Goal: Task Accomplishment & Management: Complete application form

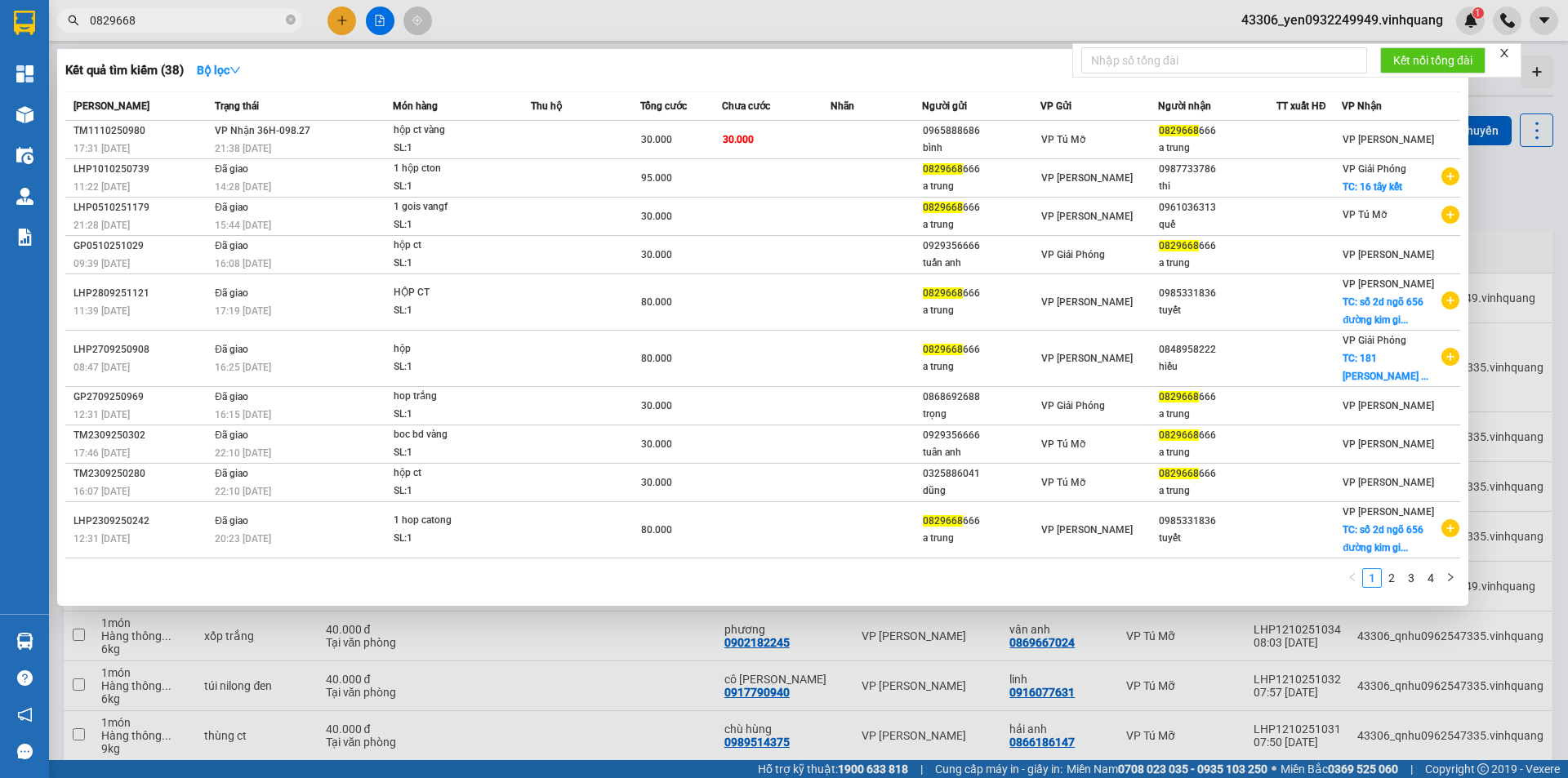
drag, startPoint x: 142, startPoint y: 17, endPoint x: 85, endPoint y: 29, distance: 58.2
click at [85, 29] on span "0829668" at bounding box center [179, 20] width 245 height 25
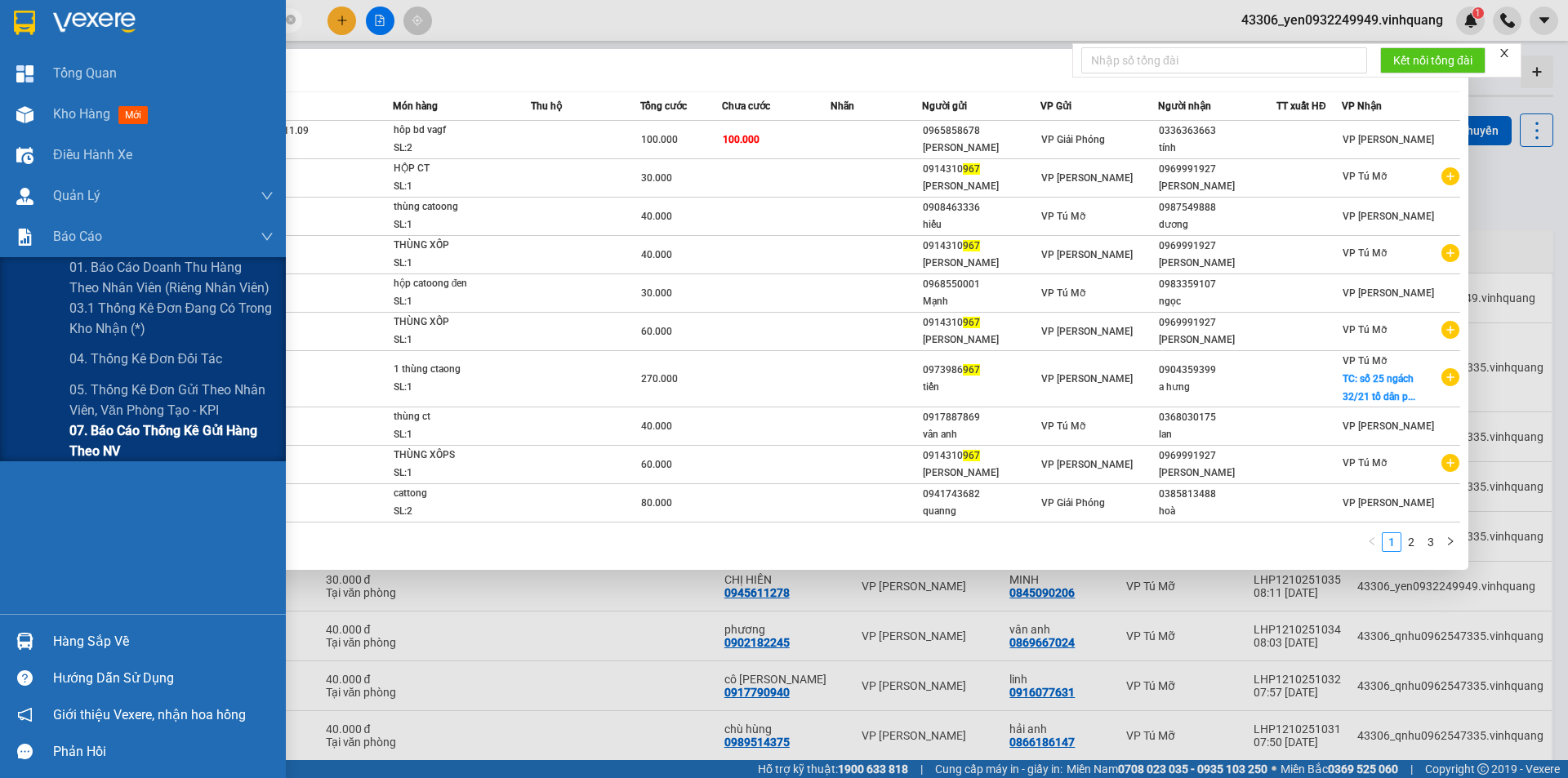
type input "967"
click at [122, 437] on span "07. Báo cáo thống kê gửi hàng theo NV" at bounding box center [172, 441] width 204 height 40
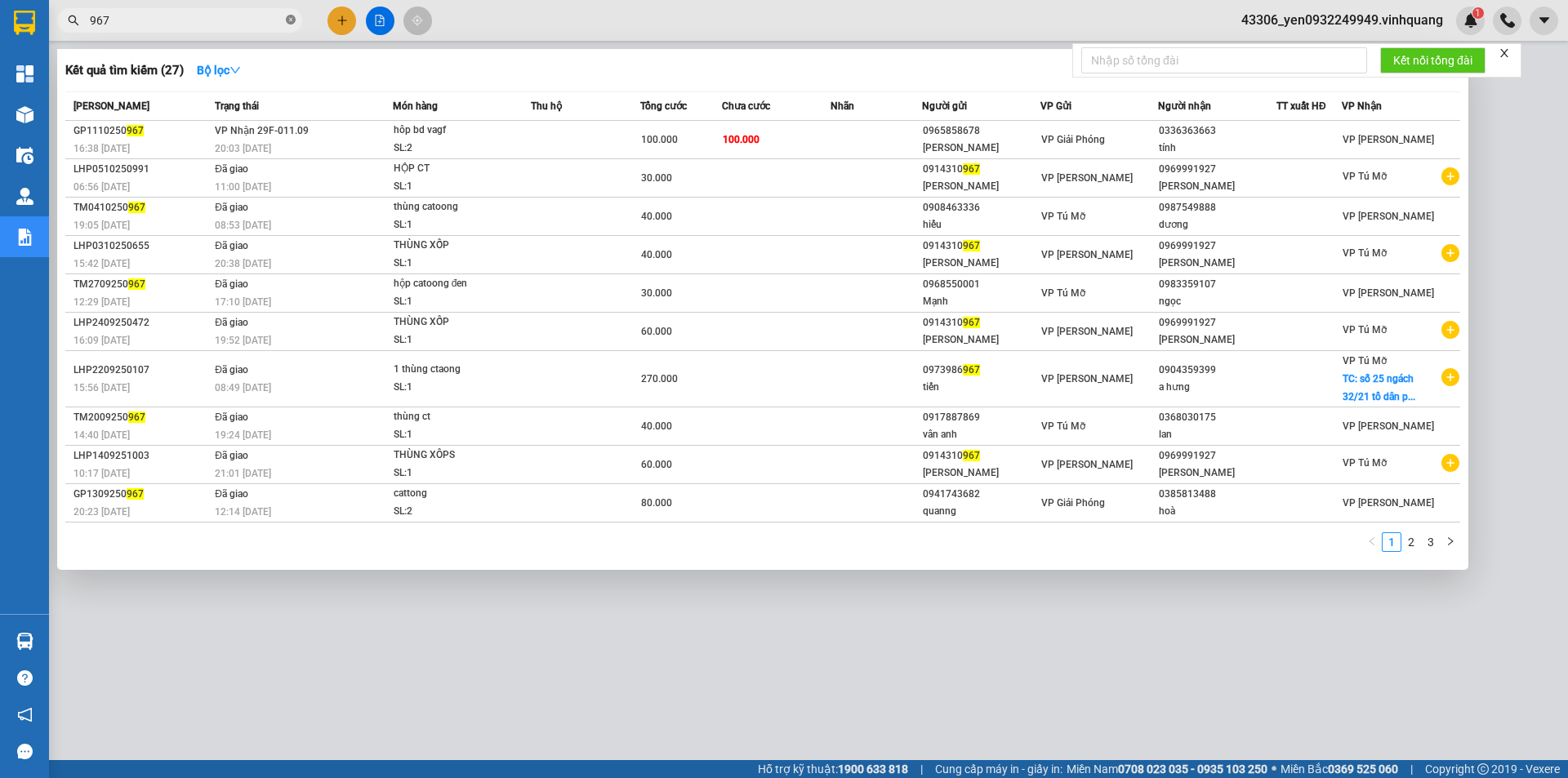
click at [288, 17] on icon "close-circle" at bounding box center [290, 19] width 10 height 10
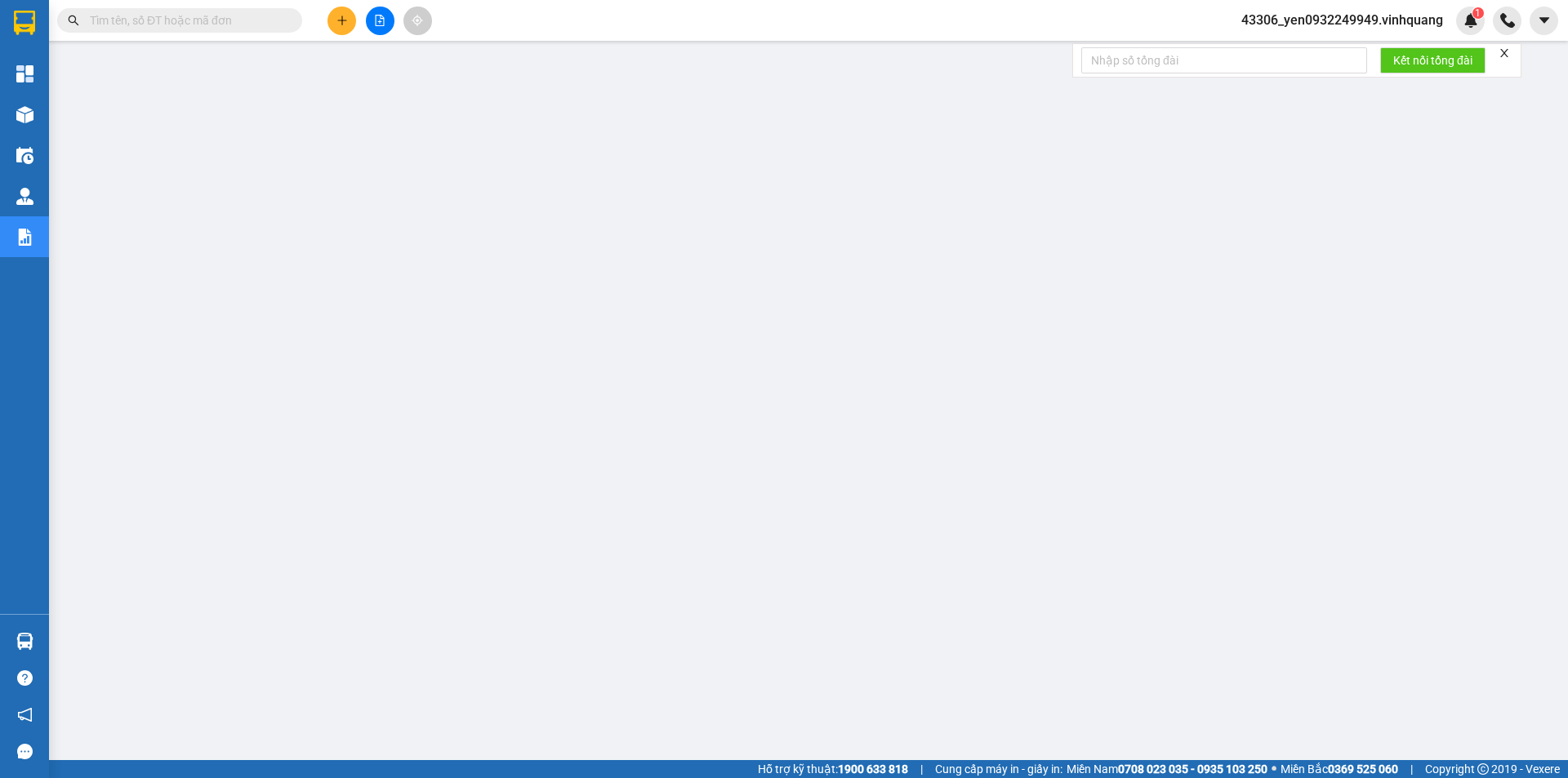
click at [170, 17] on input "text" at bounding box center [186, 20] width 193 height 18
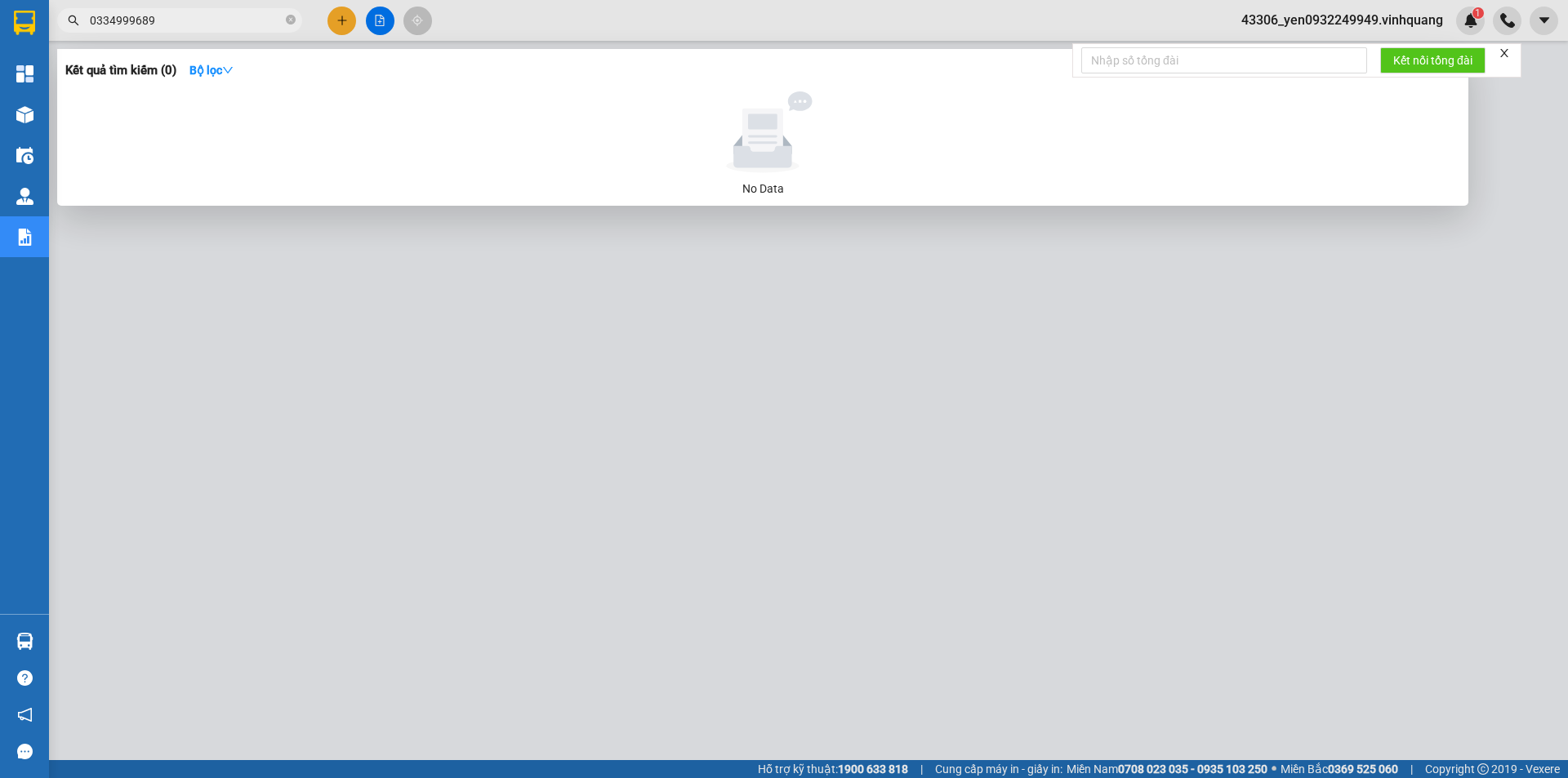
type input "0334999689"
click at [285, 19] on span "0334999689" at bounding box center [179, 20] width 245 height 25
click at [289, 18] on icon "close-circle" at bounding box center [290, 19] width 10 height 10
type input "0973487856"
click at [290, 21] on icon "close-circle" at bounding box center [290, 19] width 10 height 10
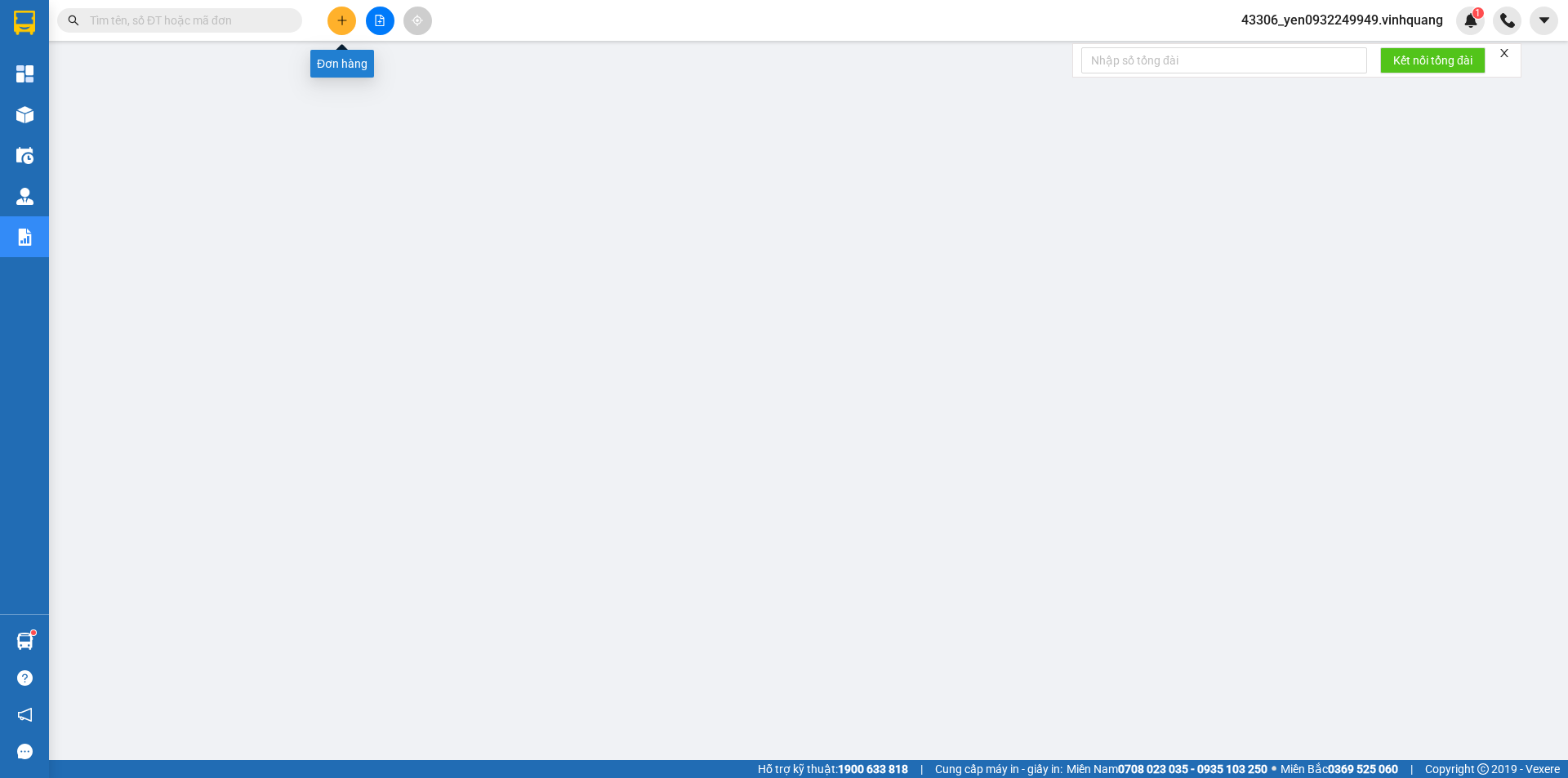
click at [342, 18] on icon "plus" at bounding box center [342, 20] width 1 height 9
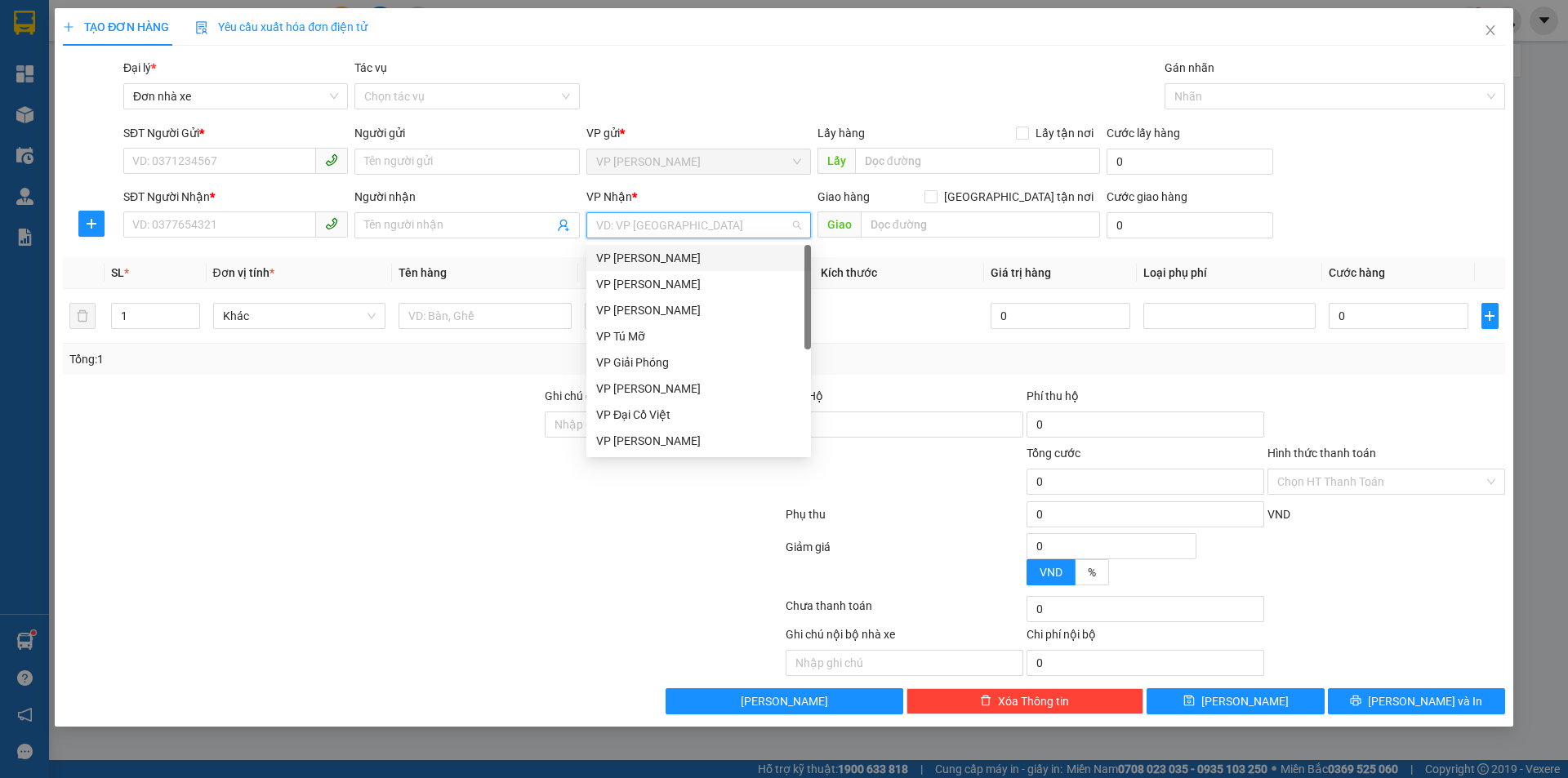
click at [686, 231] on input "search" at bounding box center [693, 225] width 194 height 25
click at [654, 339] on div "VP Tú Mỡ" at bounding box center [698, 336] width 205 height 18
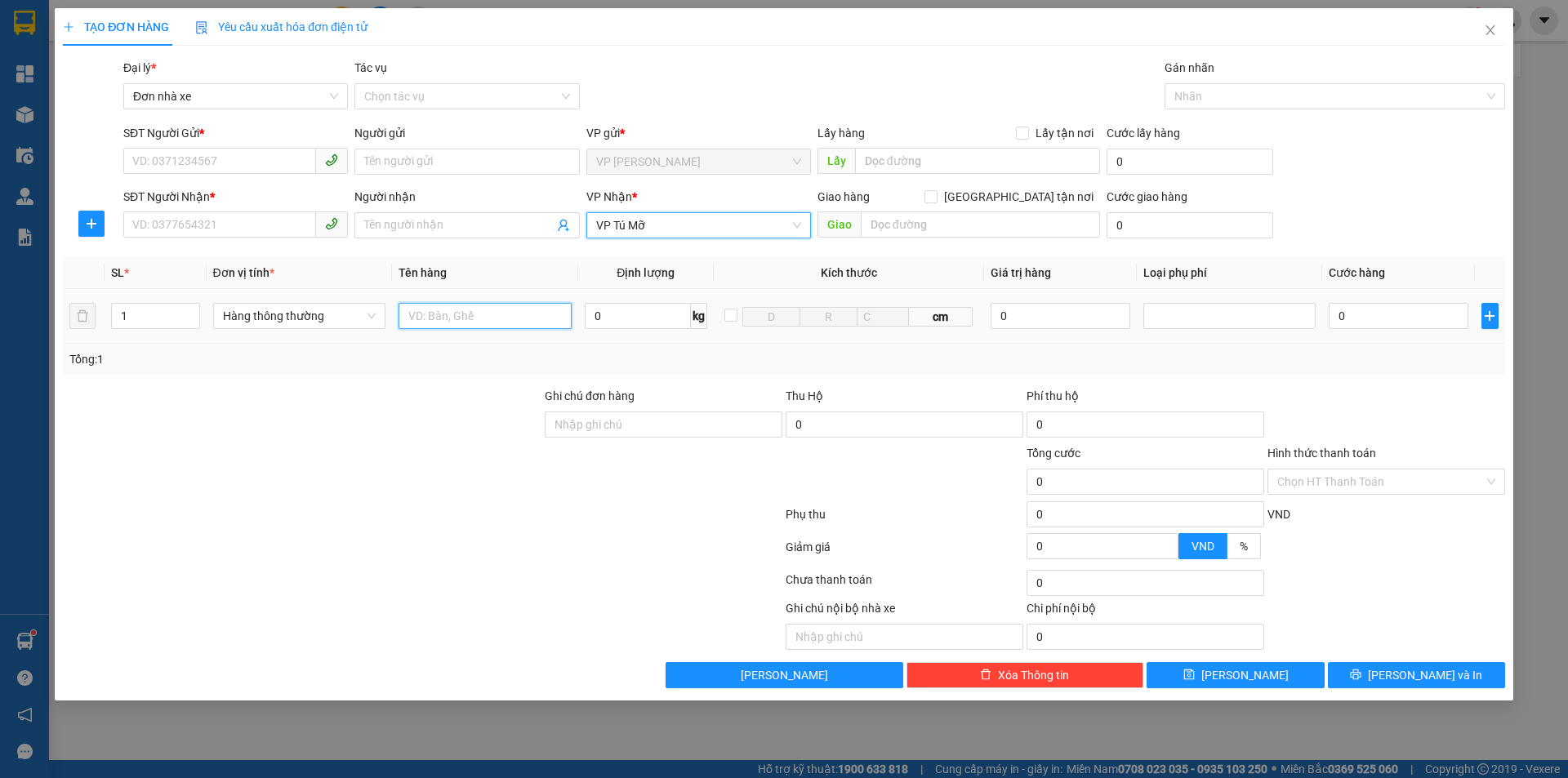
click at [447, 313] on input "text" at bounding box center [485, 316] width 173 height 26
type input "02 túi đồ chơi đimhs kèm nhau"
click at [607, 322] on input "0" at bounding box center [638, 316] width 107 height 26
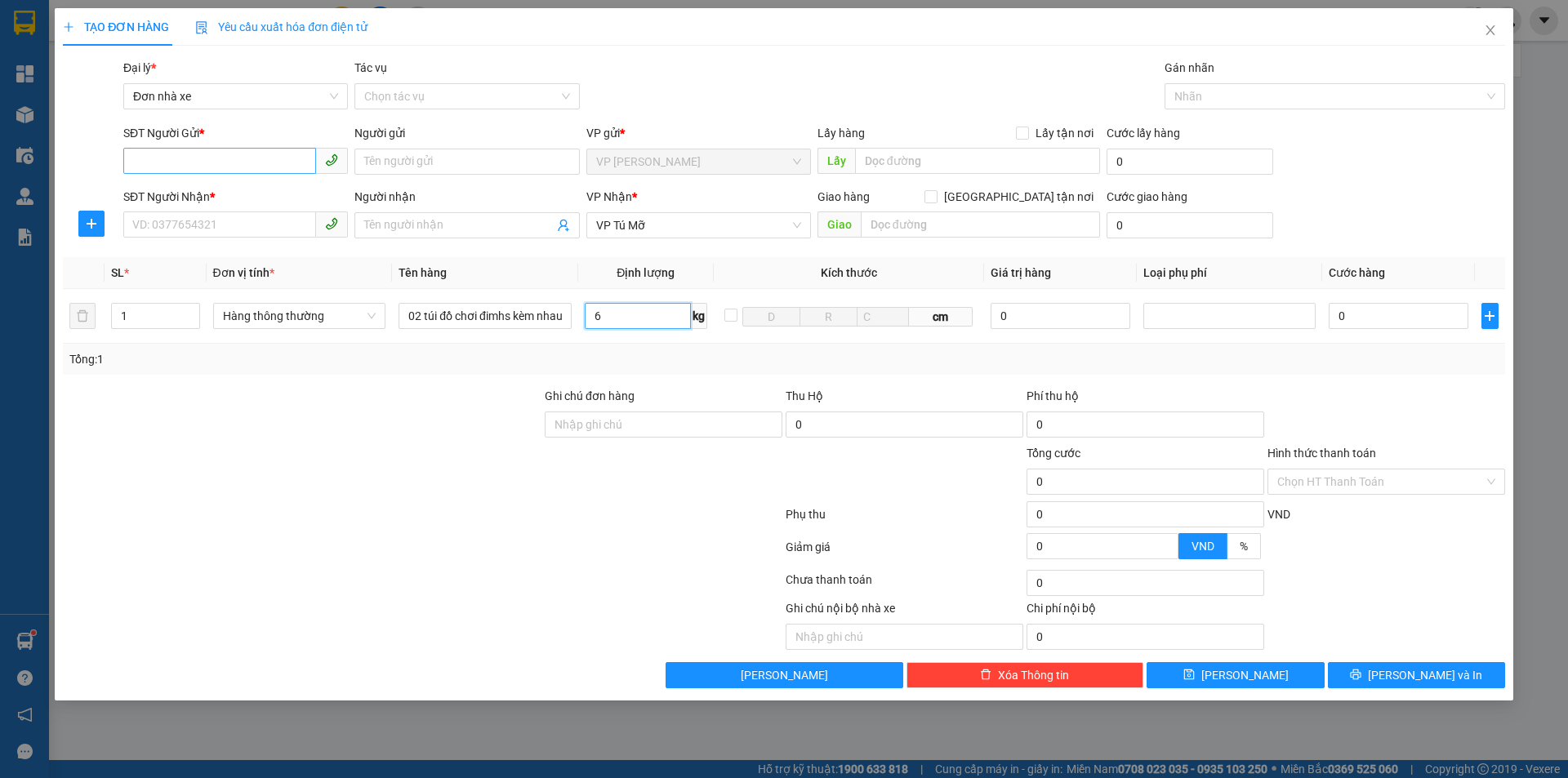
type input "6"
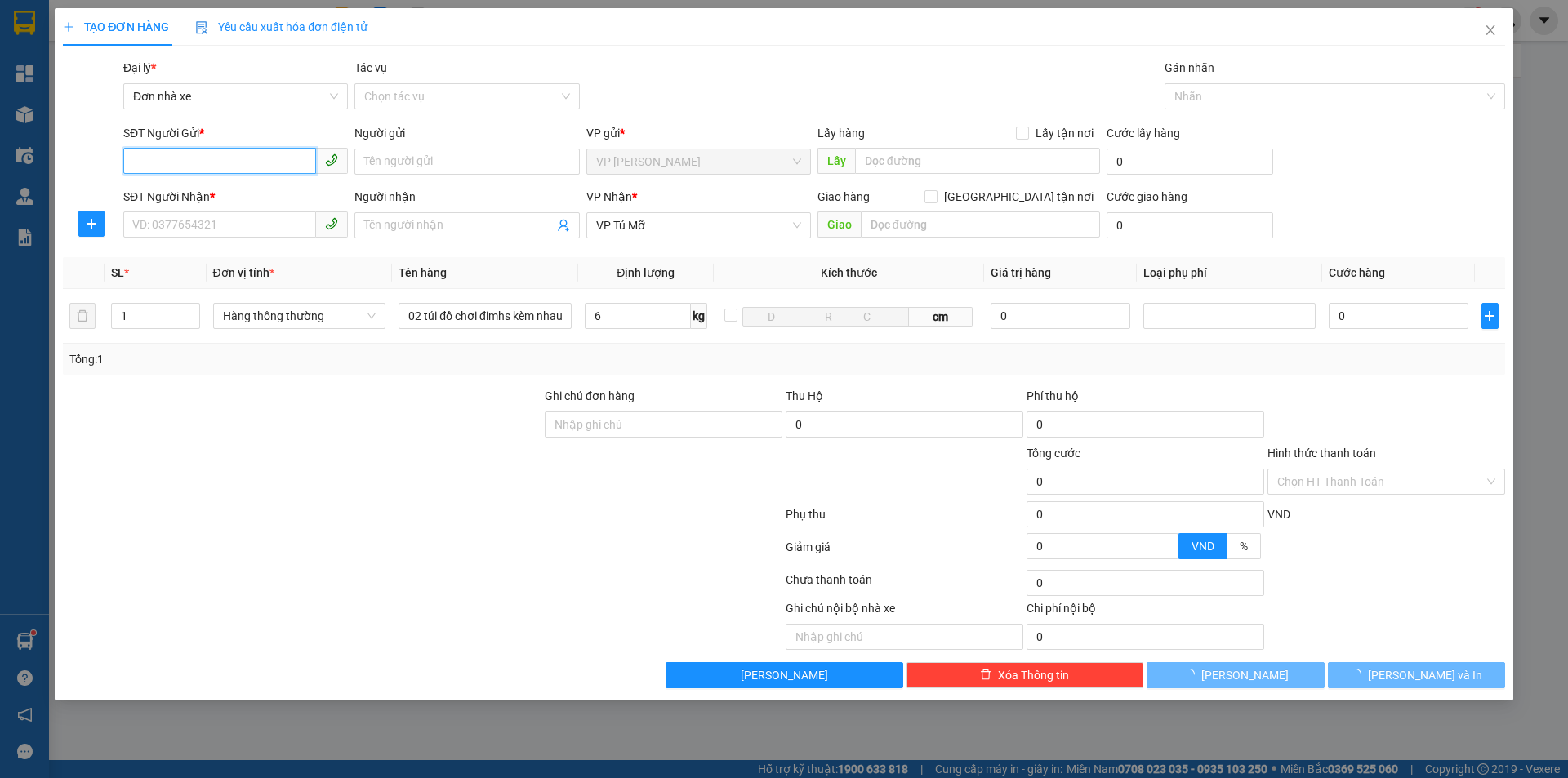
click at [195, 167] on input "SĐT Người Gửi *" at bounding box center [220, 161] width 193 height 26
type input "40.000"
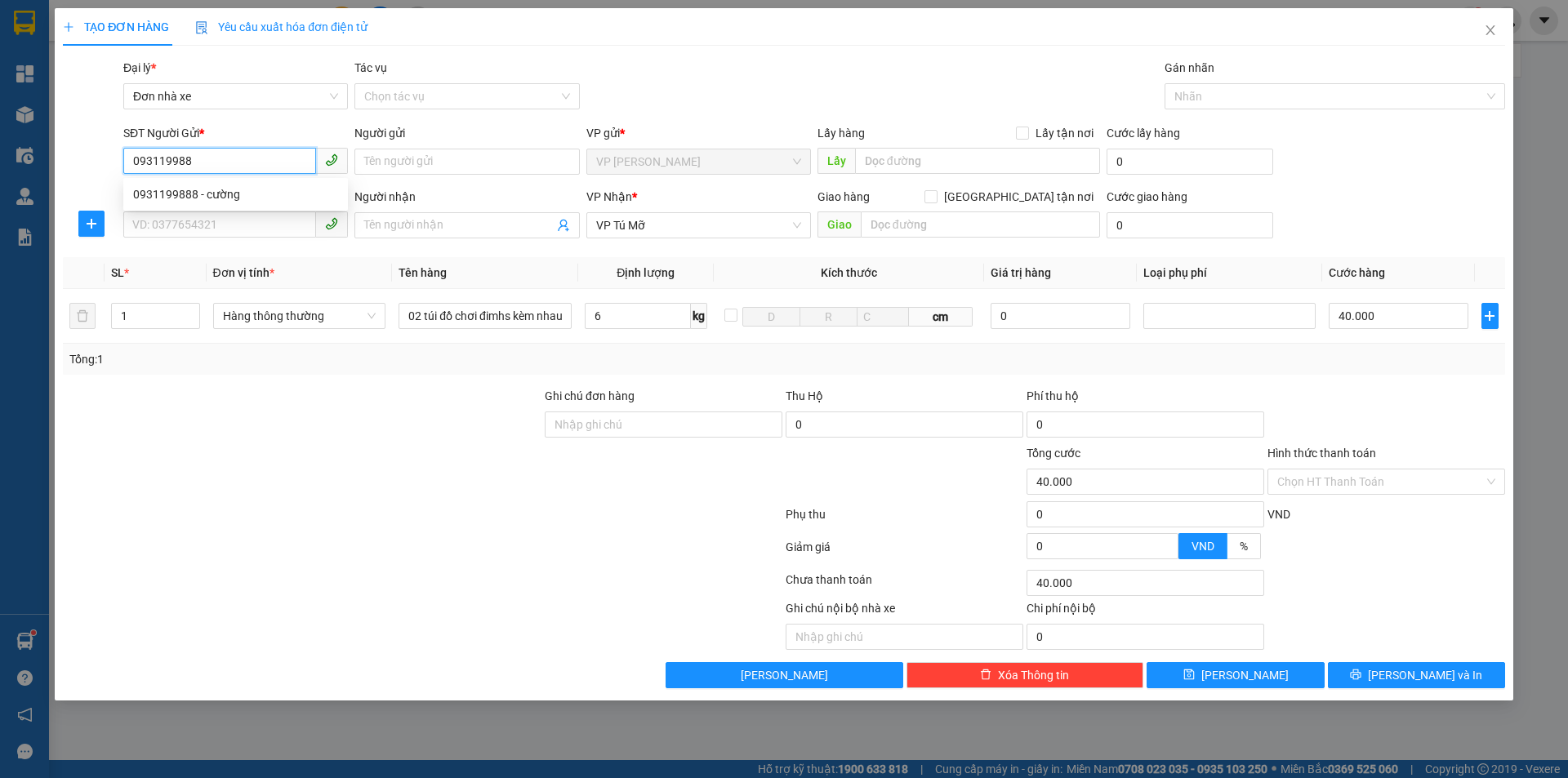
type input "0931199888"
click at [200, 194] on div "0931199888 - cường" at bounding box center [235, 195] width 205 height 18
type input "cường"
type input "0931199888"
click at [222, 224] on input "SĐT Người Nhận *" at bounding box center [220, 224] width 193 height 26
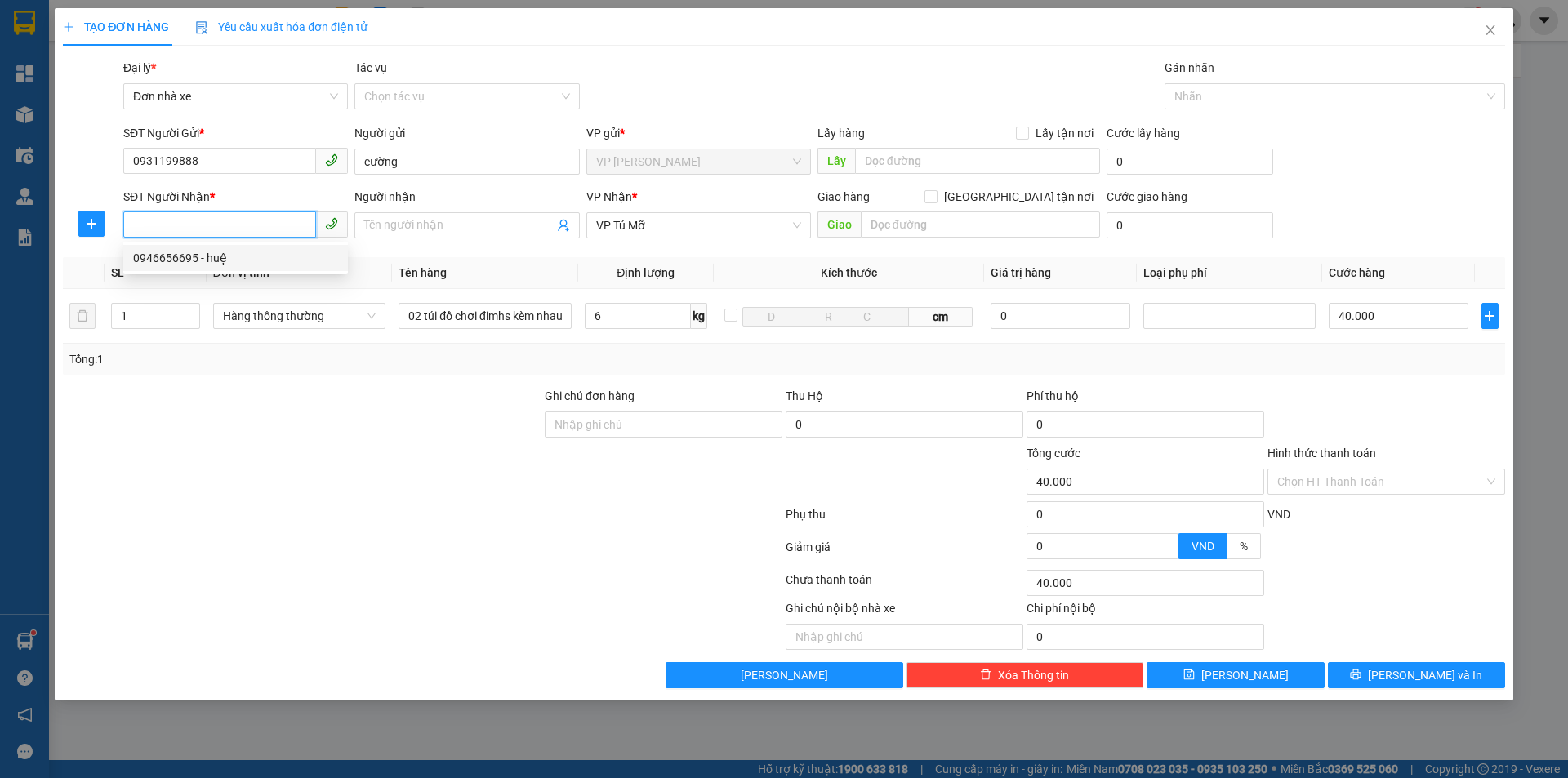
click at [222, 260] on div "0946656695 - huệ" at bounding box center [235, 258] width 205 height 18
type input "0946656695"
type input "huệ"
checkbox input "true"
type input "s103 vinhome smart city tây mỗ hn"
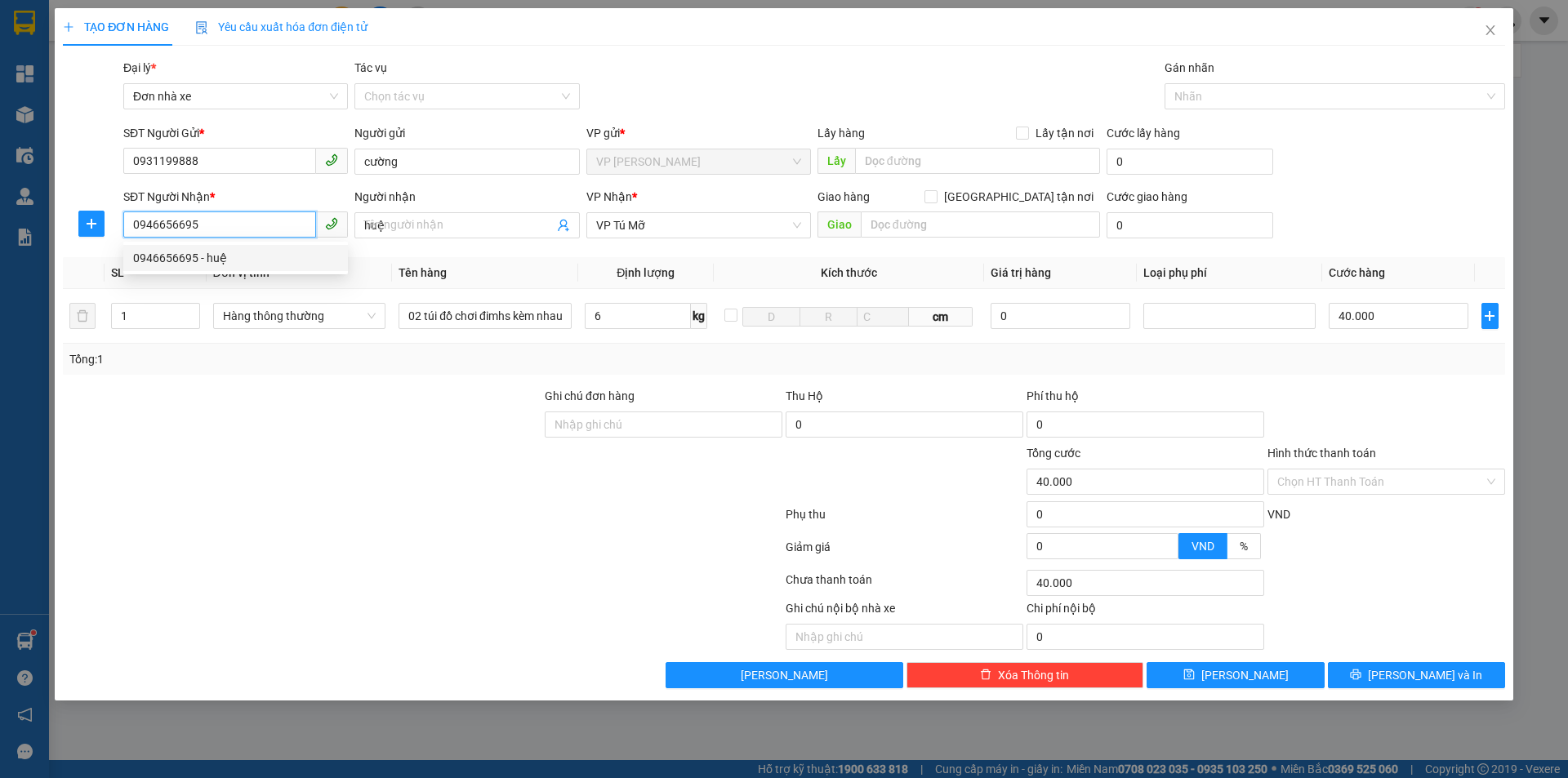
type input "125.000"
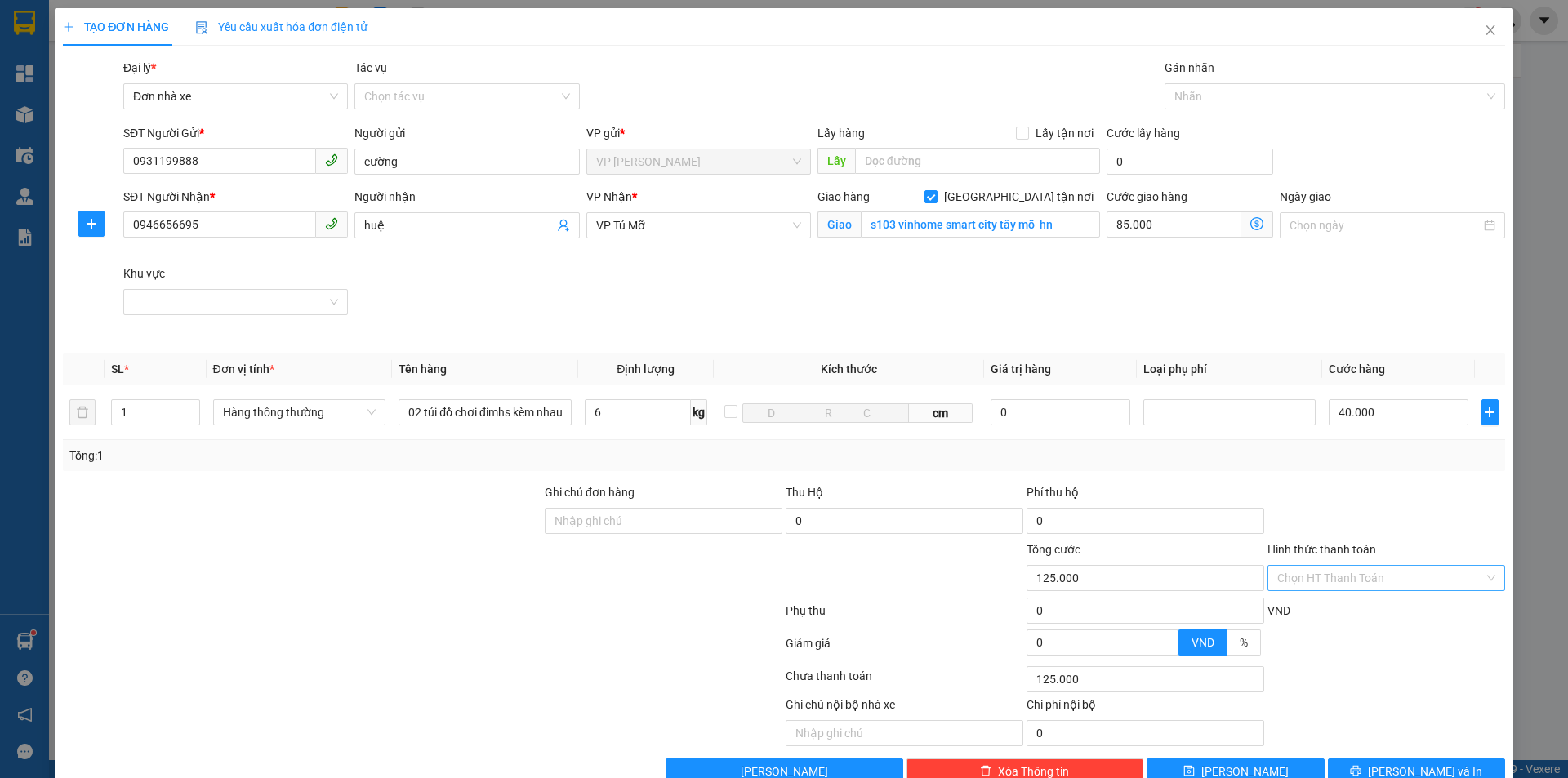
click at [1402, 576] on input "Hình thức thanh toán" at bounding box center [1380, 578] width 207 height 25
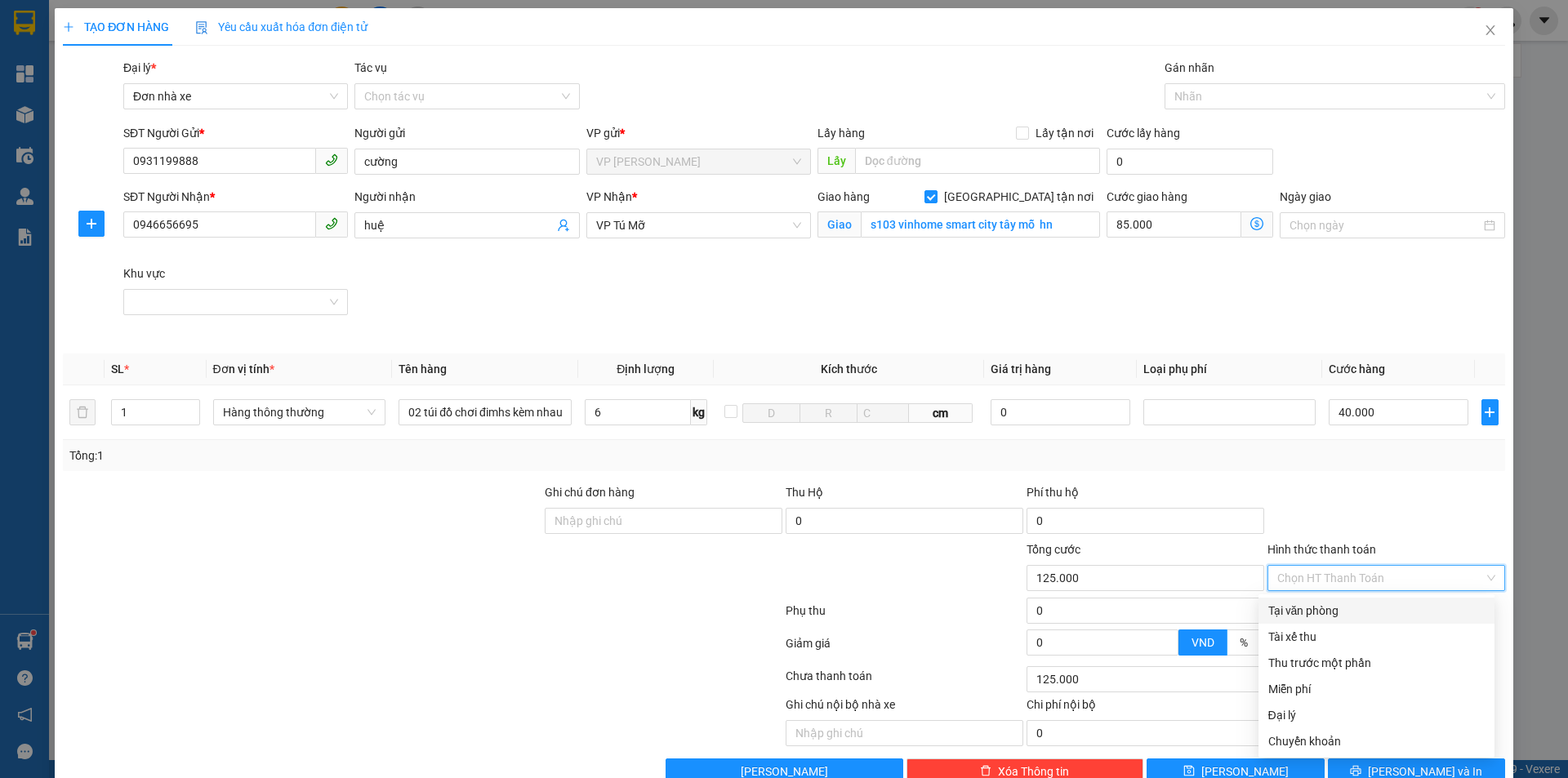
click at [1362, 612] on div "Tại văn phòng" at bounding box center [1377, 611] width 217 height 18
type input "0"
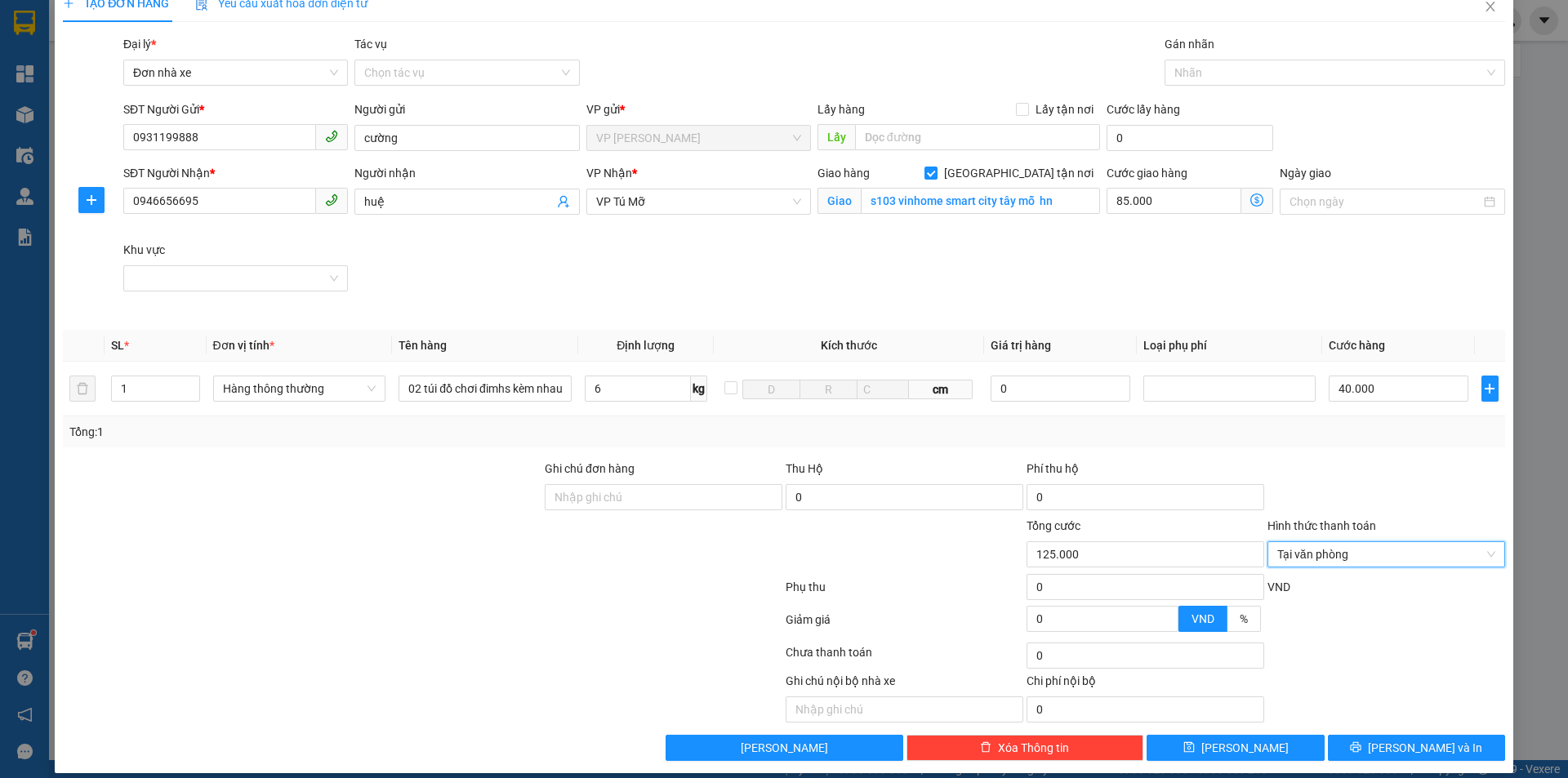
scroll to position [39, 0]
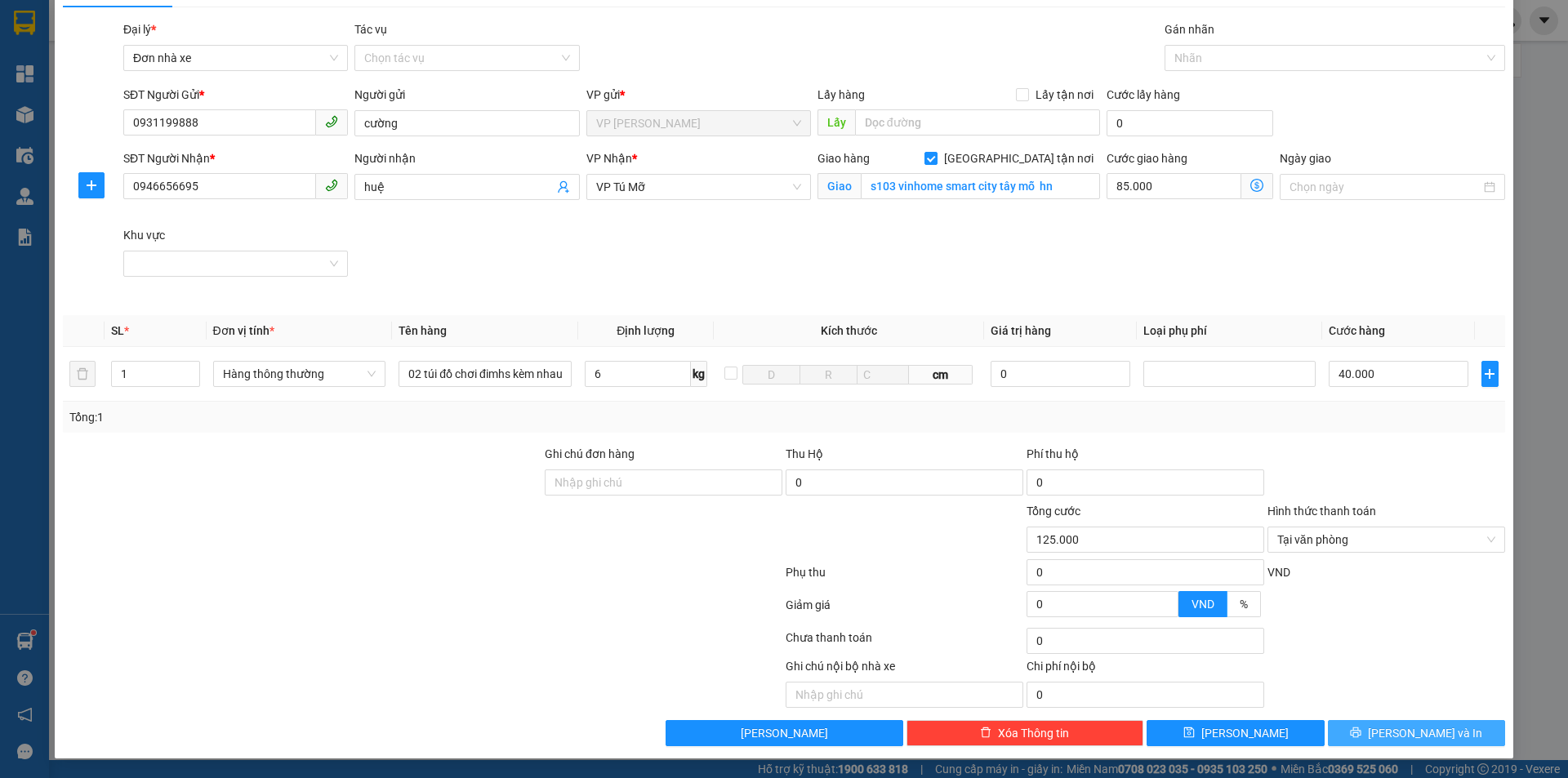
click at [1414, 734] on span "[PERSON_NAME] và In" at bounding box center [1425, 734] width 114 height 18
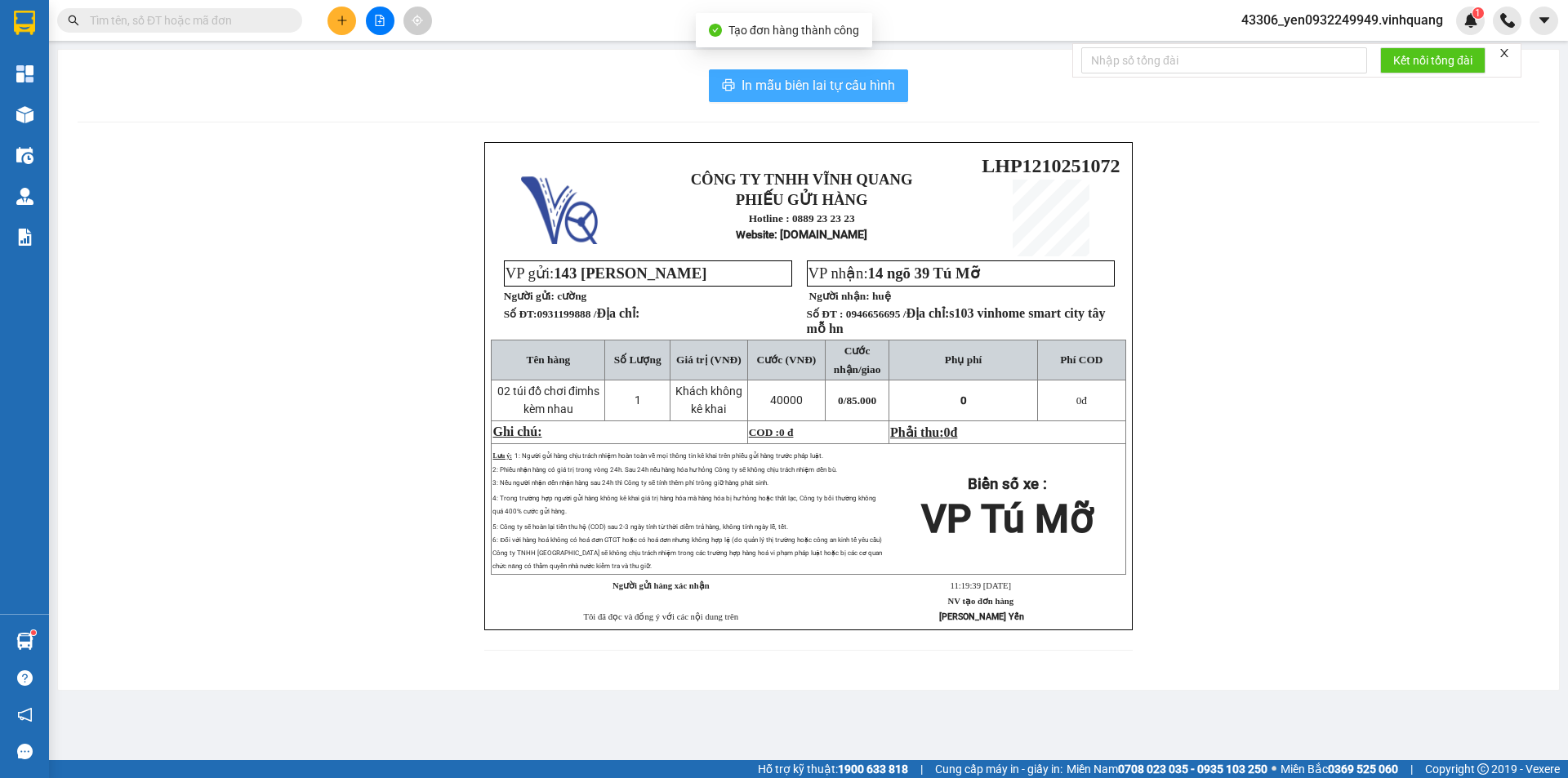
click at [815, 90] on span "In mẫu biên lai tự cấu hình" at bounding box center [818, 85] width 153 height 20
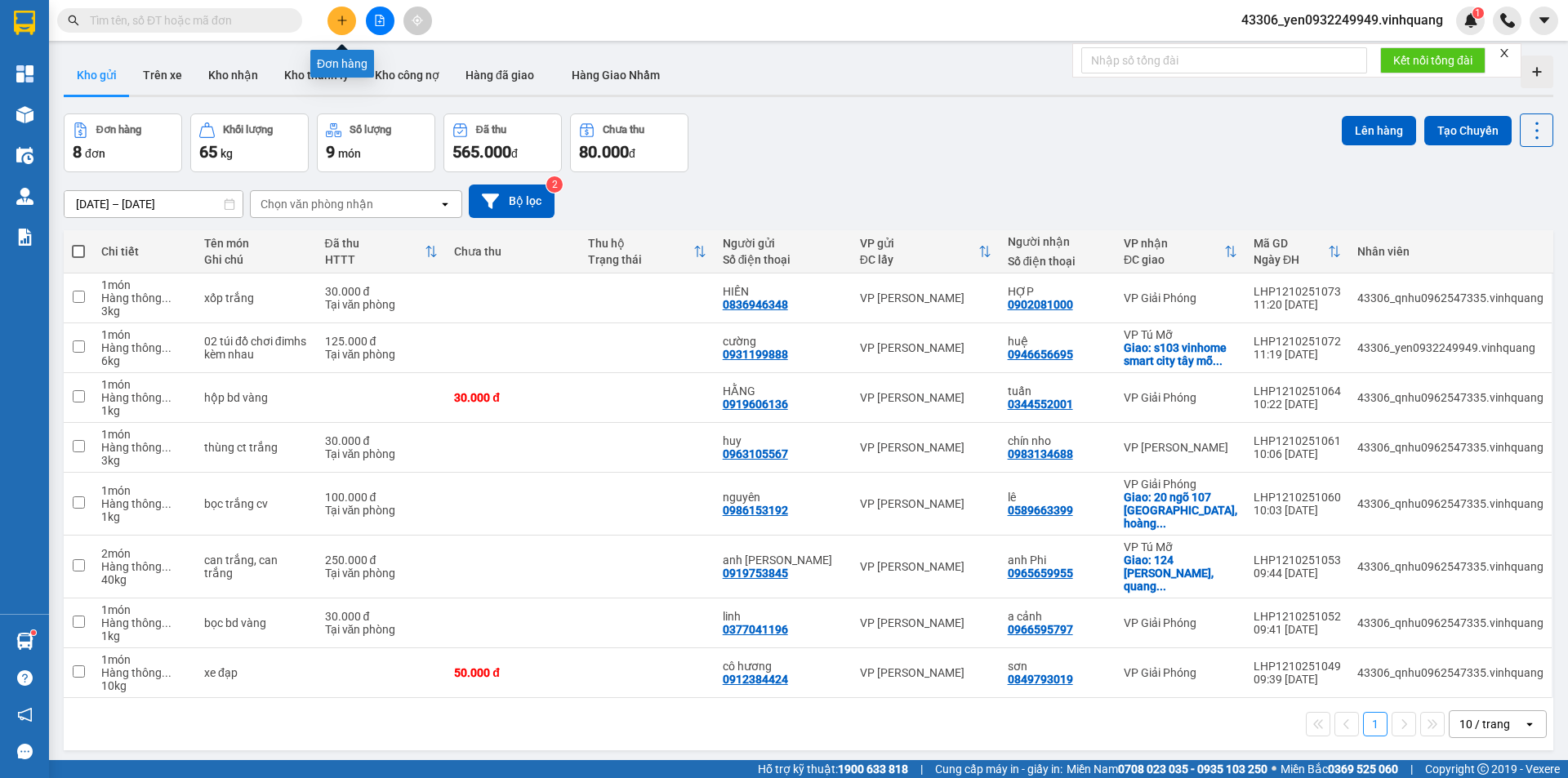
click at [345, 20] on icon "plus" at bounding box center [342, 20] width 11 height 11
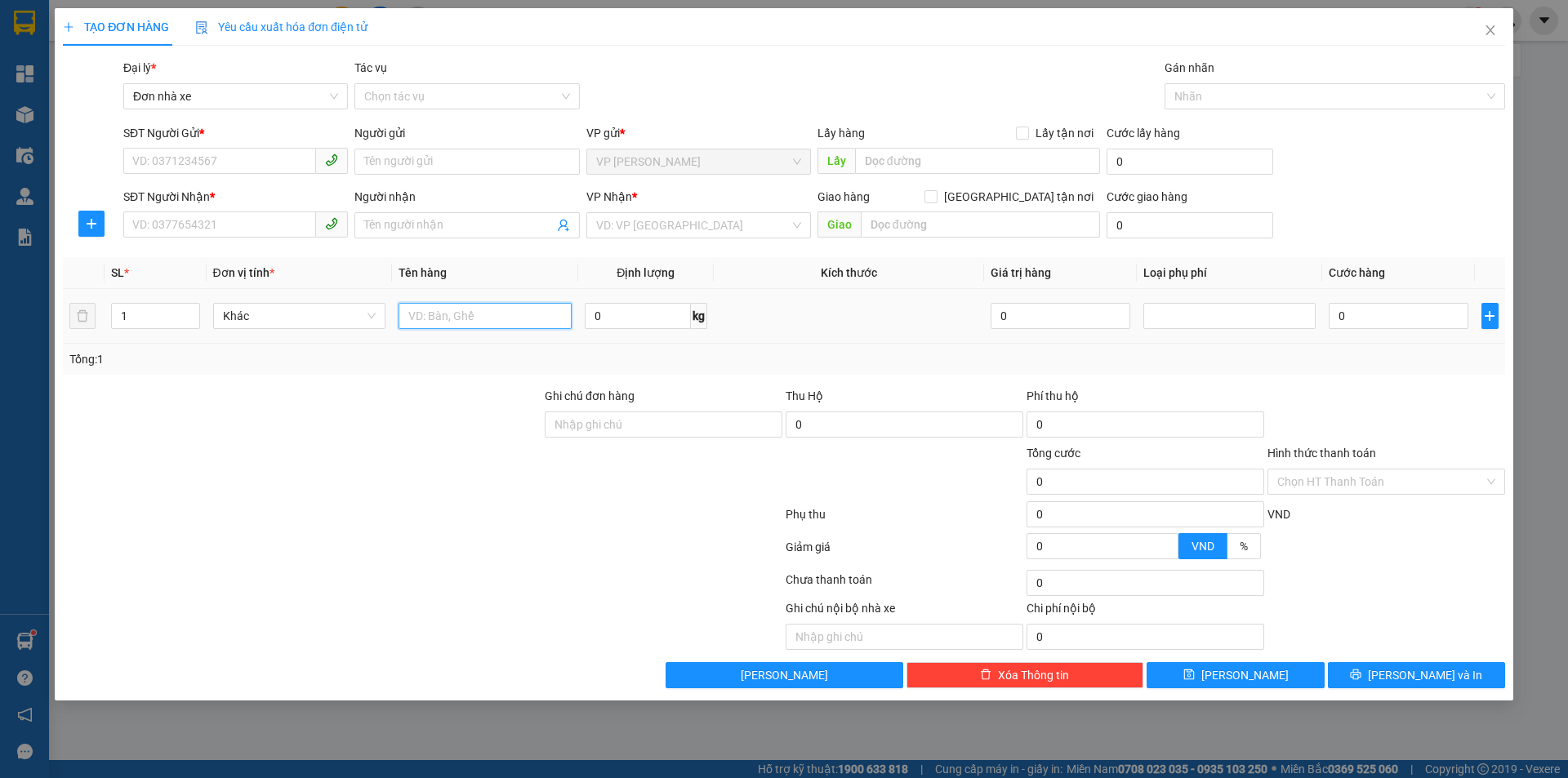
click at [490, 314] on input "text" at bounding box center [485, 316] width 173 height 26
click at [347, 312] on span "Khác" at bounding box center [299, 316] width 153 height 25
type input "01 bọc xám"
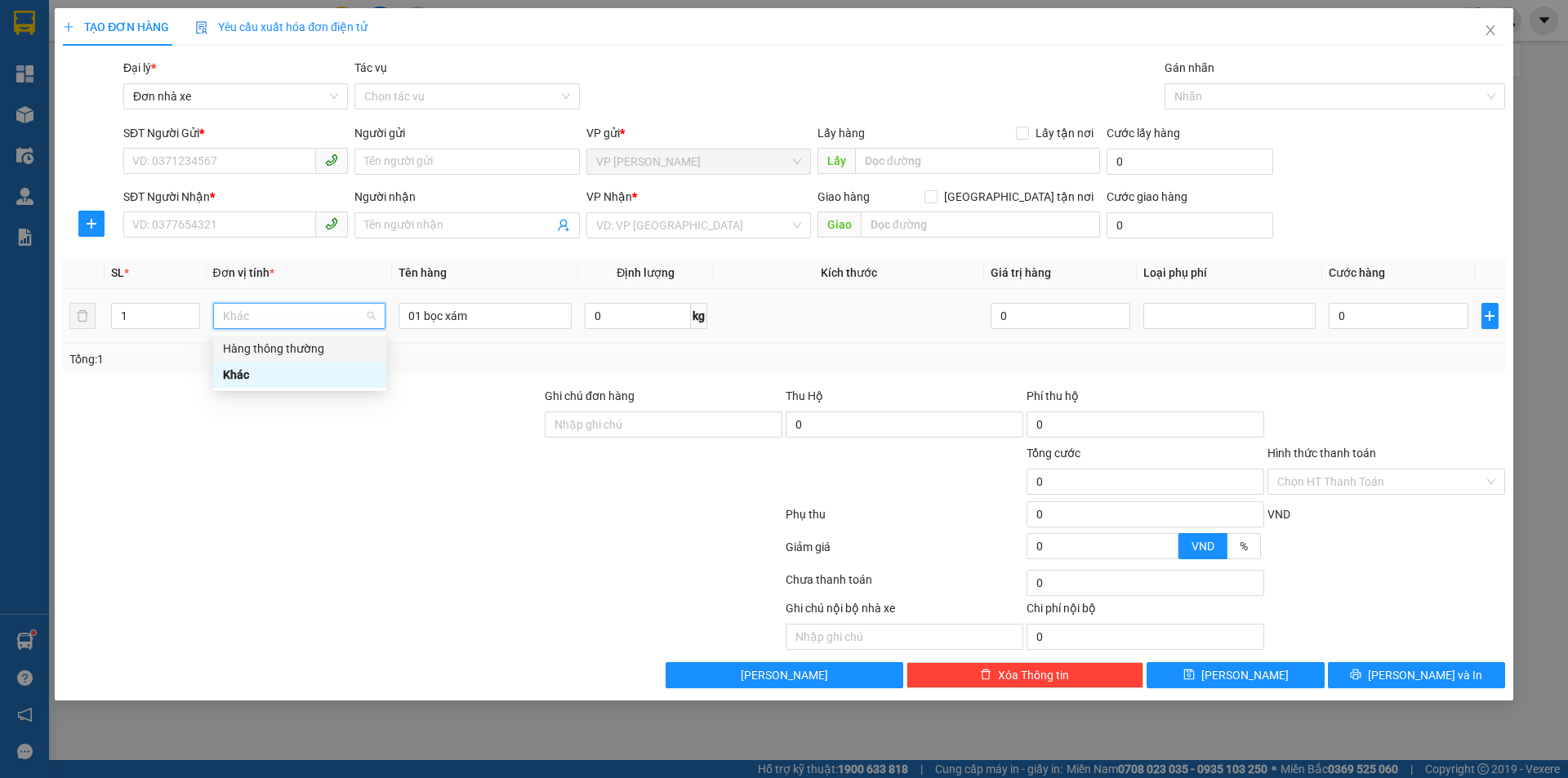
drag, startPoint x: 299, startPoint y: 348, endPoint x: 452, endPoint y: 266, distance: 173.6
click at [299, 348] on div "Hàng thông thường" at bounding box center [299, 349] width 153 height 18
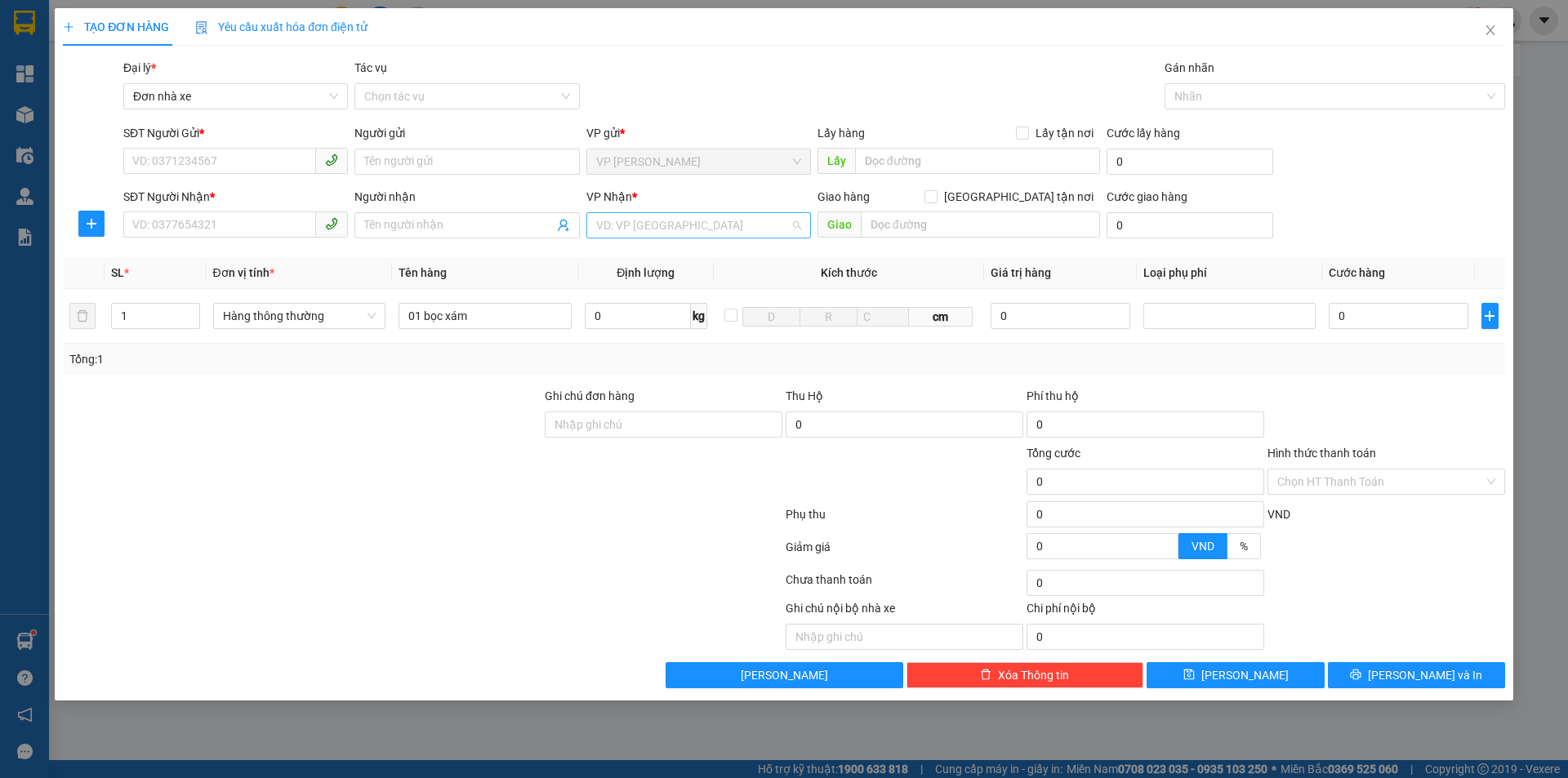
click at [714, 224] on input "search" at bounding box center [693, 225] width 194 height 25
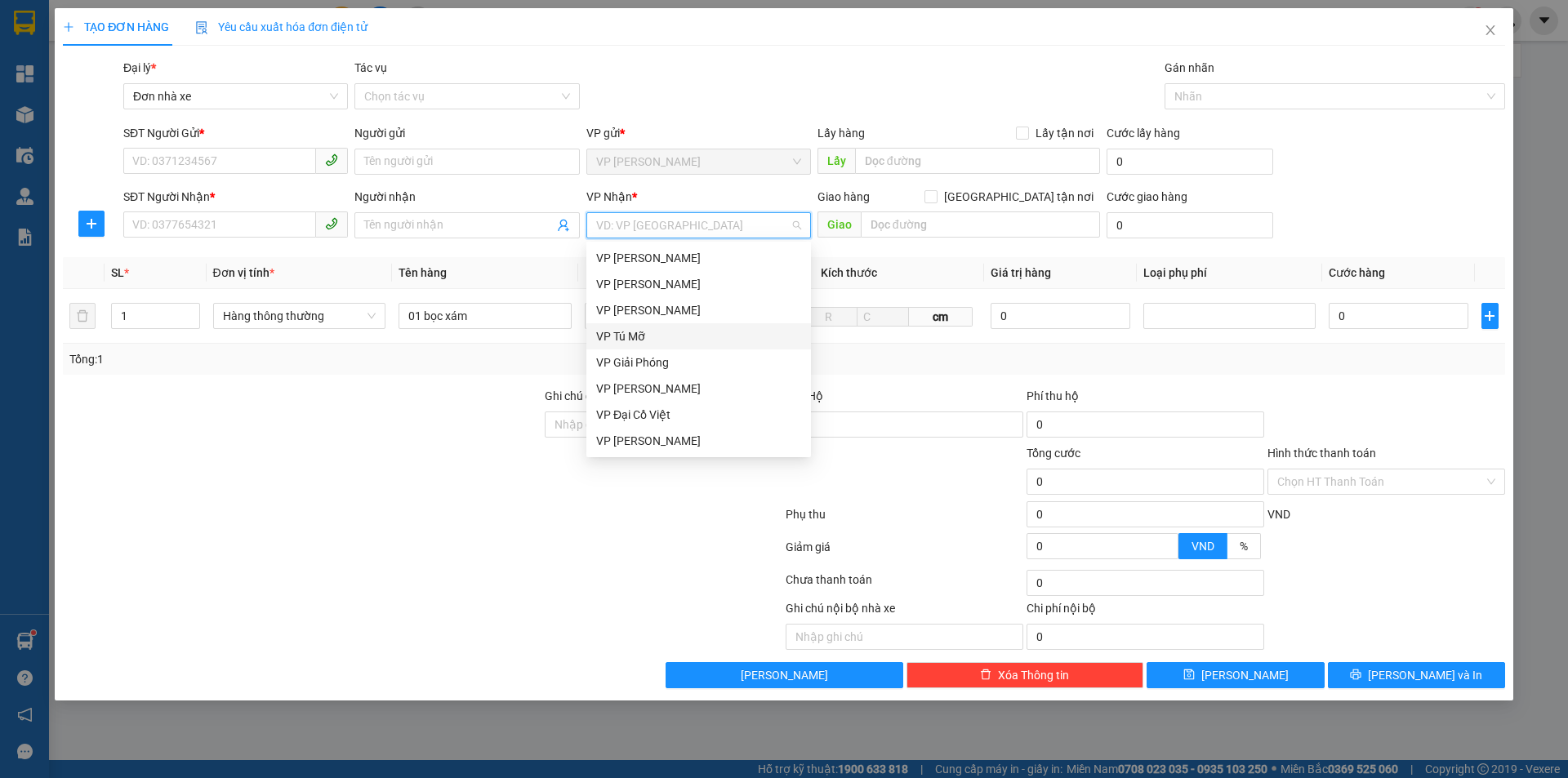
click at [671, 337] on div "VP Tú Mỡ" at bounding box center [698, 336] width 205 height 18
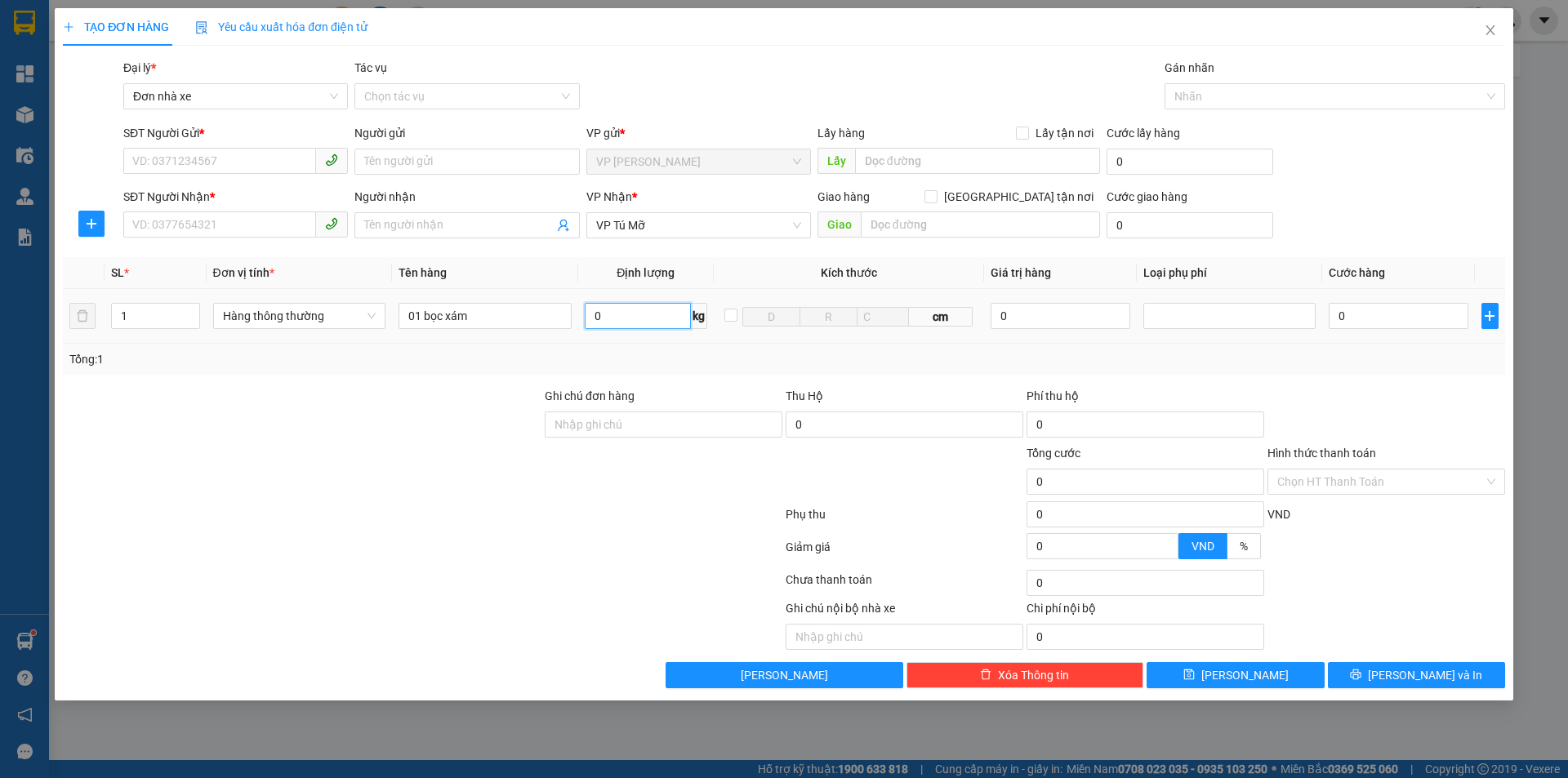
click at [615, 314] on input "0" at bounding box center [638, 316] width 107 height 26
type input "1"
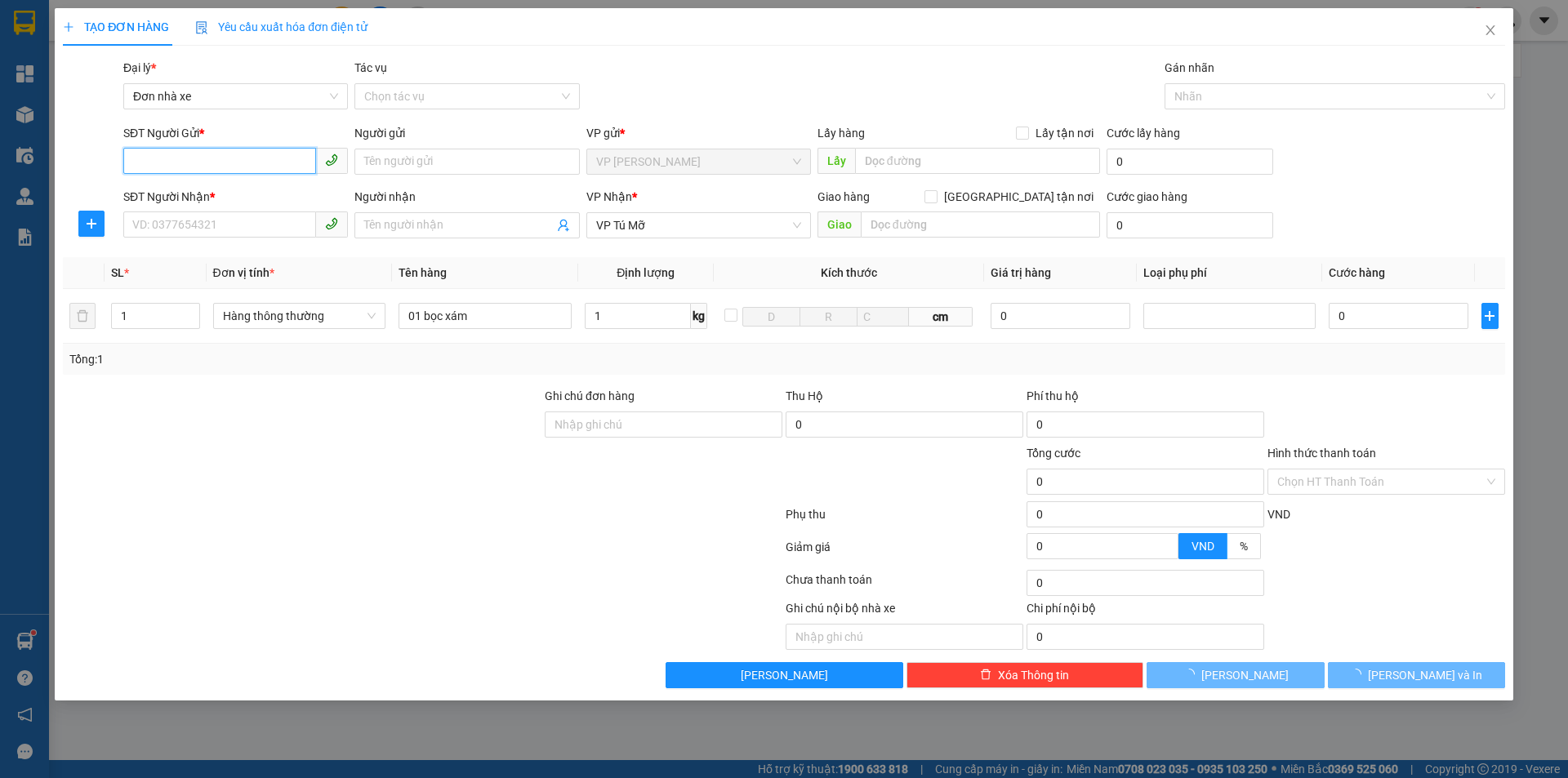
drag, startPoint x: 200, startPoint y: 157, endPoint x: 182, endPoint y: 167, distance: 20.6
click at [201, 156] on input "SĐT Người Gửi *" at bounding box center [220, 161] width 193 height 26
type input "30.000"
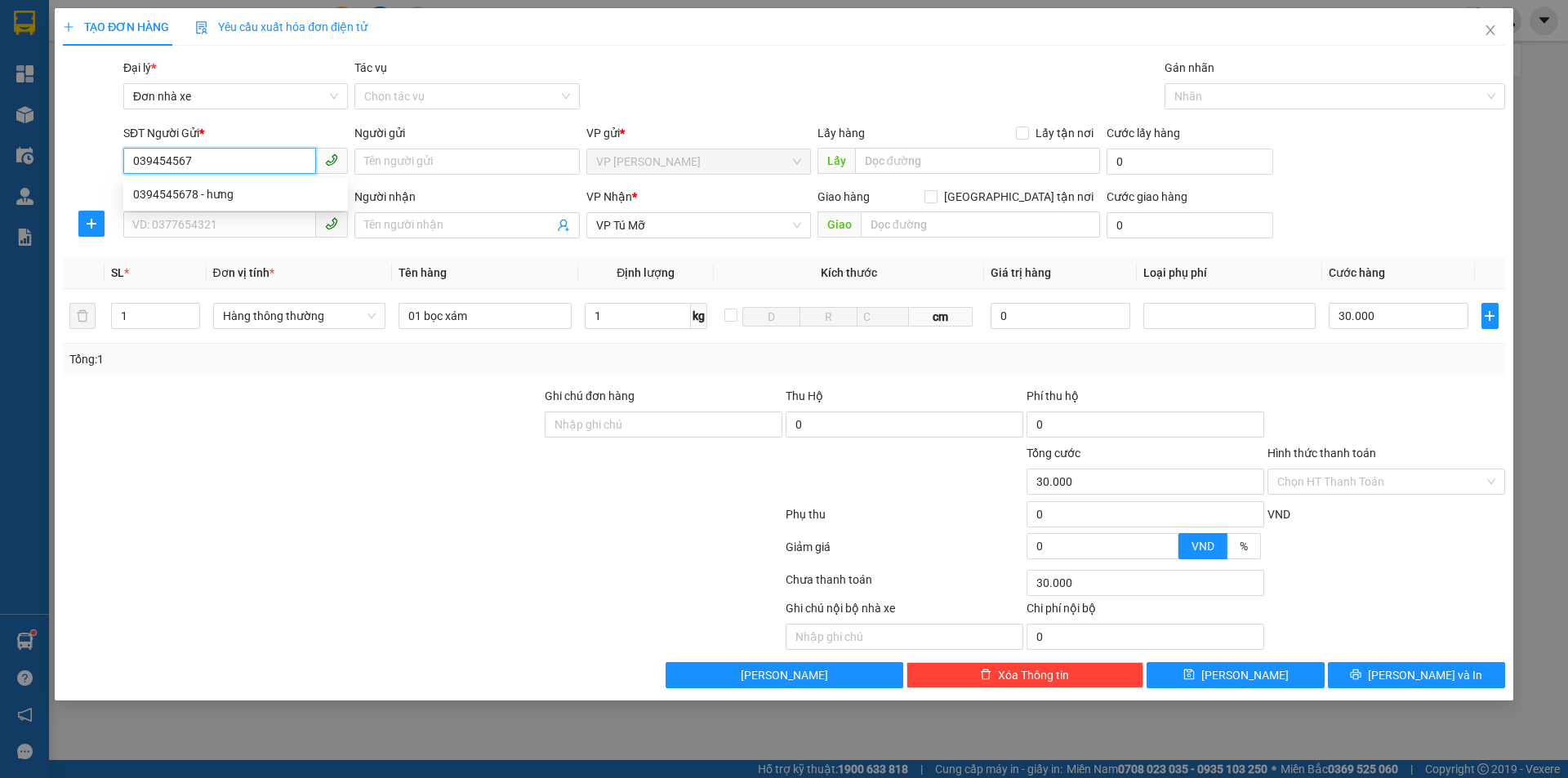
type input "0394545678"
click at [217, 202] on div "0394545678 - hưng" at bounding box center [235, 194] width 224 height 26
type input "hưng"
type input "0394545678"
click at [224, 226] on input "SĐT Người Nhận *" at bounding box center [220, 224] width 193 height 26
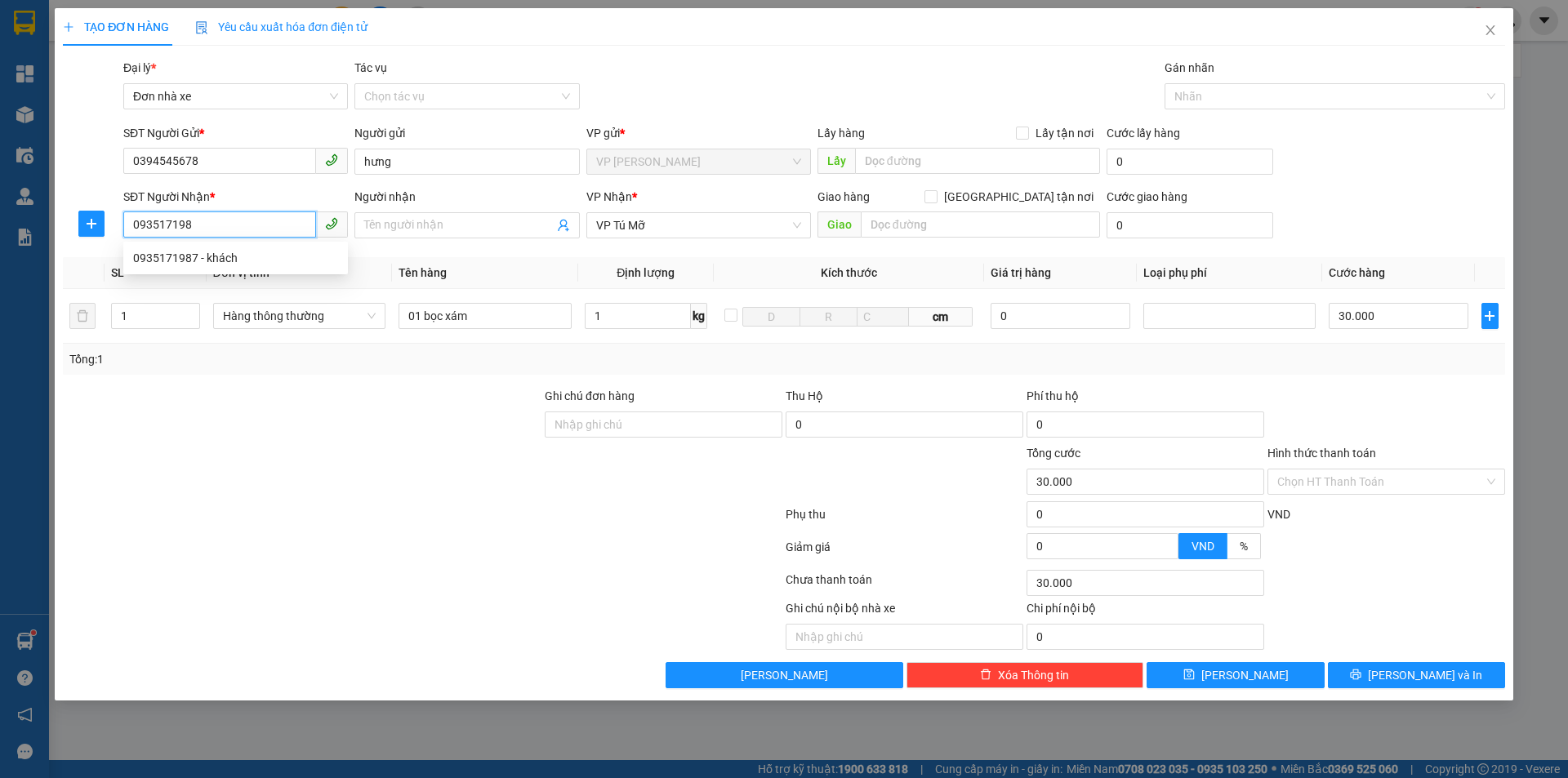
type input "0935171987"
click at [206, 257] on div "0935171987 - khách" at bounding box center [235, 258] width 205 height 18
type input "khách"
checkbox input "true"
type input "CT4 Khu đô thị [GEOGRAPHIC_DATA], [GEOGRAPHIC_DATA], [GEOGRAPHIC_DATA], [GEOGRA…"
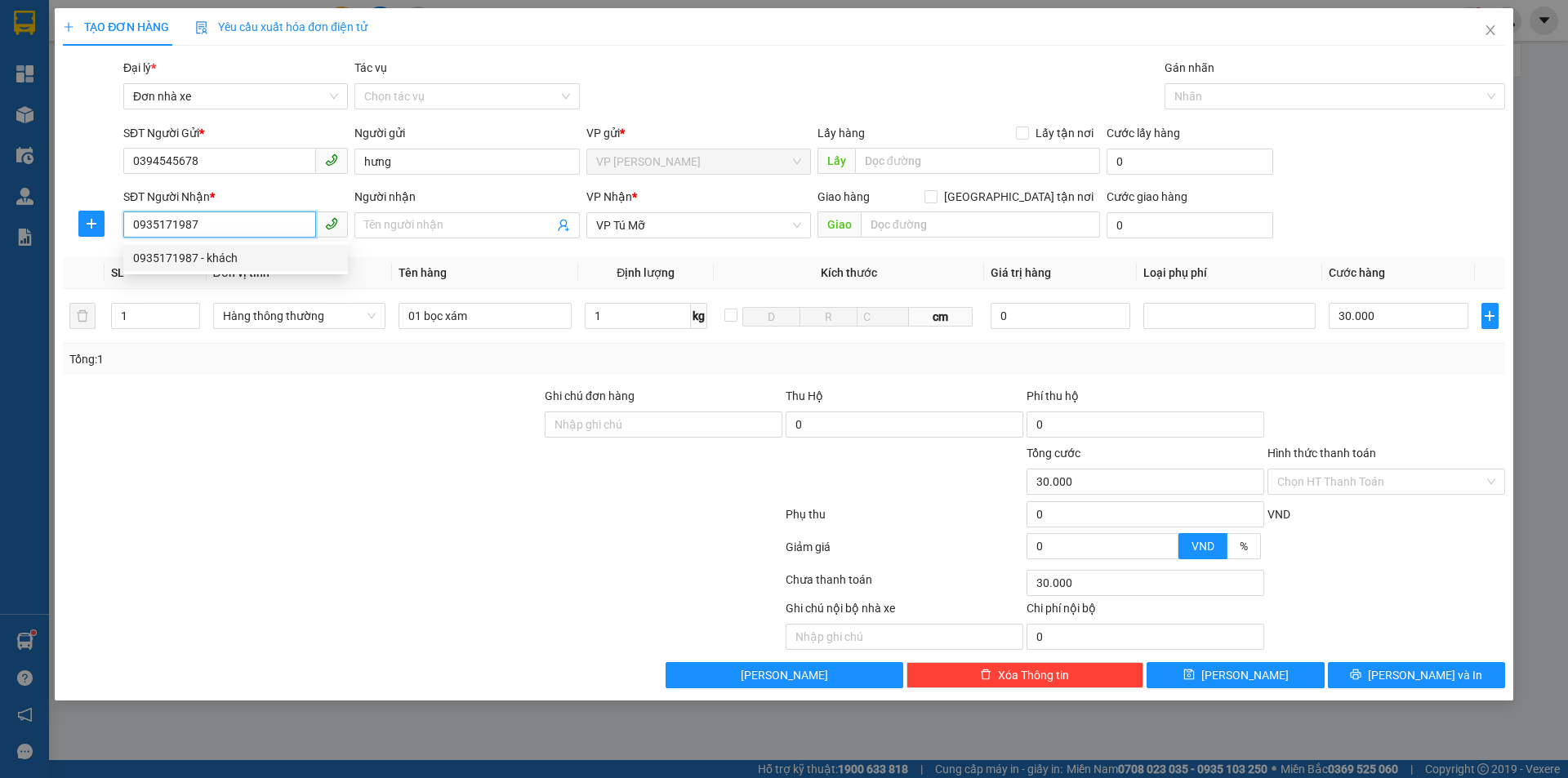
type input "120.000"
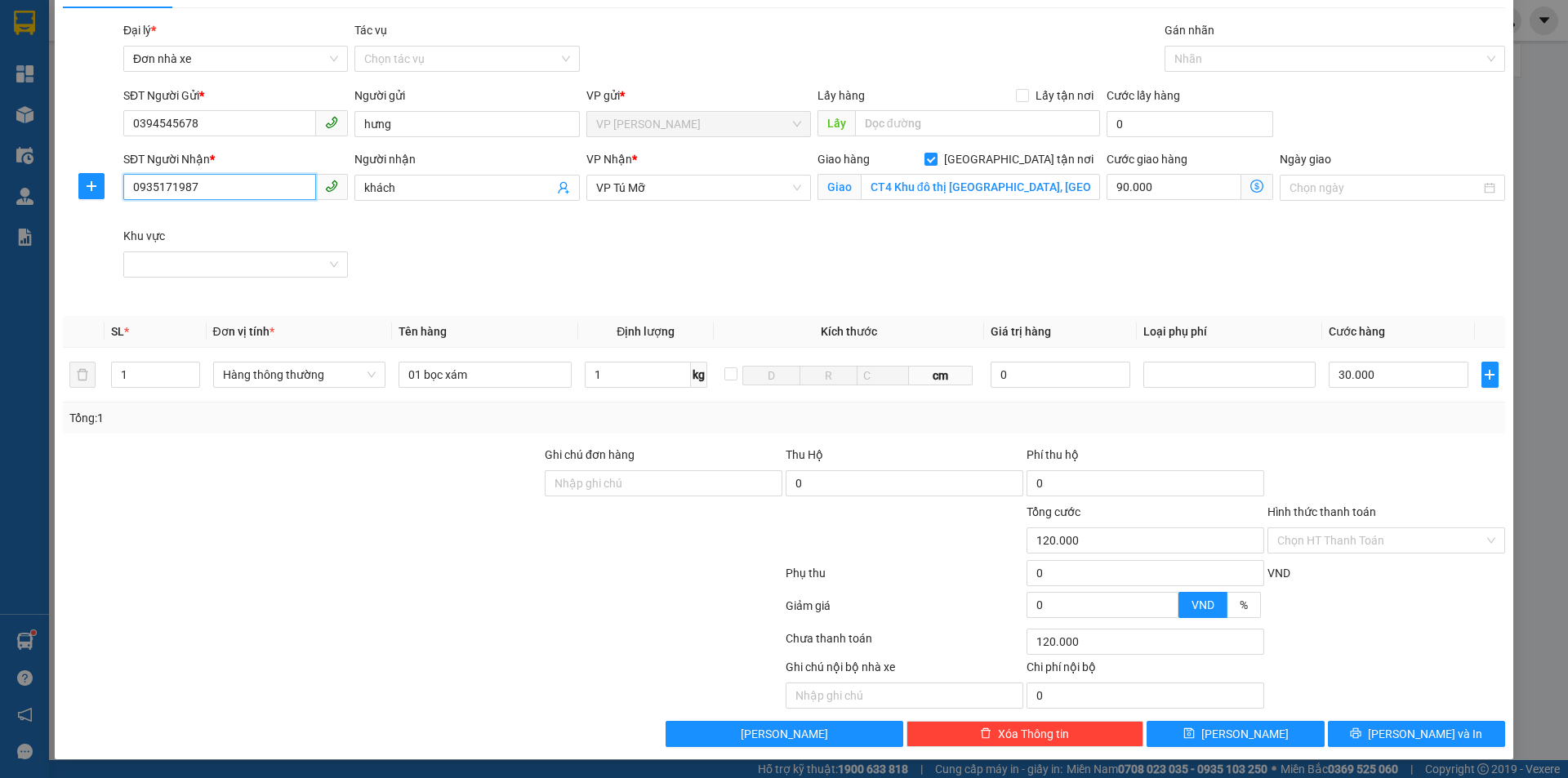
scroll to position [39, 0]
type input "0935171987"
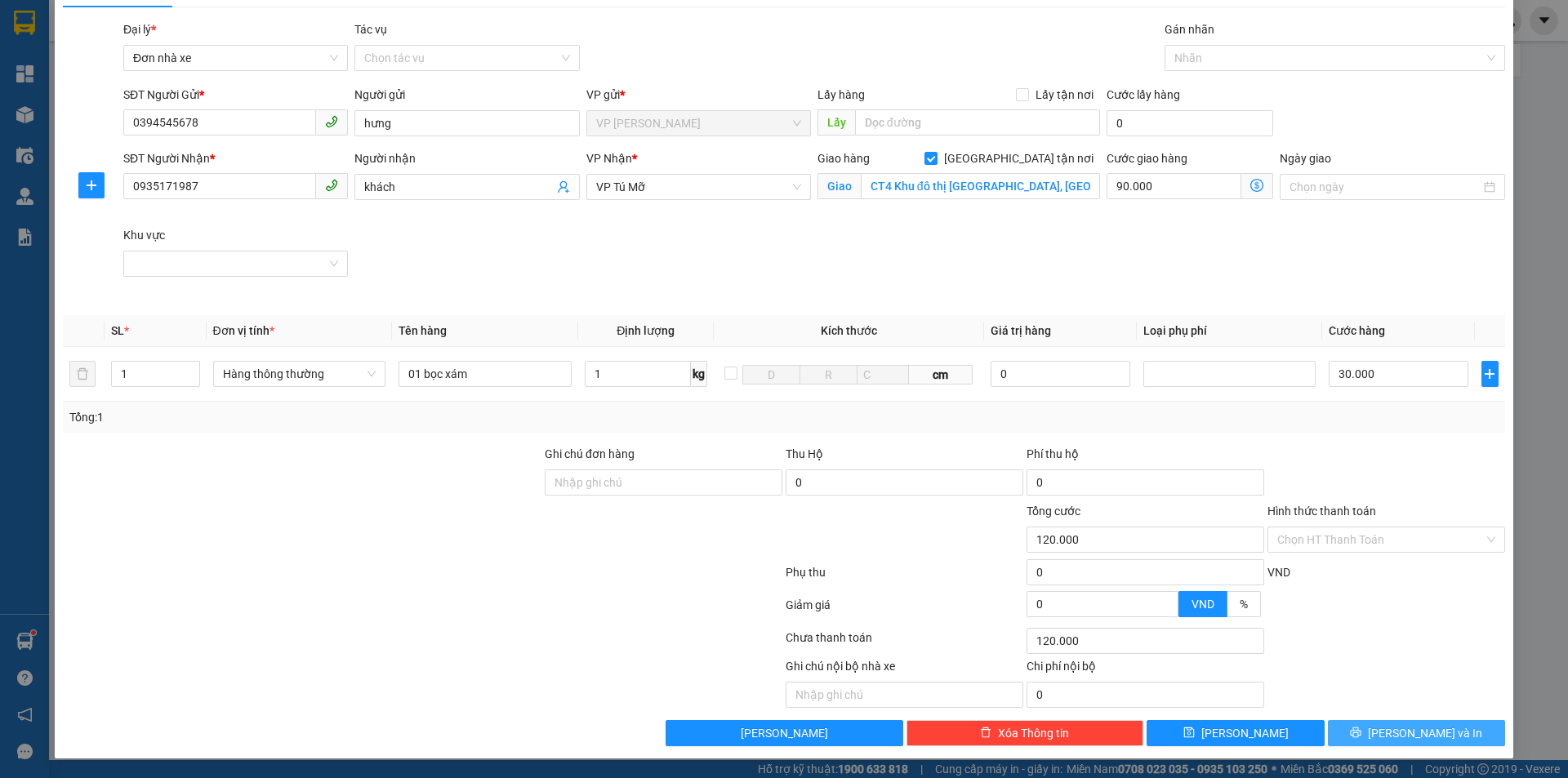
click at [1426, 732] on span "[PERSON_NAME] và In" at bounding box center [1425, 734] width 114 height 18
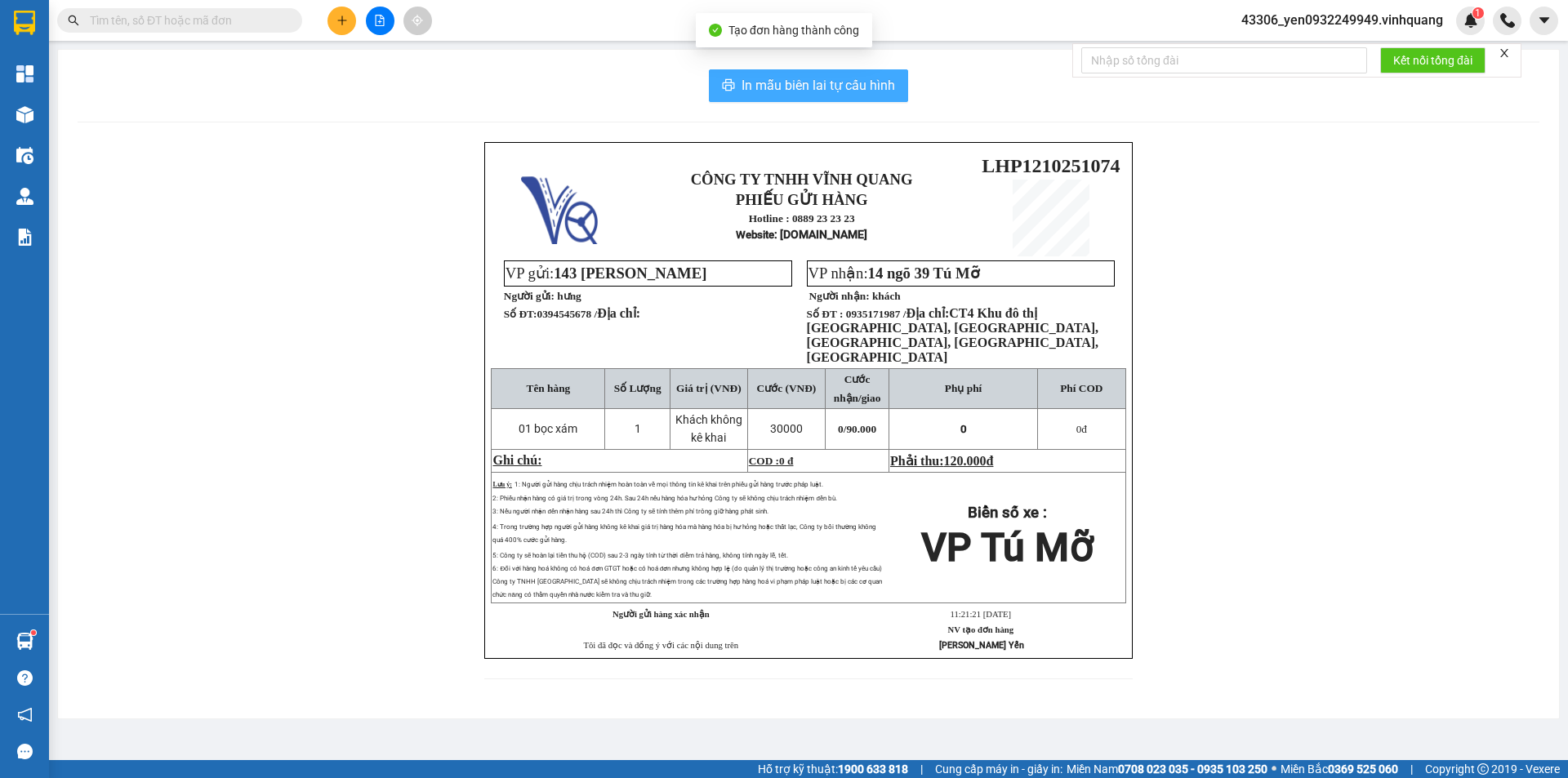
click at [833, 85] on span "In mẫu biên lai tự cấu hình" at bounding box center [818, 85] width 153 height 20
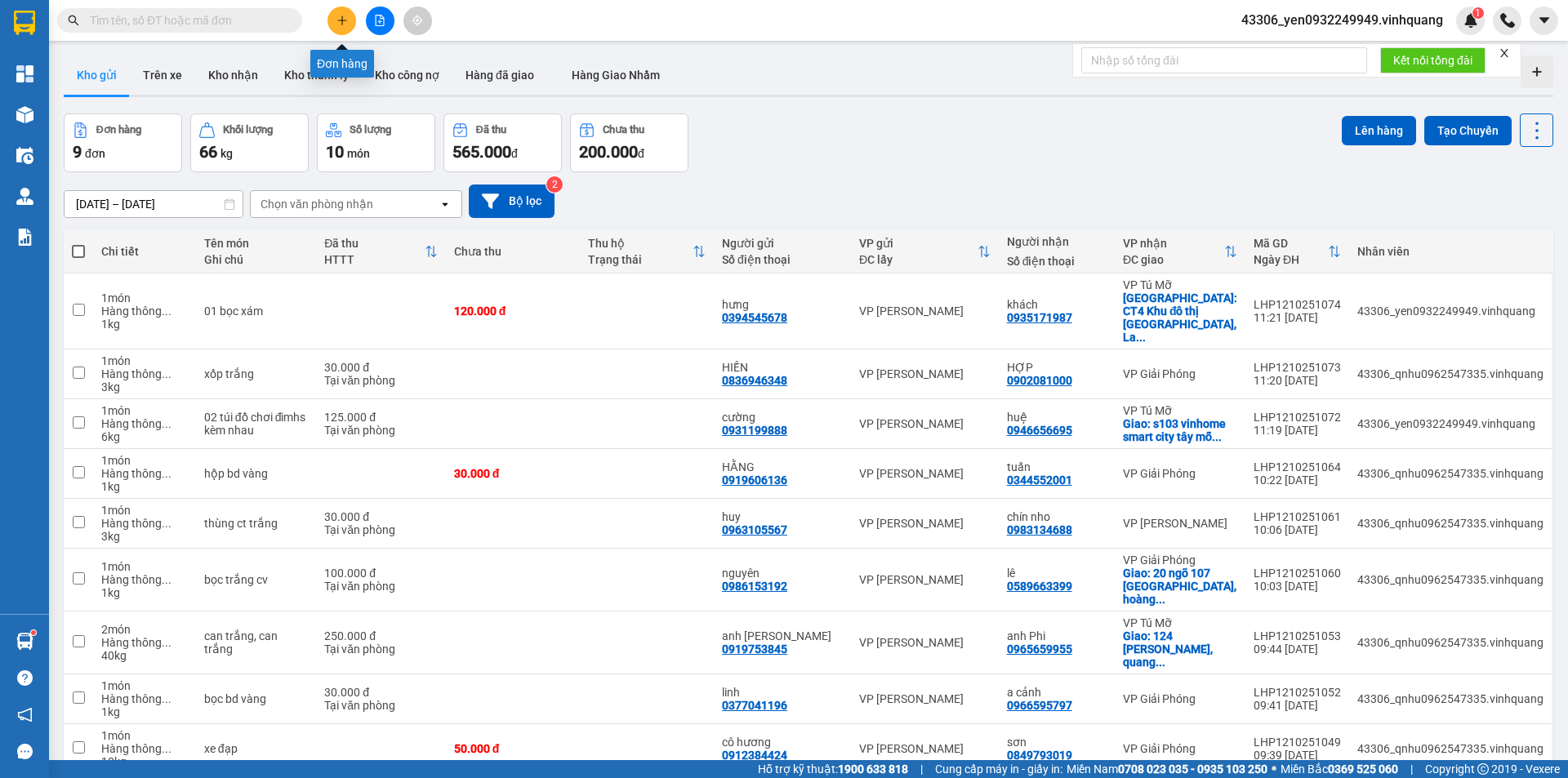
click at [342, 19] on icon "plus" at bounding box center [342, 20] width 11 height 11
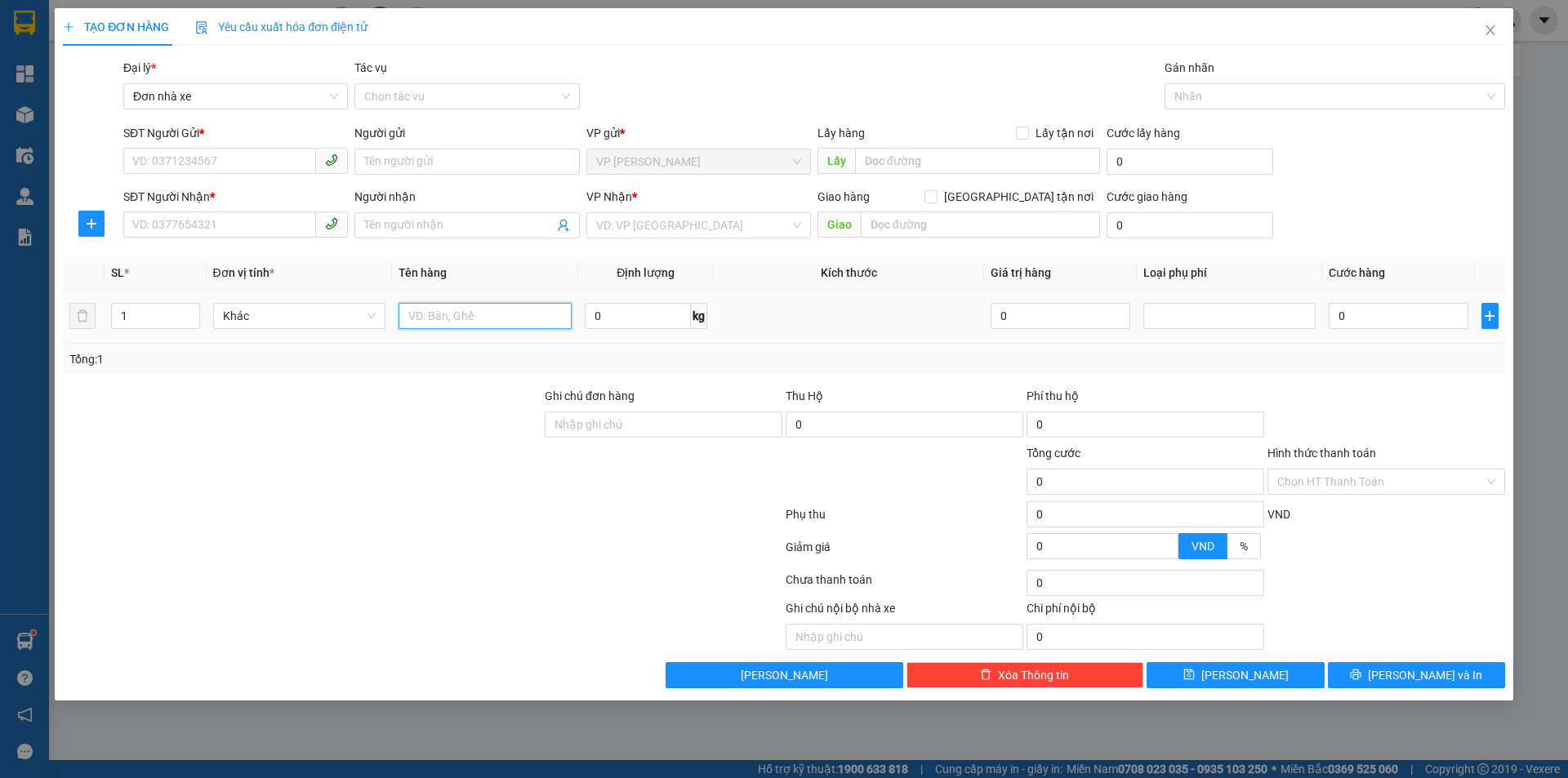
click at [452, 319] on input "text" at bounding box center [485, 316] width 173 height 26
click at [316, 315] on span "Khác" at bounding box center [299, 316] width 153 height 25
type input "01 xốp trắng"
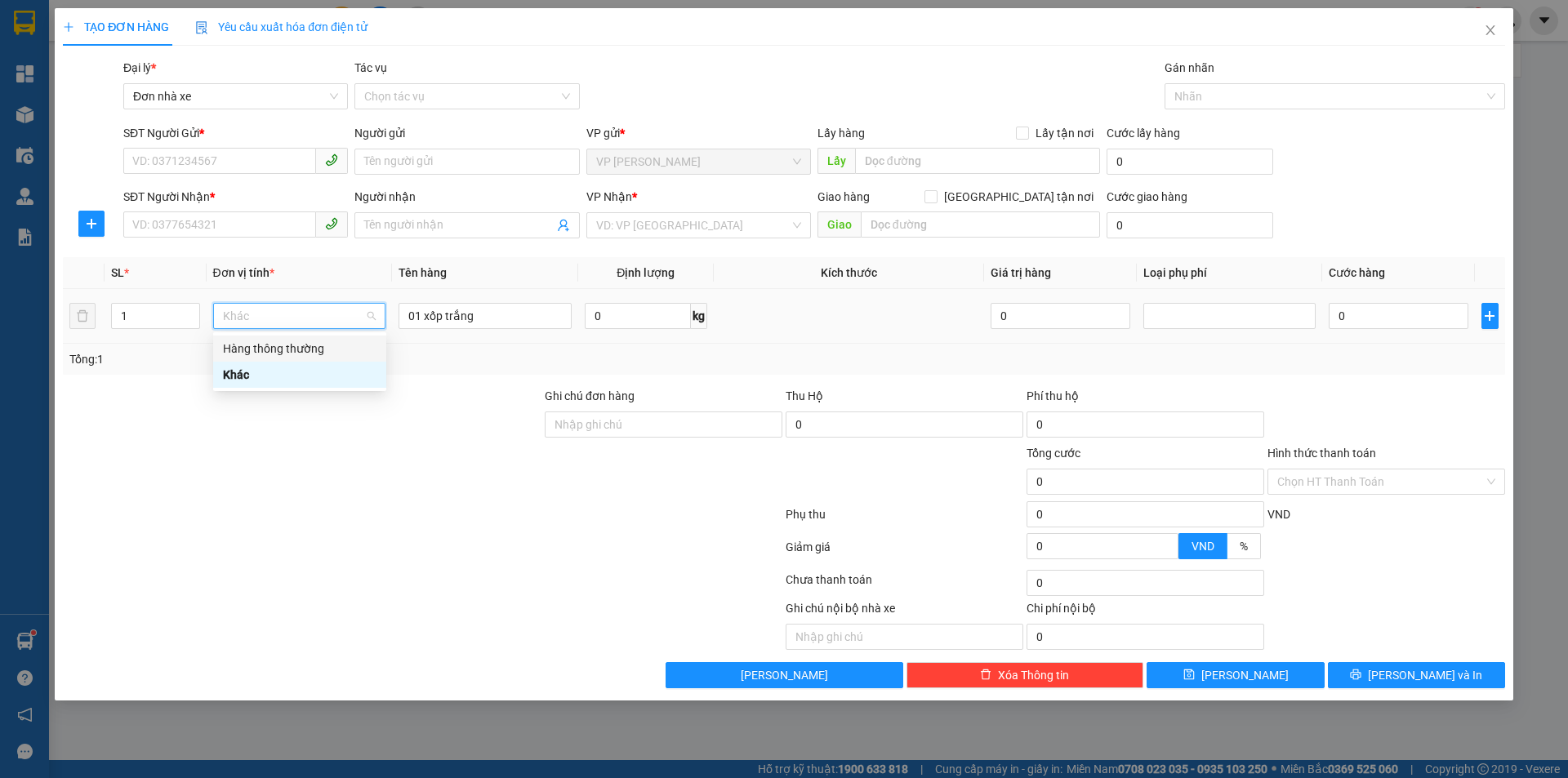
click at [283, 349] on div "Hàng thông thường" at bounding box center [299, 349] width 153 height 18
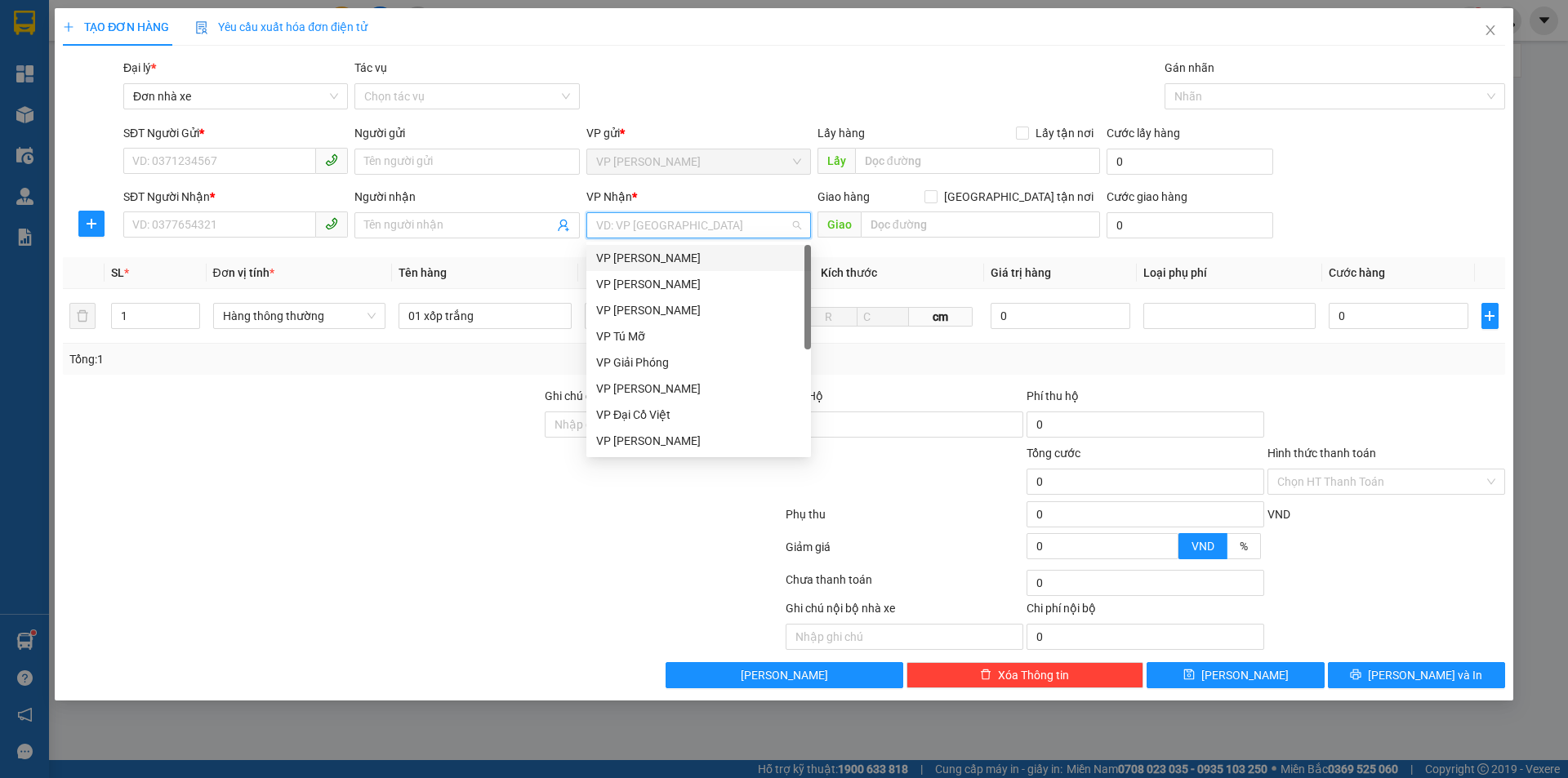
click at [666, 219] on input "search" at bounding box center [693, 225] width 194 height 25
click at [663, 313] on div "VP [PERSON_NAME]" at bounding box center [698, 310] width 205 height 18
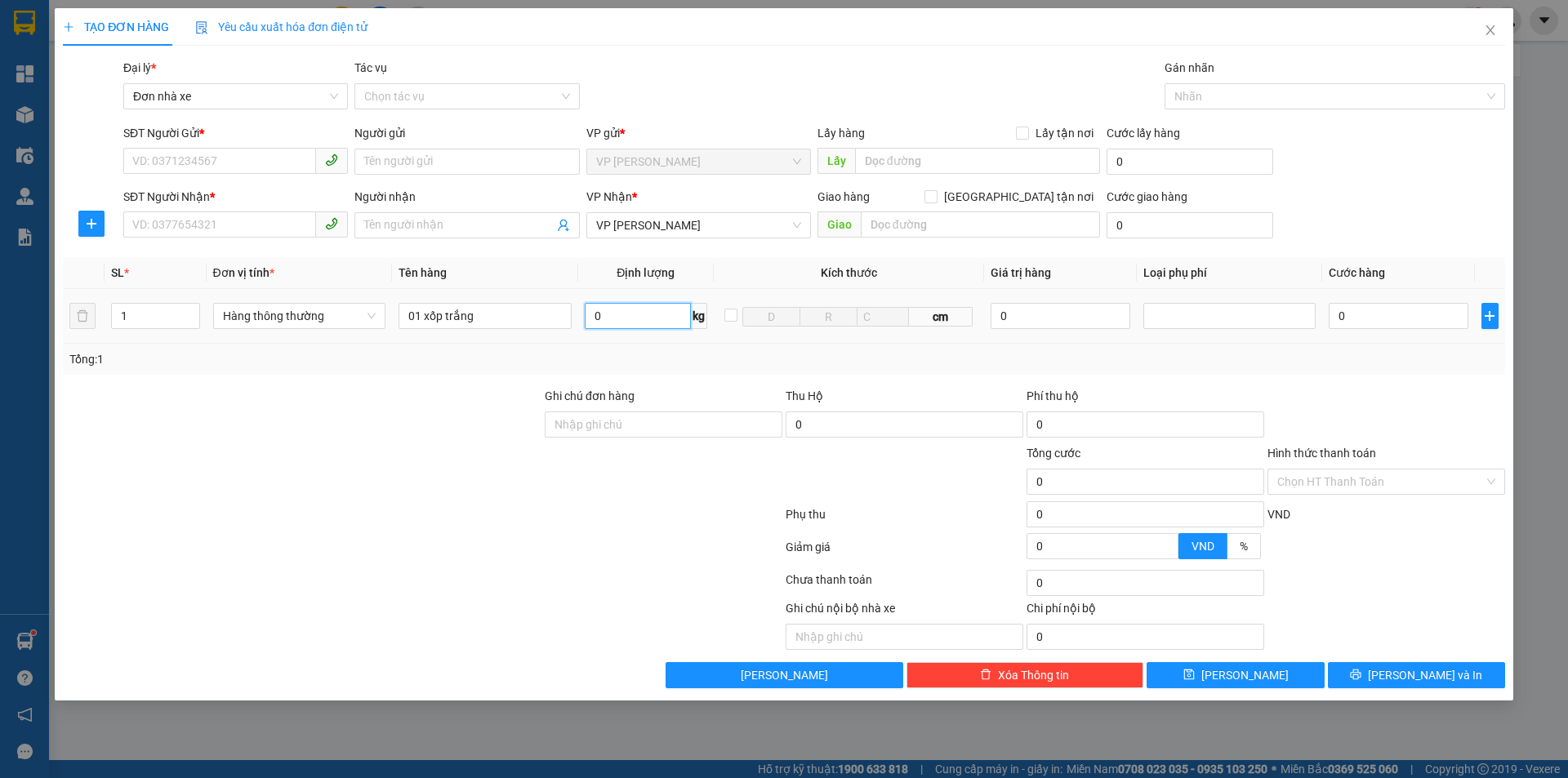
click at [638, 315] on input "0" at bounding box center [638, 316] width 107 height 26
type input "9"
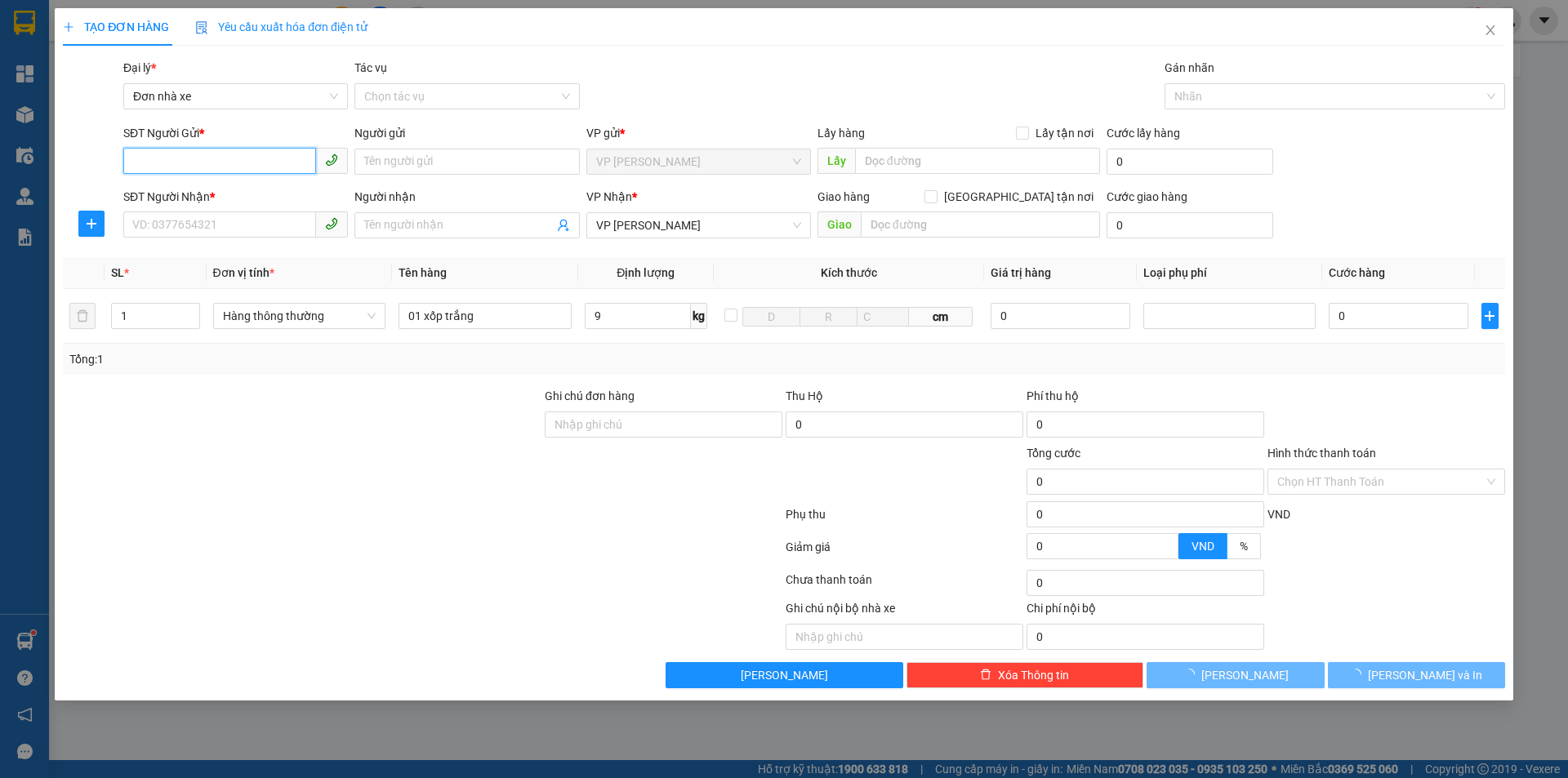
click at [224, 163] on input "SĐT Người Gửi *" at bounding box center [220, 161] width 193 height 26
type input "40.000"
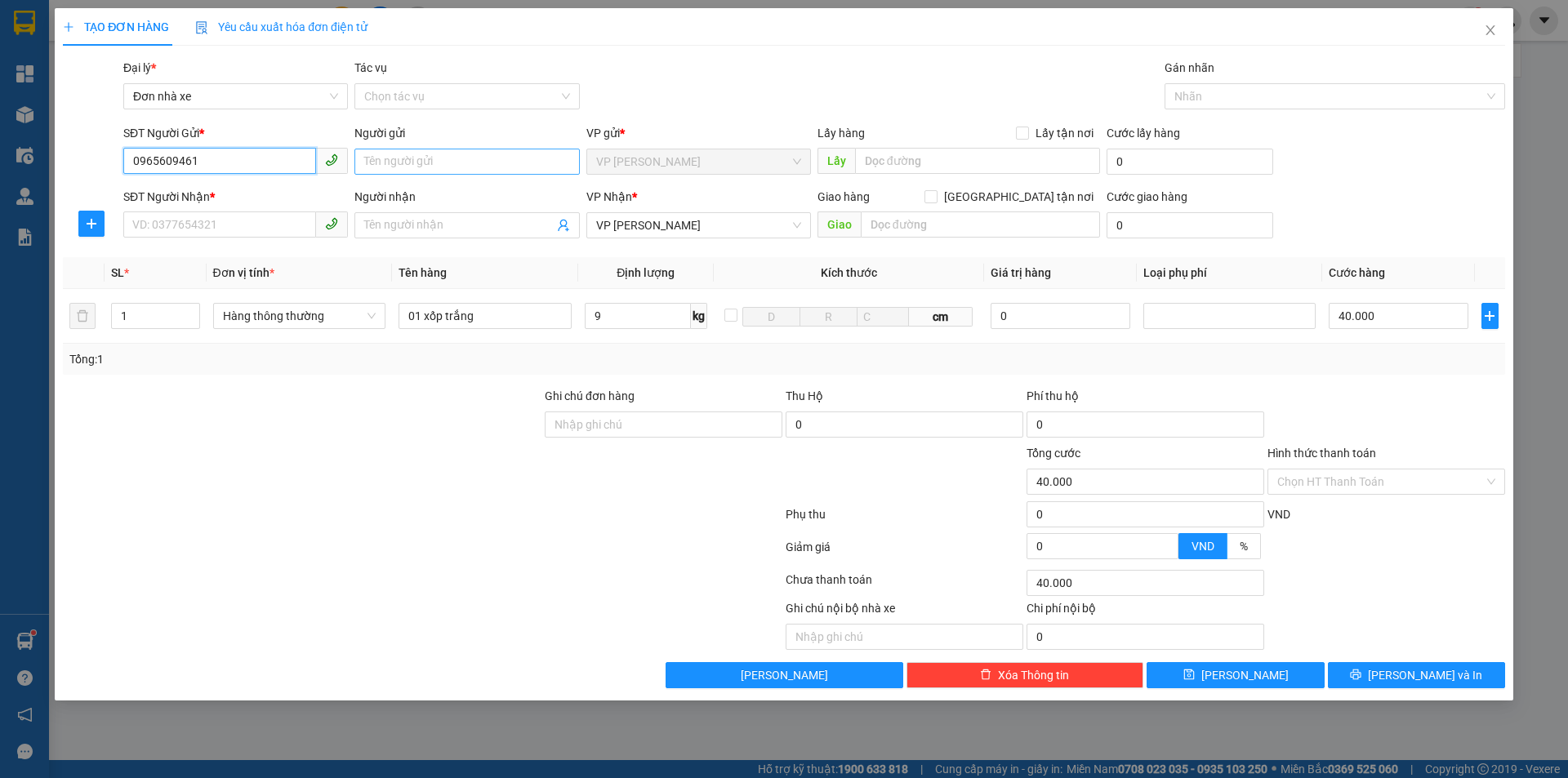
type input "0965609461"
click at [481, 158] on input "Người gửi" at bounding box center [467, 162] width 224 height 26
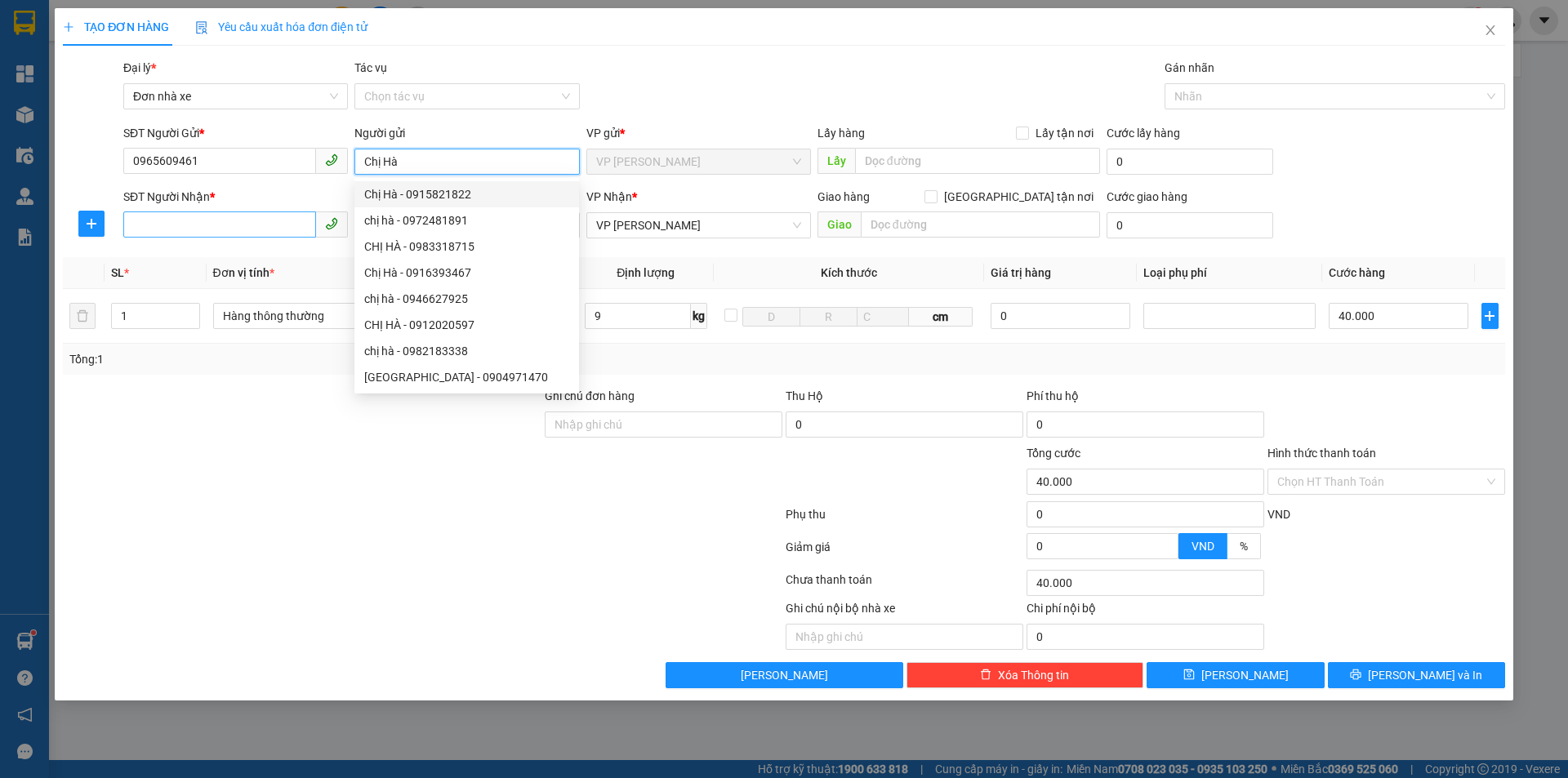
type input "Chị Hà"
click at [224, 230] on input "SĐT Người Nhận *" at bounding box center [220, 224] width 193 height 26
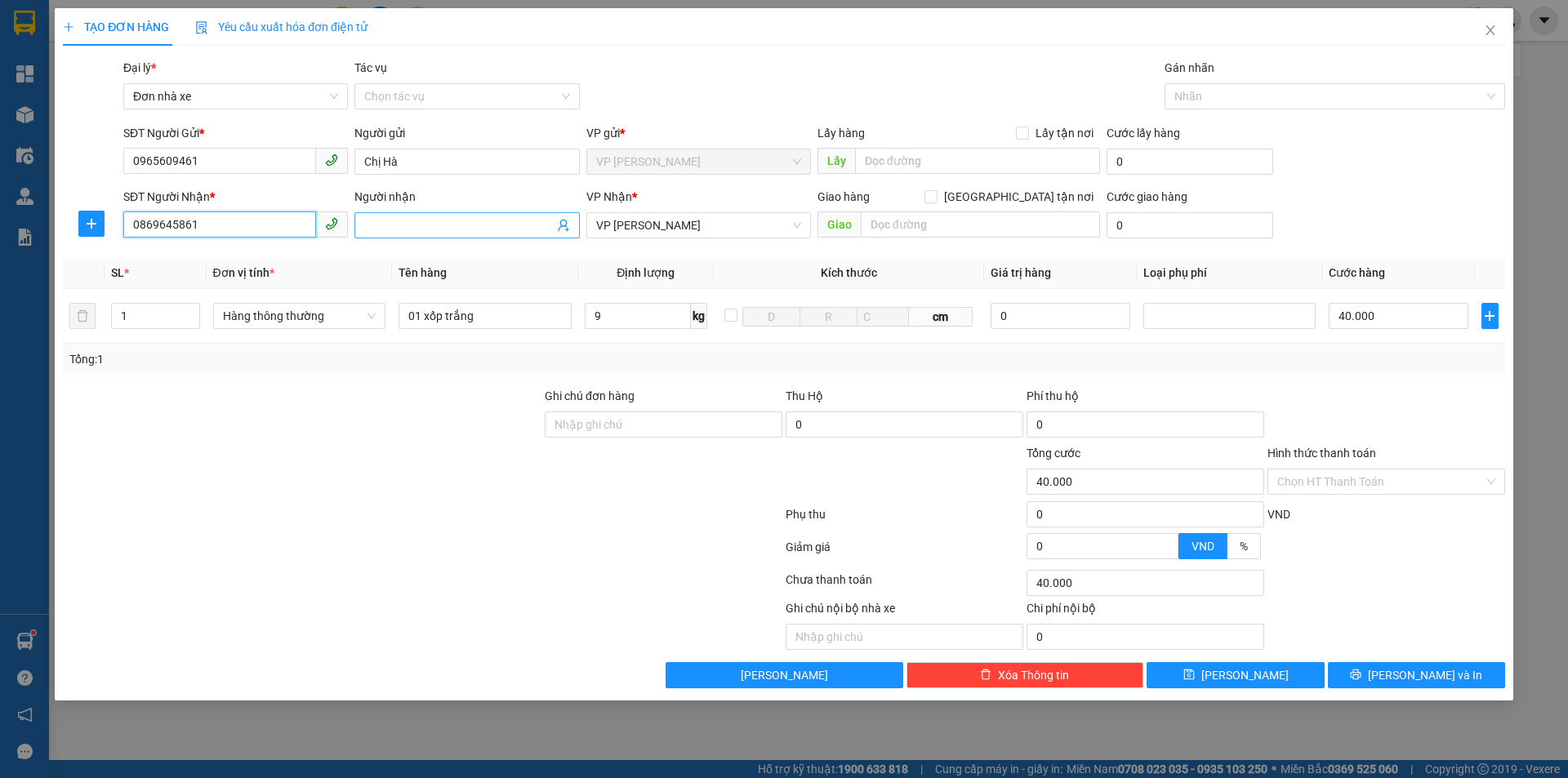
type input "0869645861"
click at [387, 215] on span at bounding box center [467, 225] width 224 height 26
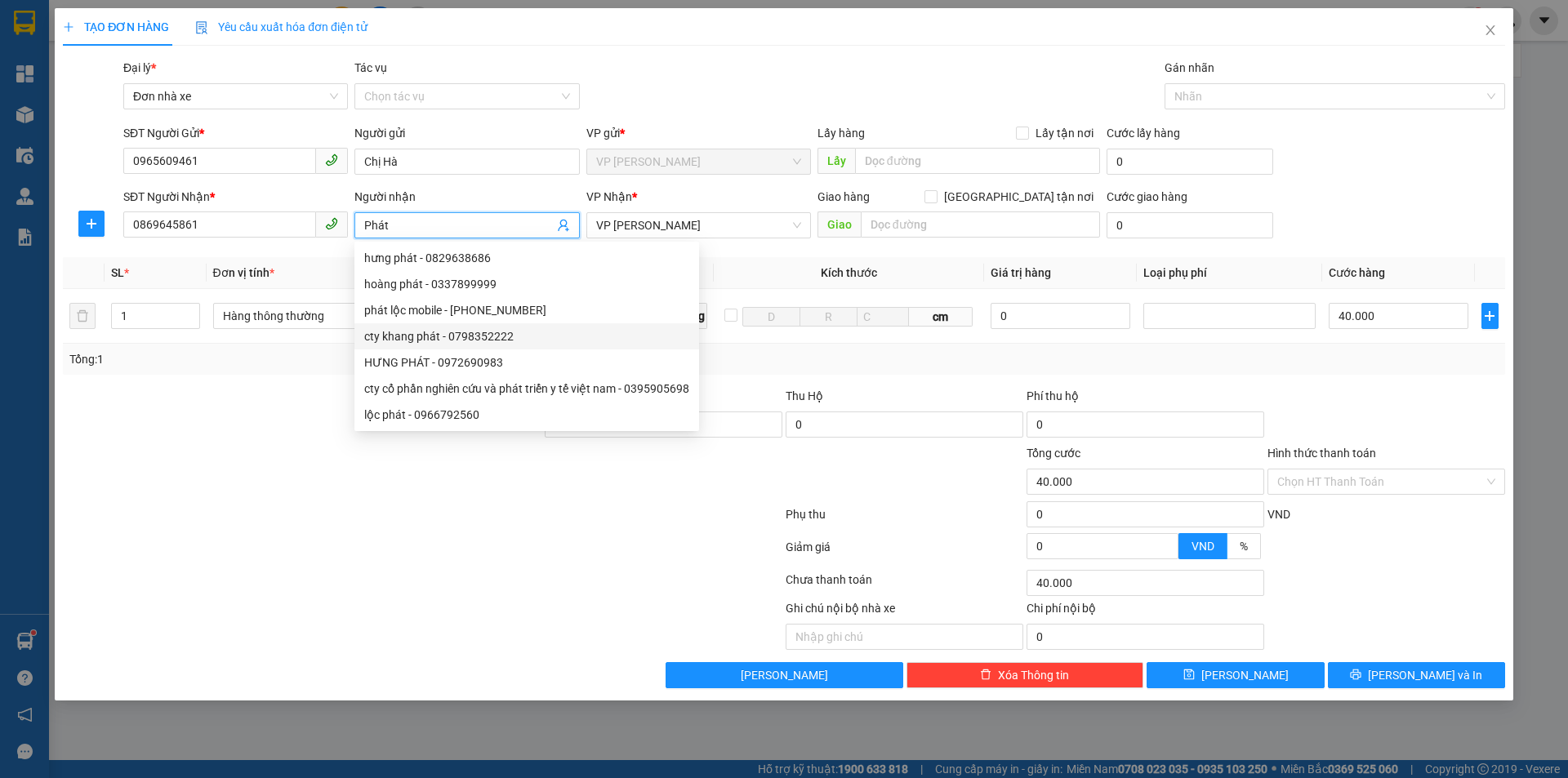
type input "Phát"
click at [1226, 407] on div "Phí thu hộ" at bounding box center [1145, 399] width 238 height 25
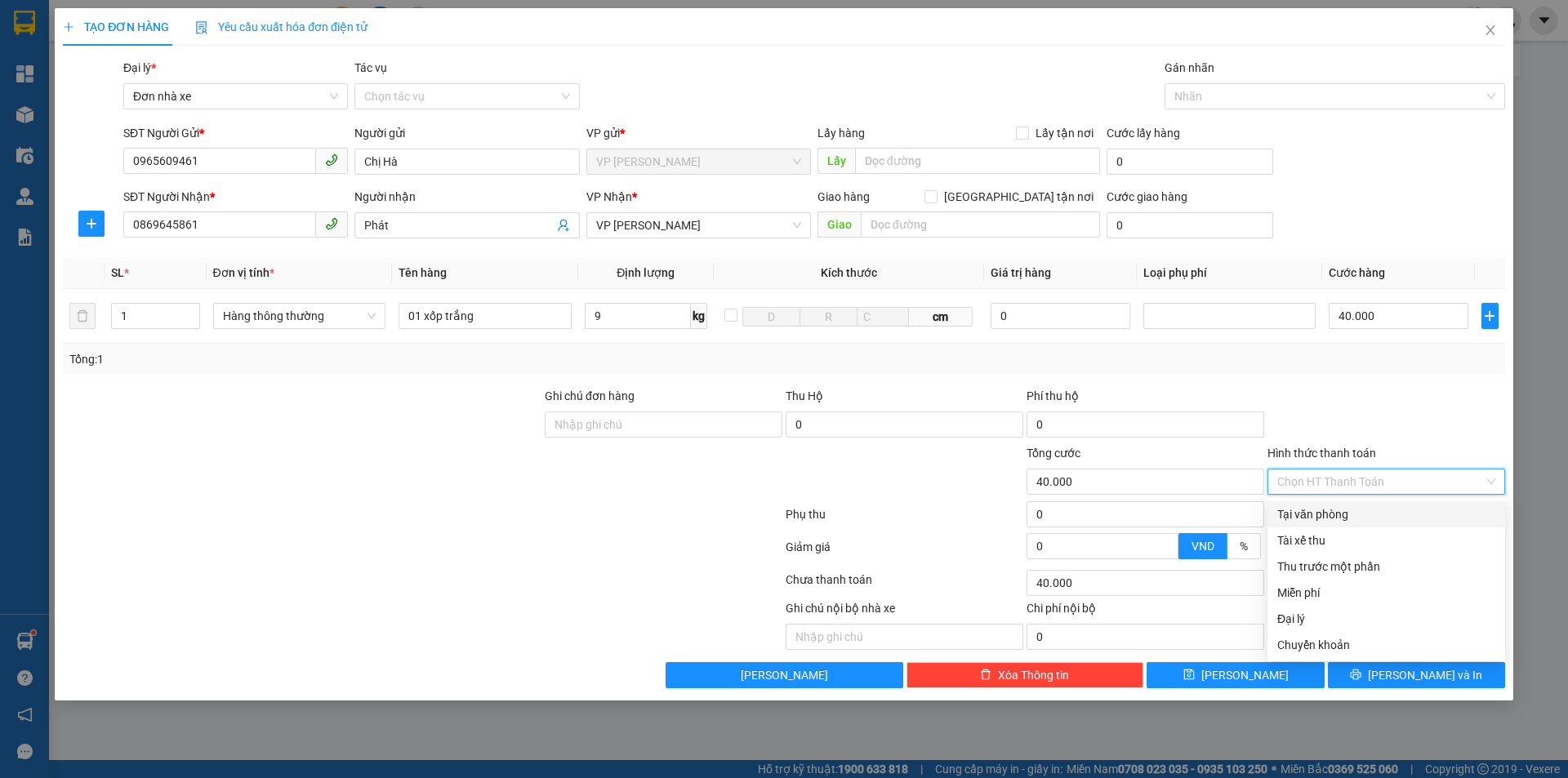
click at [1390, 480] on input "Hình thức thanh toán" at bounding box center [1380, 481] width 207 height 25
click at [1360, 513] on div "Tại văn phòng" at bounding box center [1385, 514] width 218 height 18
type input "0"
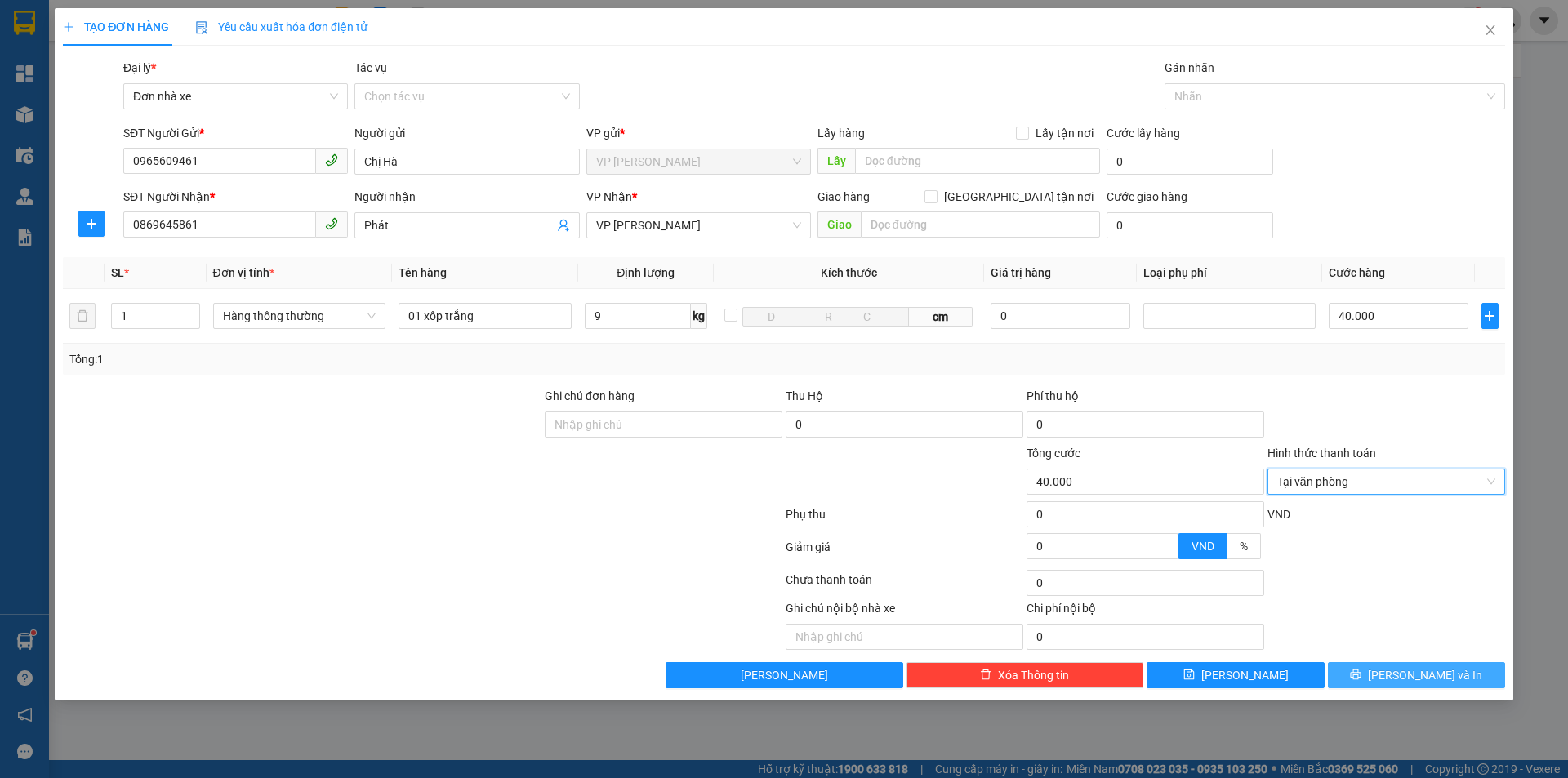
click at [1422, 672] on span "[PERSON_NAME] và In" at bounding box center [1425, 675] width 114 height 18
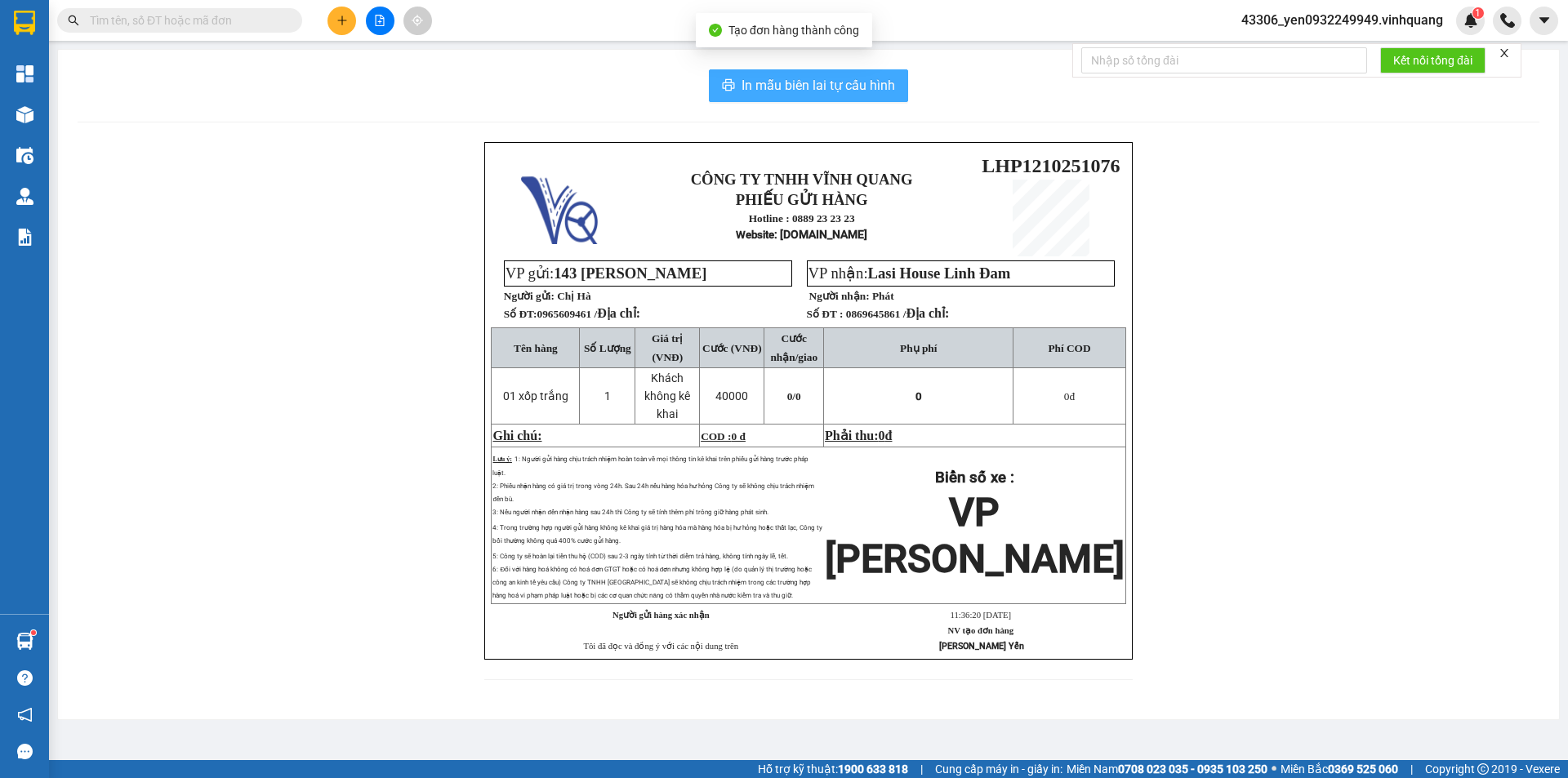
click at [842, 76] on span "In mẫu biên lai tự cấu hình" at bounding box center [818, 85] width 153 height 20
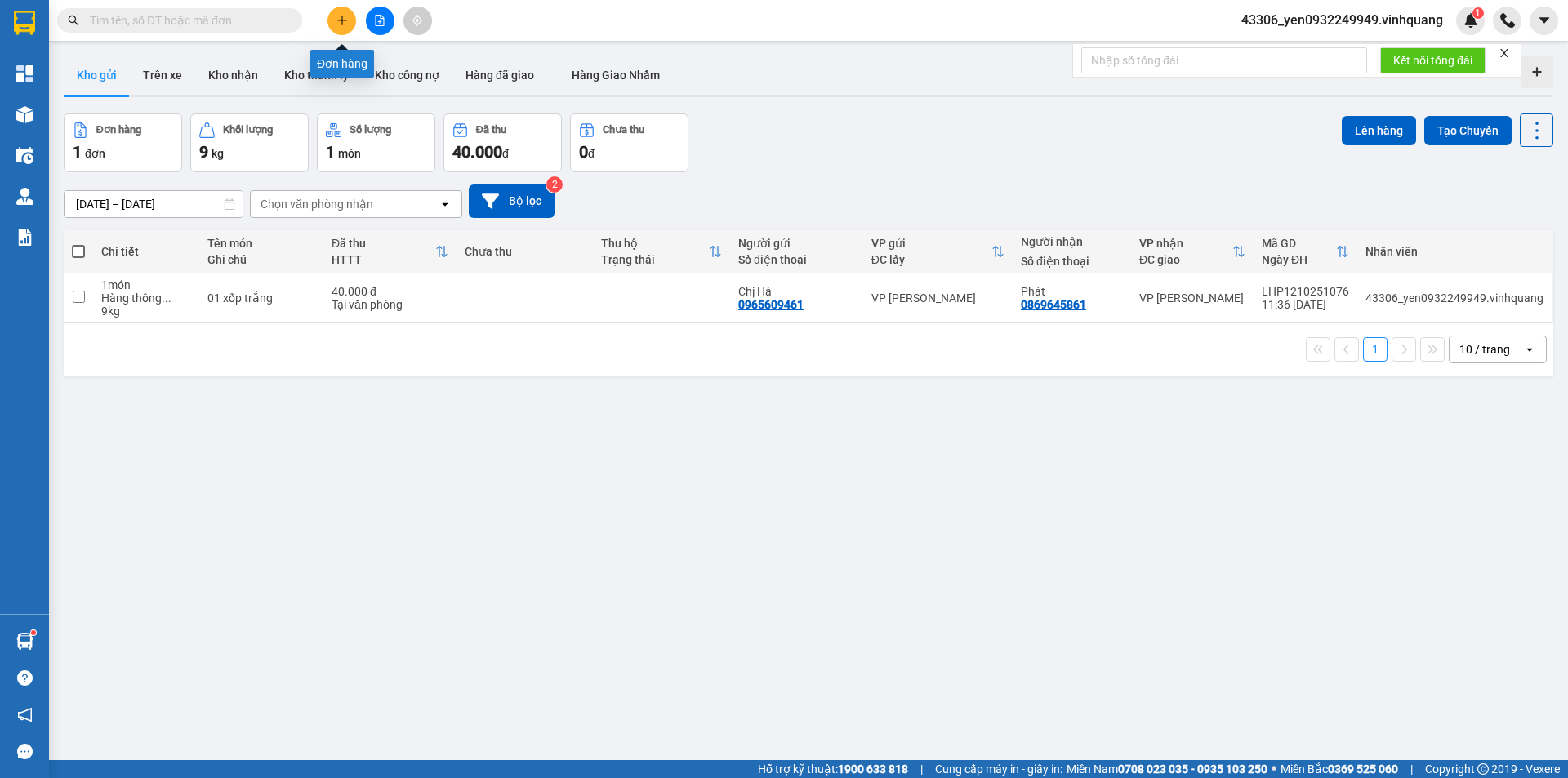
click at [348, 22] on button at bounding box center [341, 20] width 28 height 28
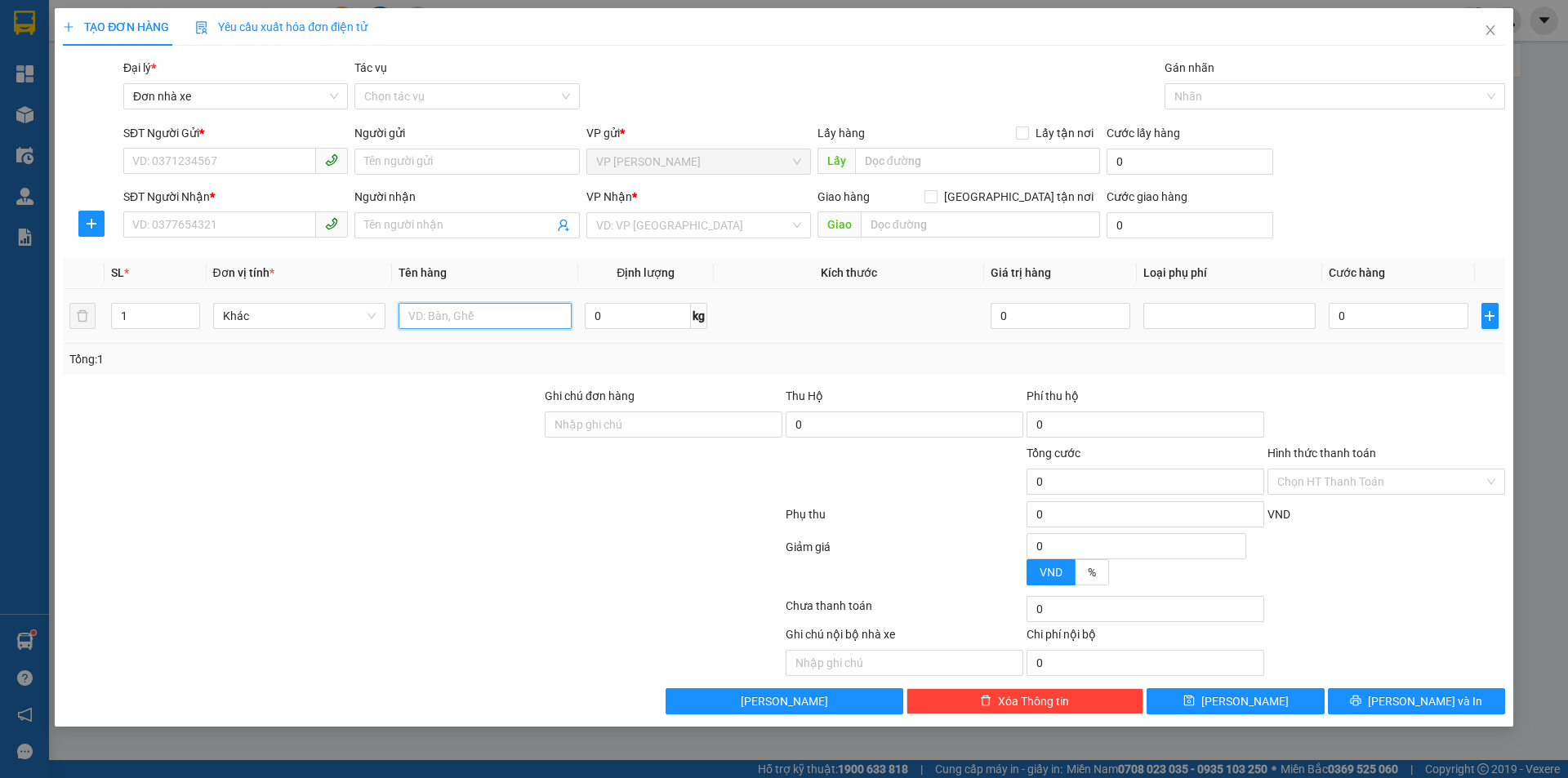
click at [495, 316] on input "text" at bounding box center [485, 316] width 173 height 26
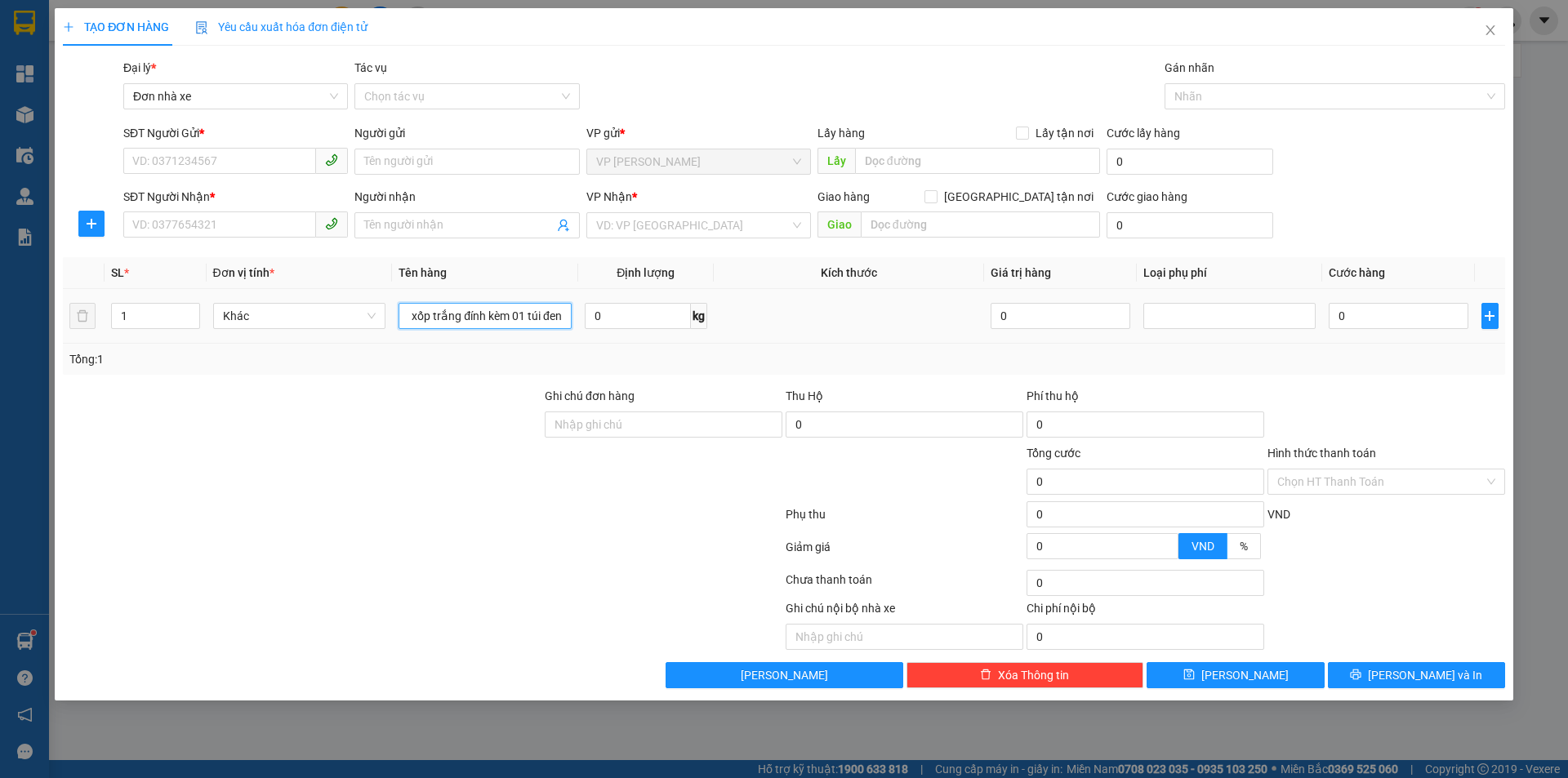
scroll to position [0, 18]
type input "01 xốp trắng đính kèm 01 túi đen"
click at [691, 225] on input "search" at bounding box center [693, 225] width 194 height 25
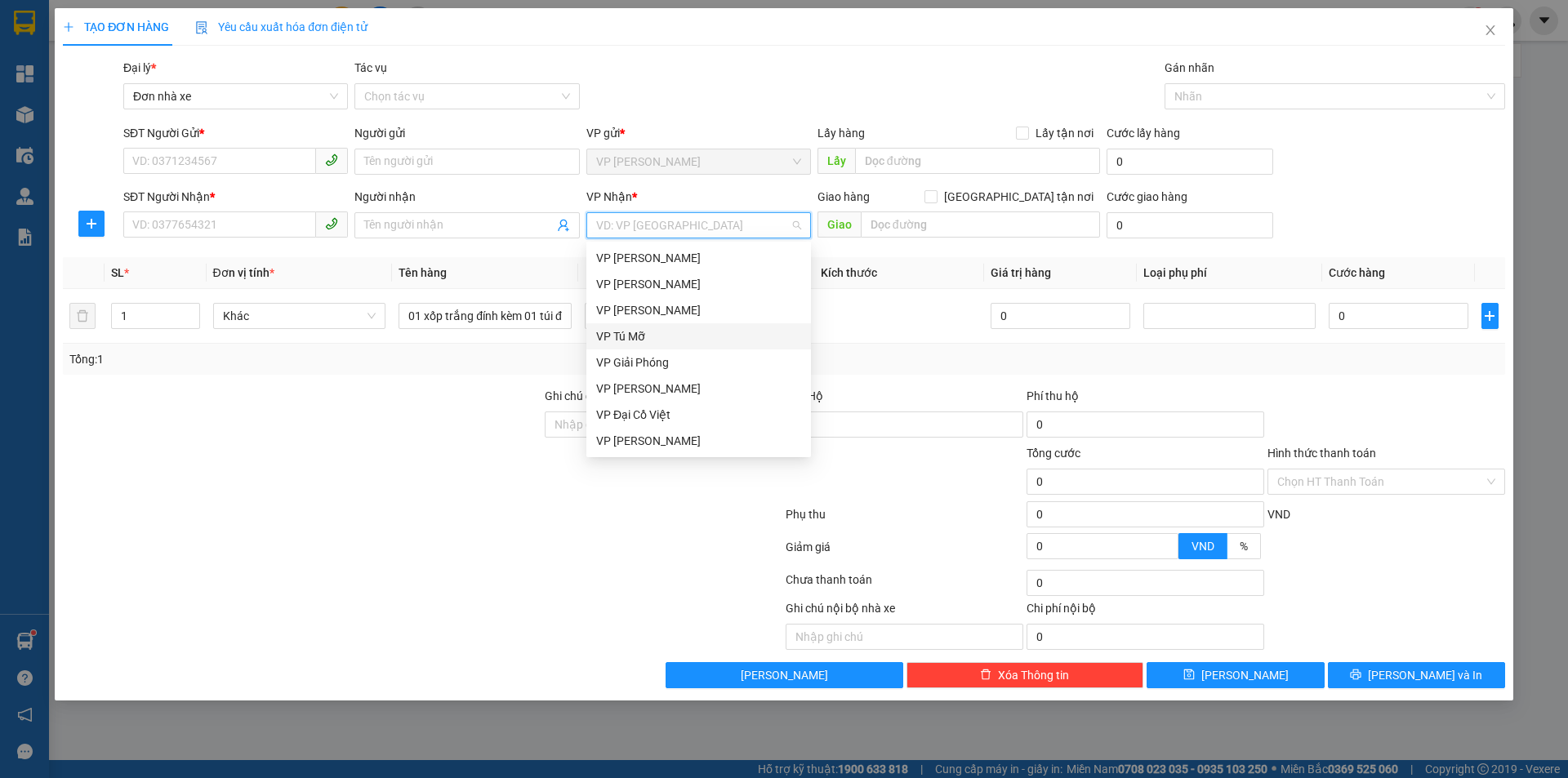
click at [638, 342] on div "VP Tú Mỡ" at bounding box center [698, 336] width 205 height 18
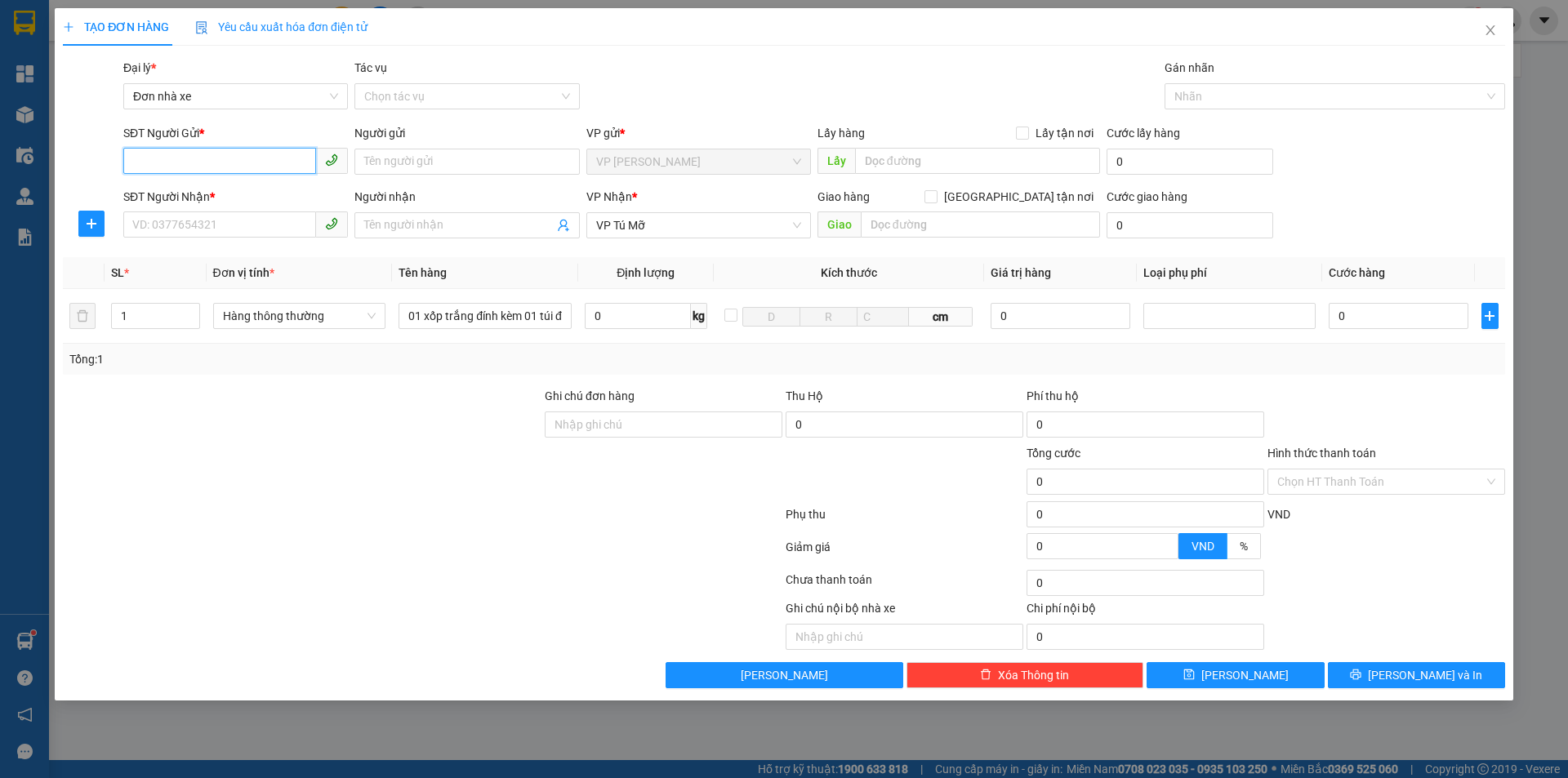
click at [196, 159] on input "SĐT Người Gửi *" at bounding box center [220, 161] width 193 height 26
type input "0976015836"
click at [214, 193] on div "0976015836 - oanh" at bounding box center [235, 195] width 205 height 18
type input "oanh"
type input "0976015836"
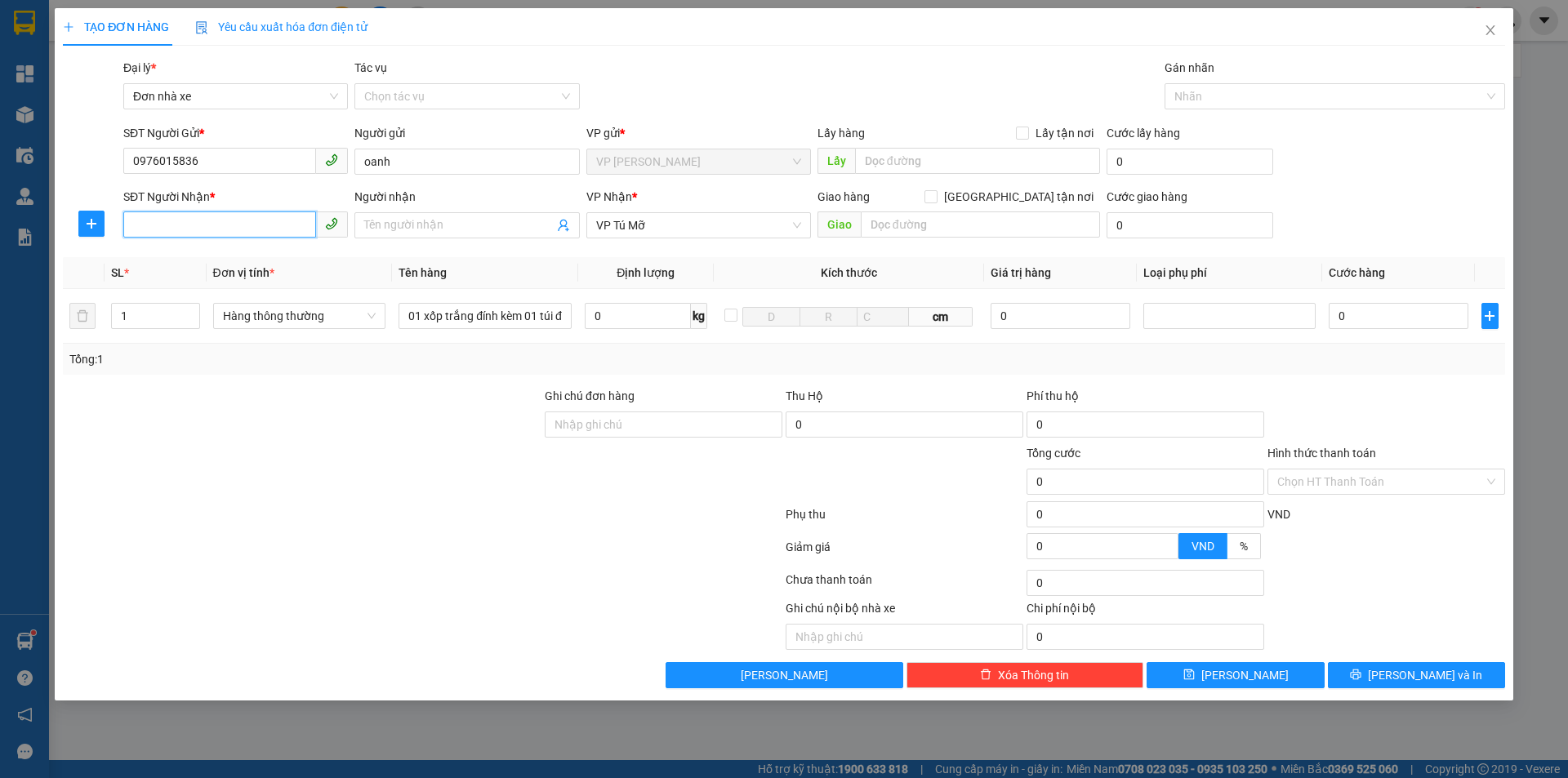
click at [214, 221] on input "SĐT Người Nhận *" at bounding box center [220, 224] width 193 height 26
click at [245, 291] on div "0845258689 - [GEOGRAPHIC_DATA]" at bounding box center [235, 285] width 205 height 18
type input "0845258689"
type input "[PERSON_NAME]"
click at [606, 326] on input "0" at bounding box center [638, 316] width 107 height 26
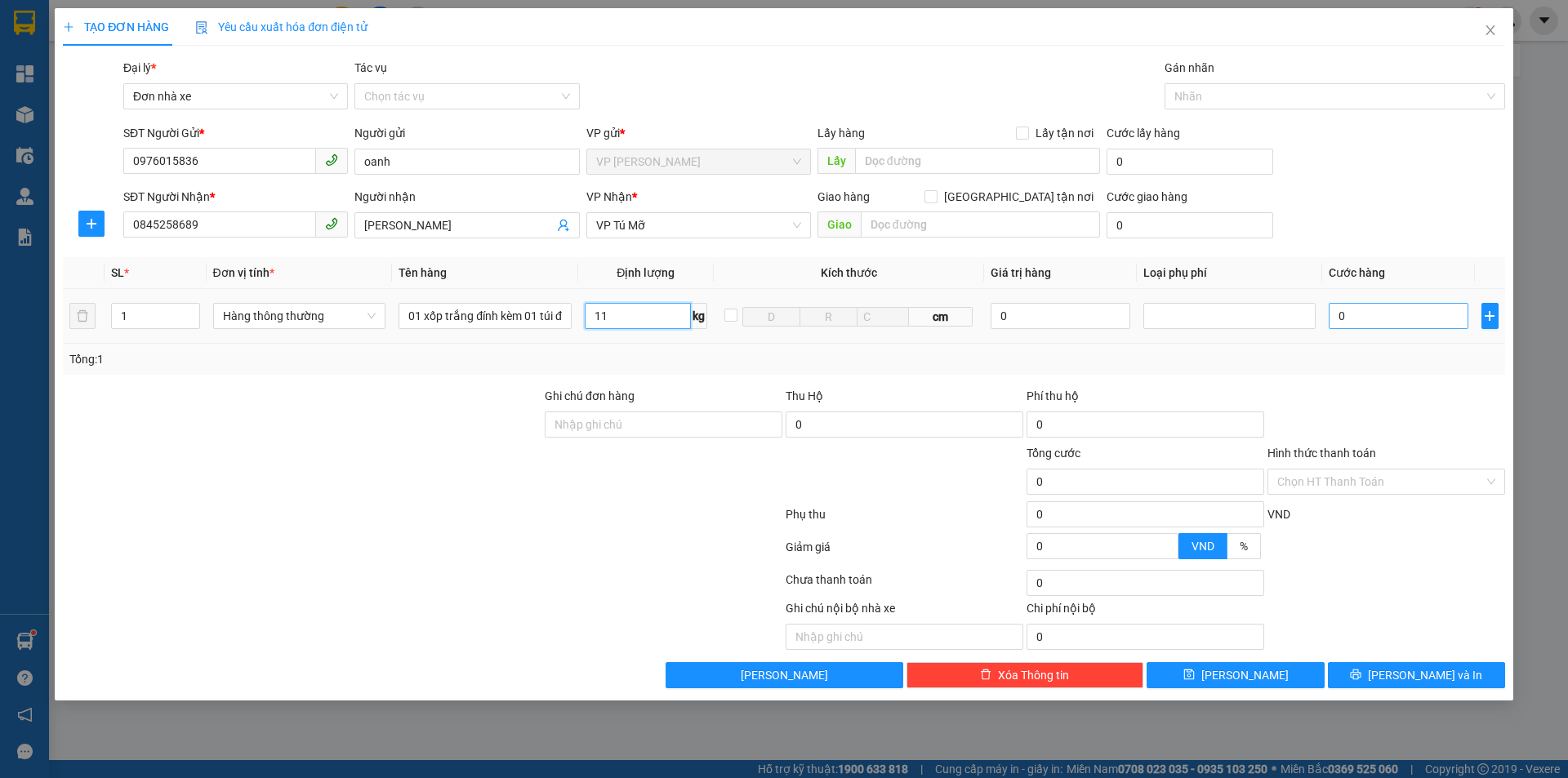
type input "11"
click at [1400, 320] on input "0" at bounding box center [1397, 316] width 139 height 26
type input "40.000"
click at [1385, 476] on input "Hình thức thanh toán" at bounding box center [1380, 481] width 207 height 25
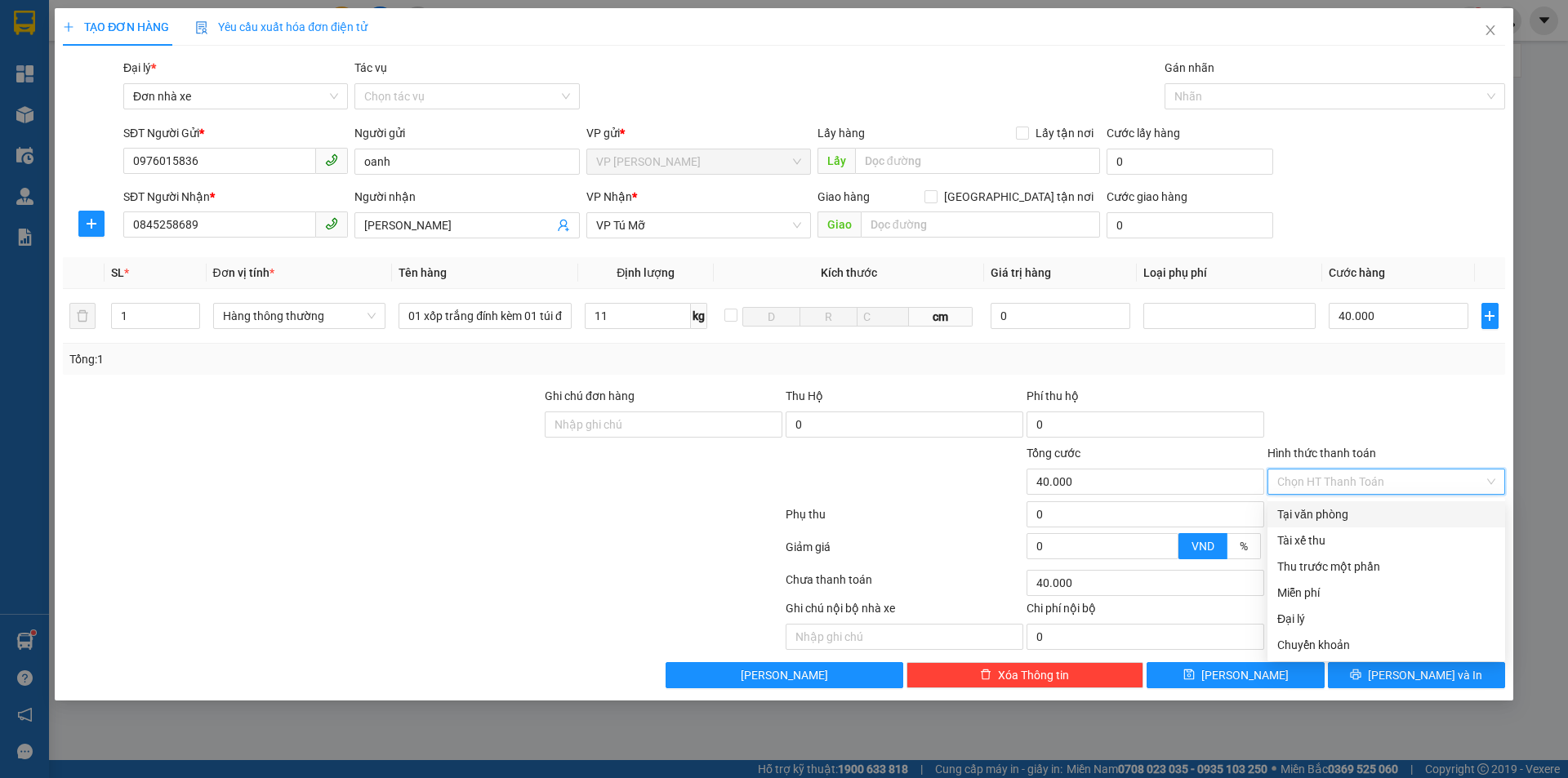
drag, startPoint x: 1351, startPoint y: 514, endPoint x: 1365, endPoint y: 547, distance: 35.8
click at [1350, 515] on div "Tại văn phòng" at bounding box center [1385, 514] width 218 height 18
type input "0"
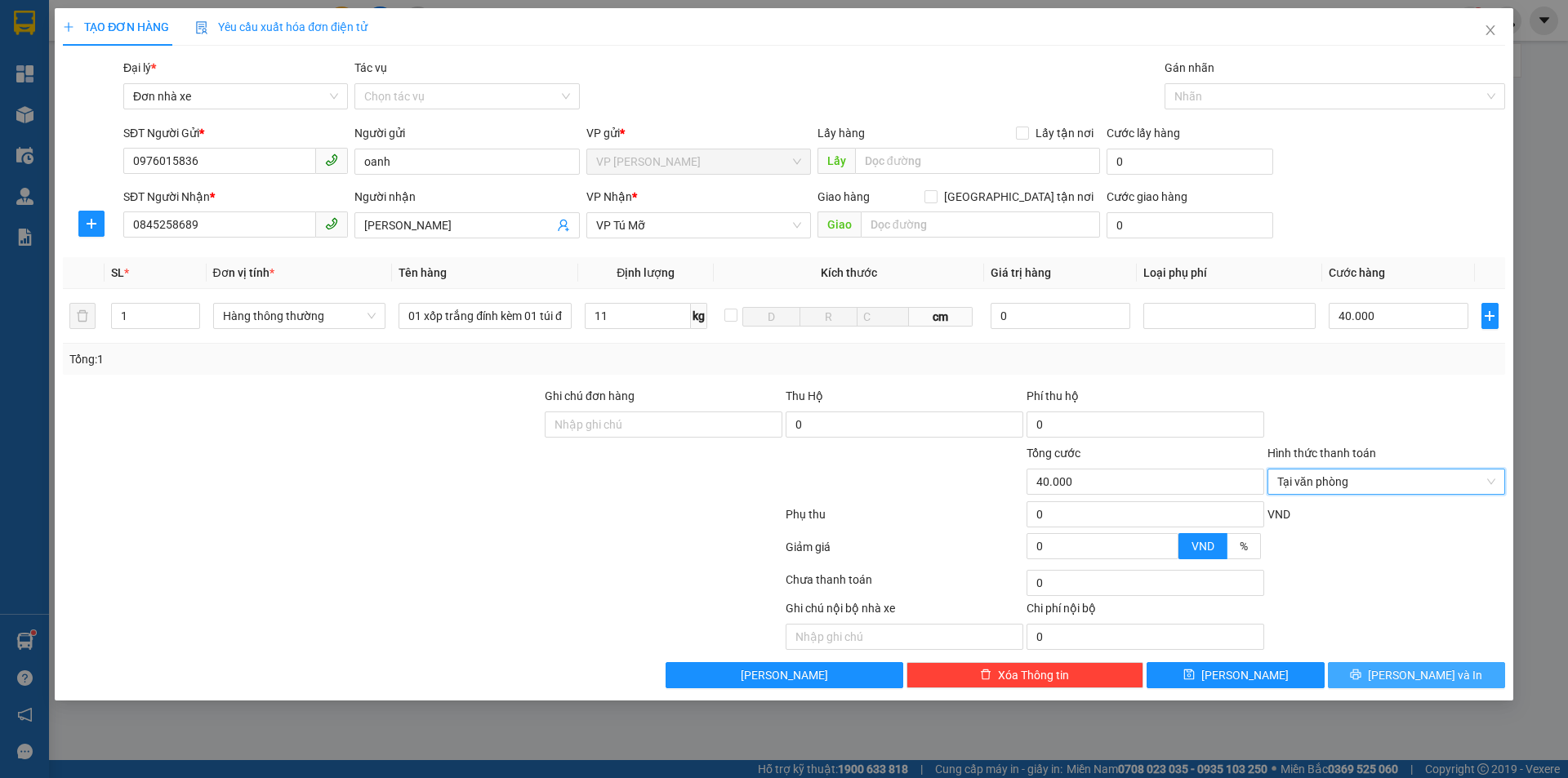
click at [1430, 673] on span "[PERSON_NAME] và In" at bounding box center [1425, 675] width 114 height 18
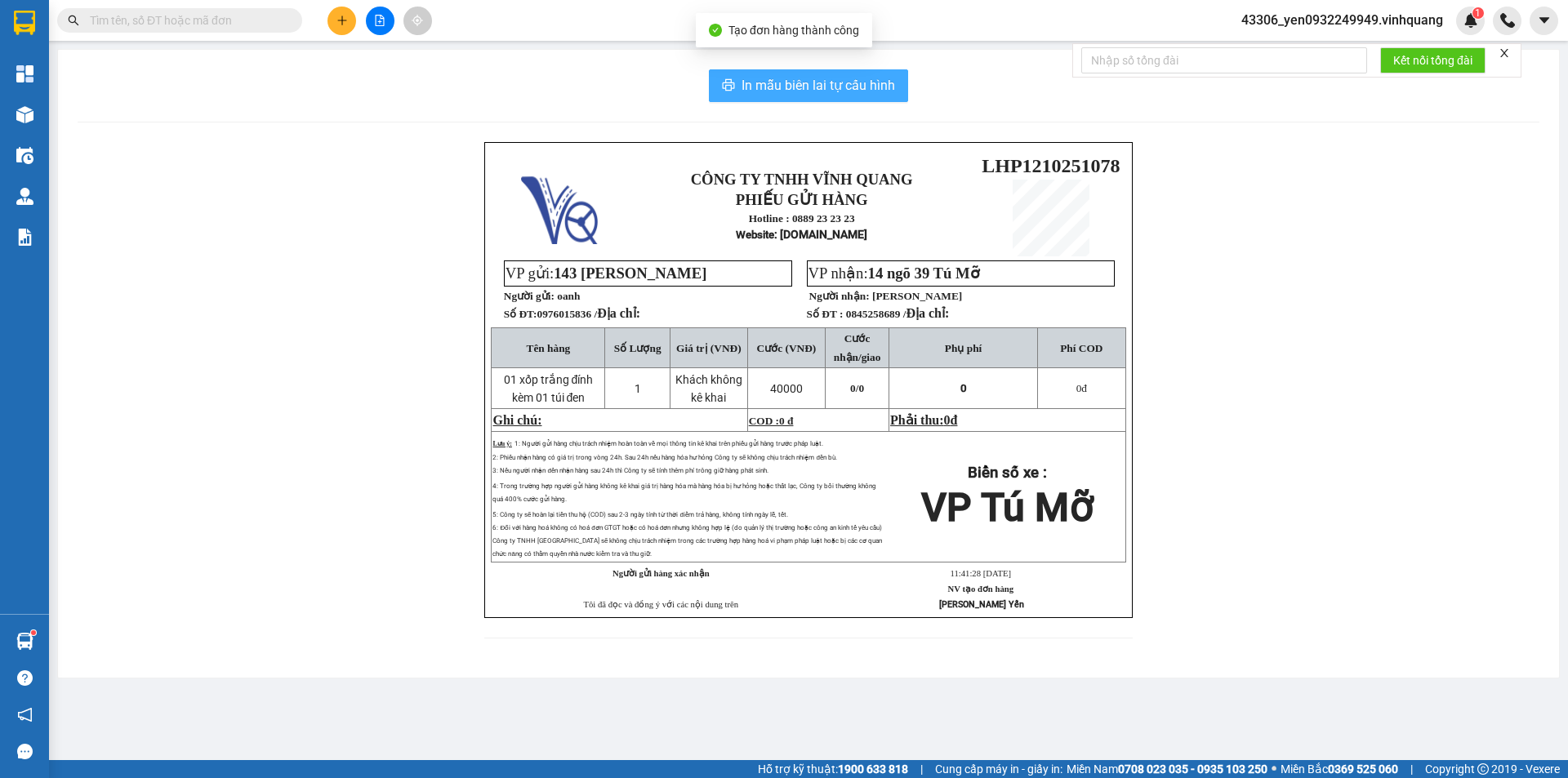
click at [794, 85] on span "In mẫu biên lai tự cấu hình" at bounding box center [818, 85] width 153 height 20
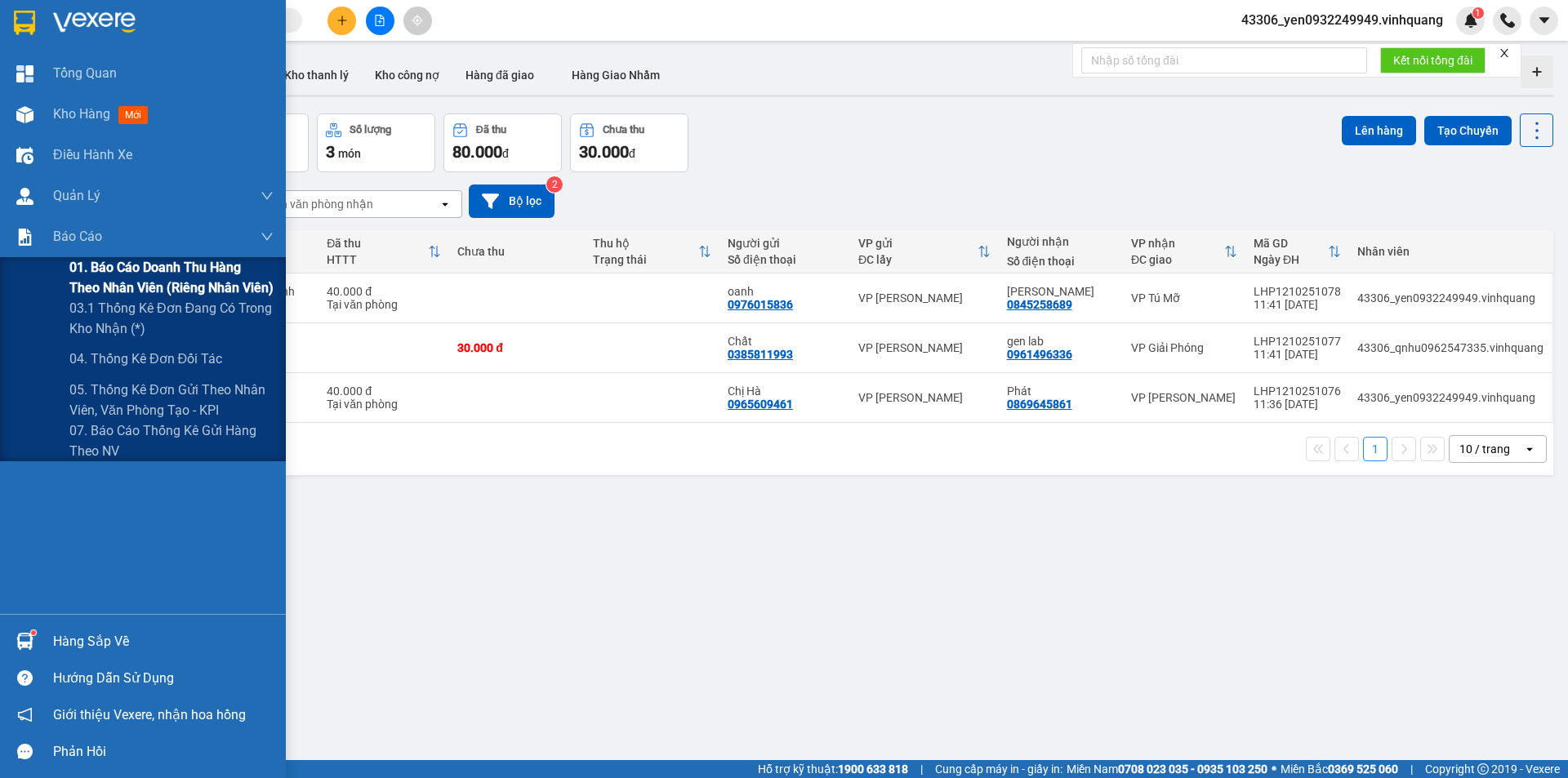
click at [130, 268] on span "01. Báo cáo doanh thu hàng theo nhân viên (riêng nhân viên)" at bounding box center [172, 277] width 204 height 40
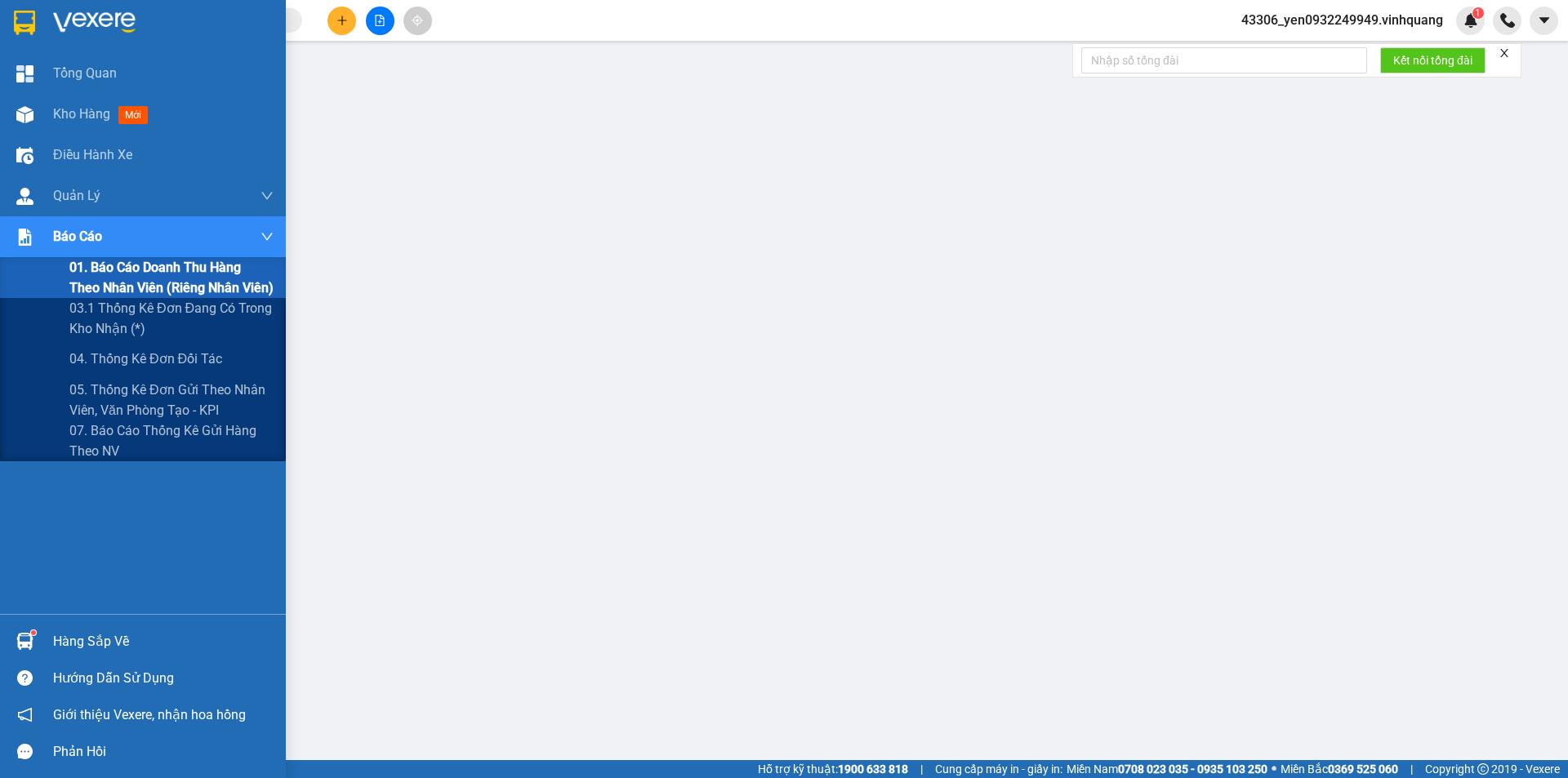
click at [98, 261] on span "01. Báo cáo doanh thu hàng theo nhân viên (riêng nhân viên)" at bounding box center [172, 277] width 204 height 40
click at [147, 268] on span "01. Báo cáo doanh thu hàng theo nhân viên (riêng nhân viên)" at bounding box center [172, 277] width 204 height 40
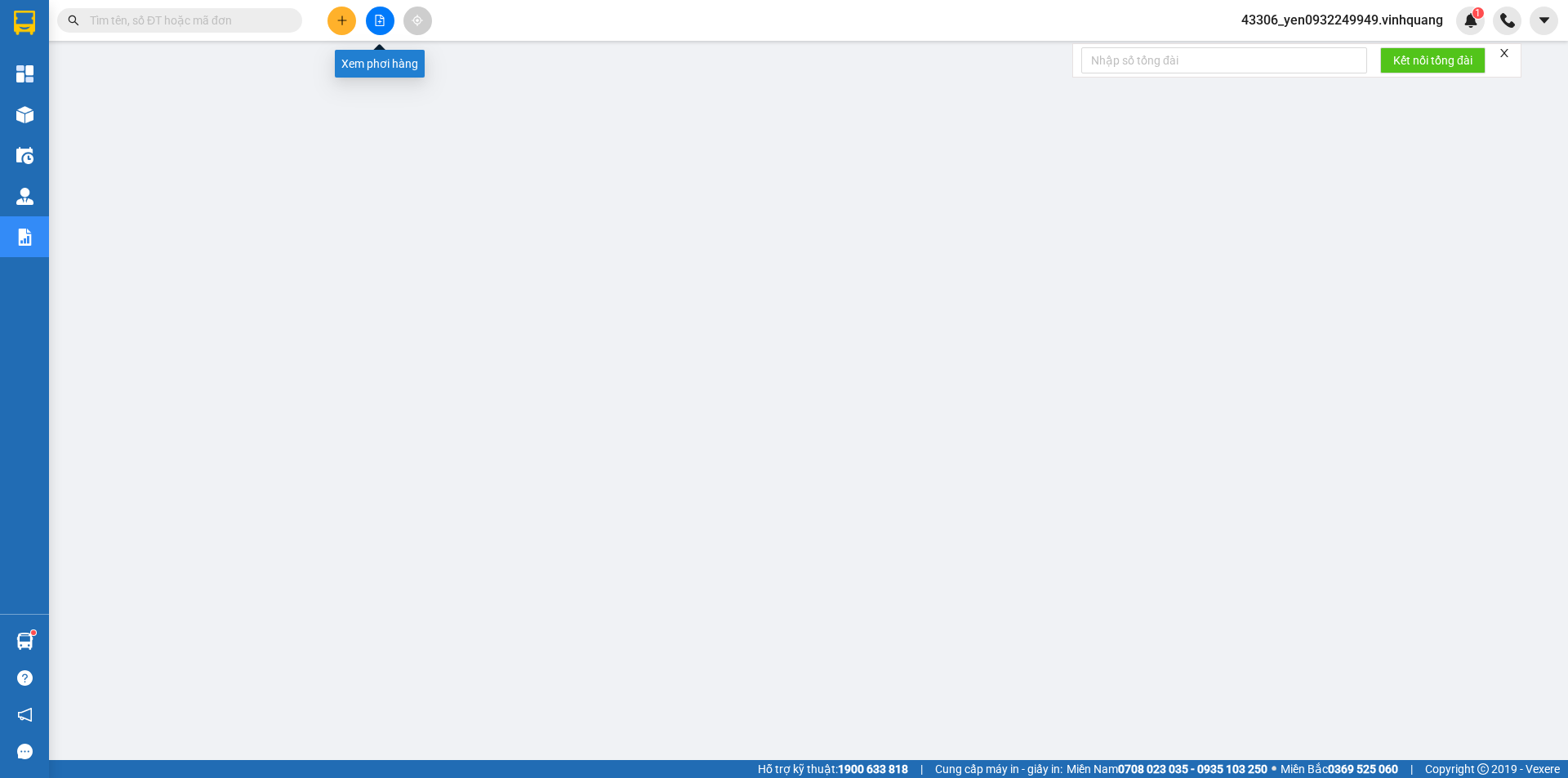
click at [382, 23] on icon "file-add" at bounding box center [379, 20] width 11 height 11
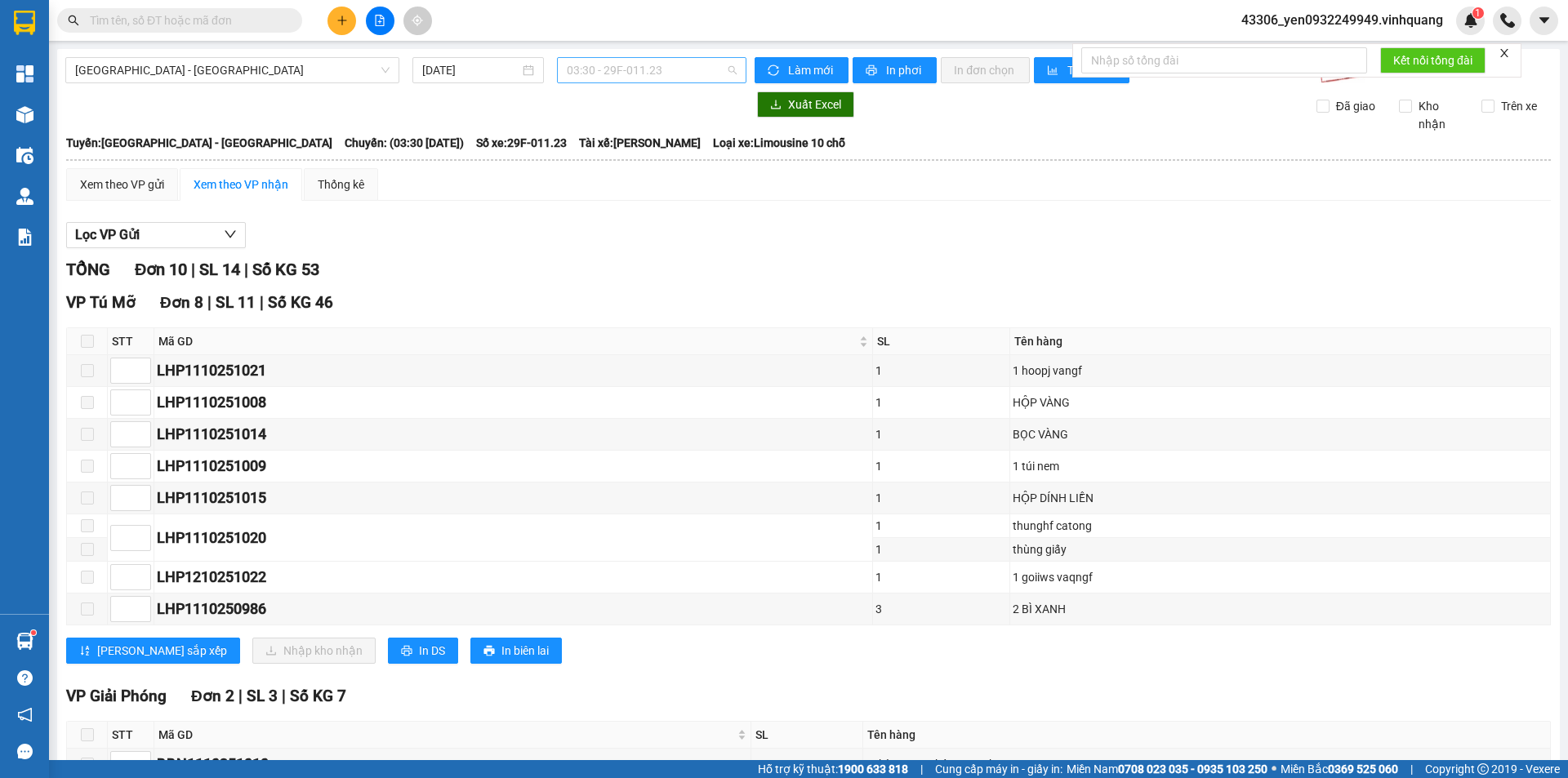
click at [713, 69] on span "03:30 - 29F-011.23" at bounding box center [651, 70] width 170 height 25
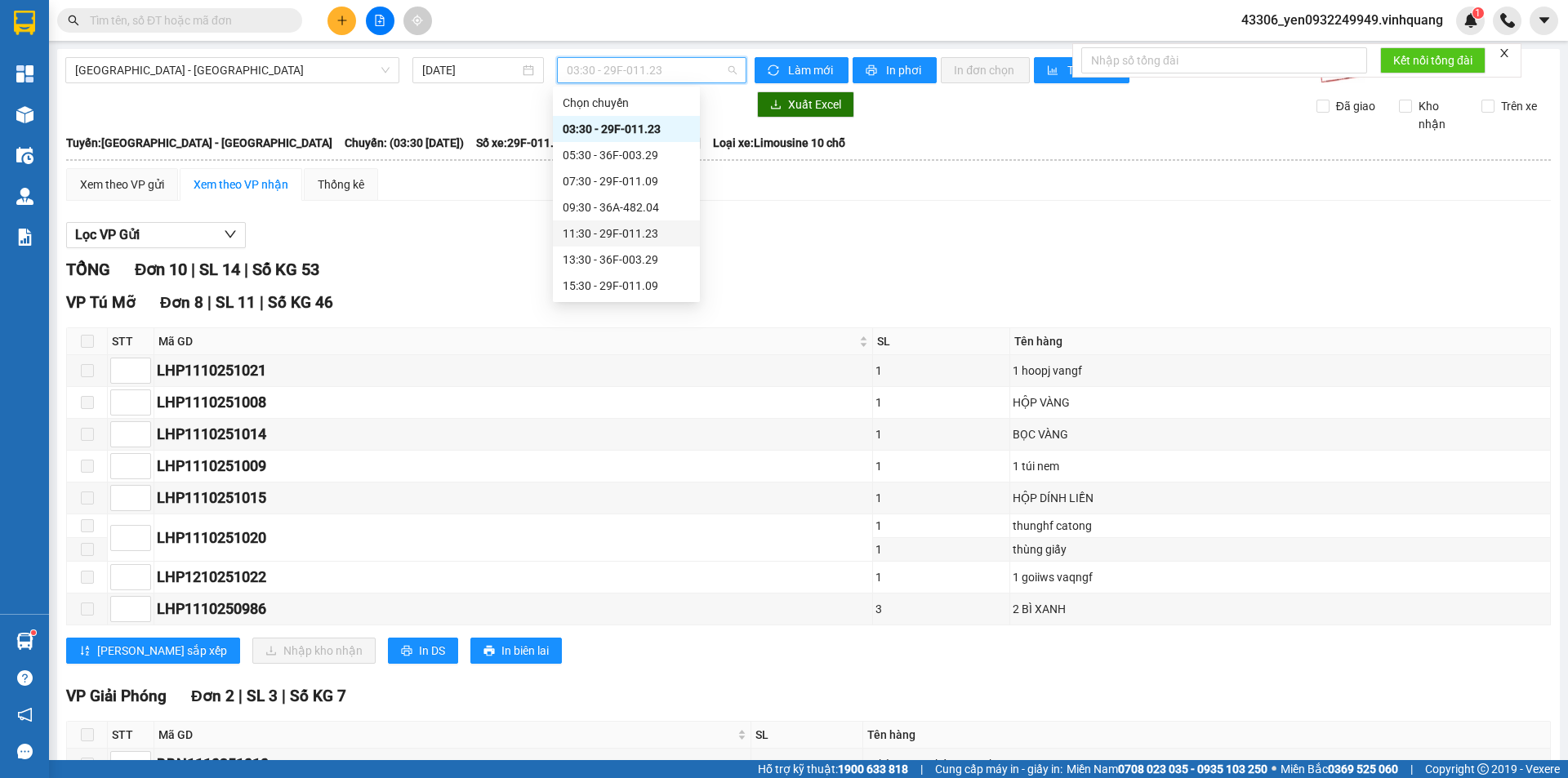
click at [642, 231] on div "11:30 - 29F-011.23" at bounding box center [626, 233] width 128 height 18
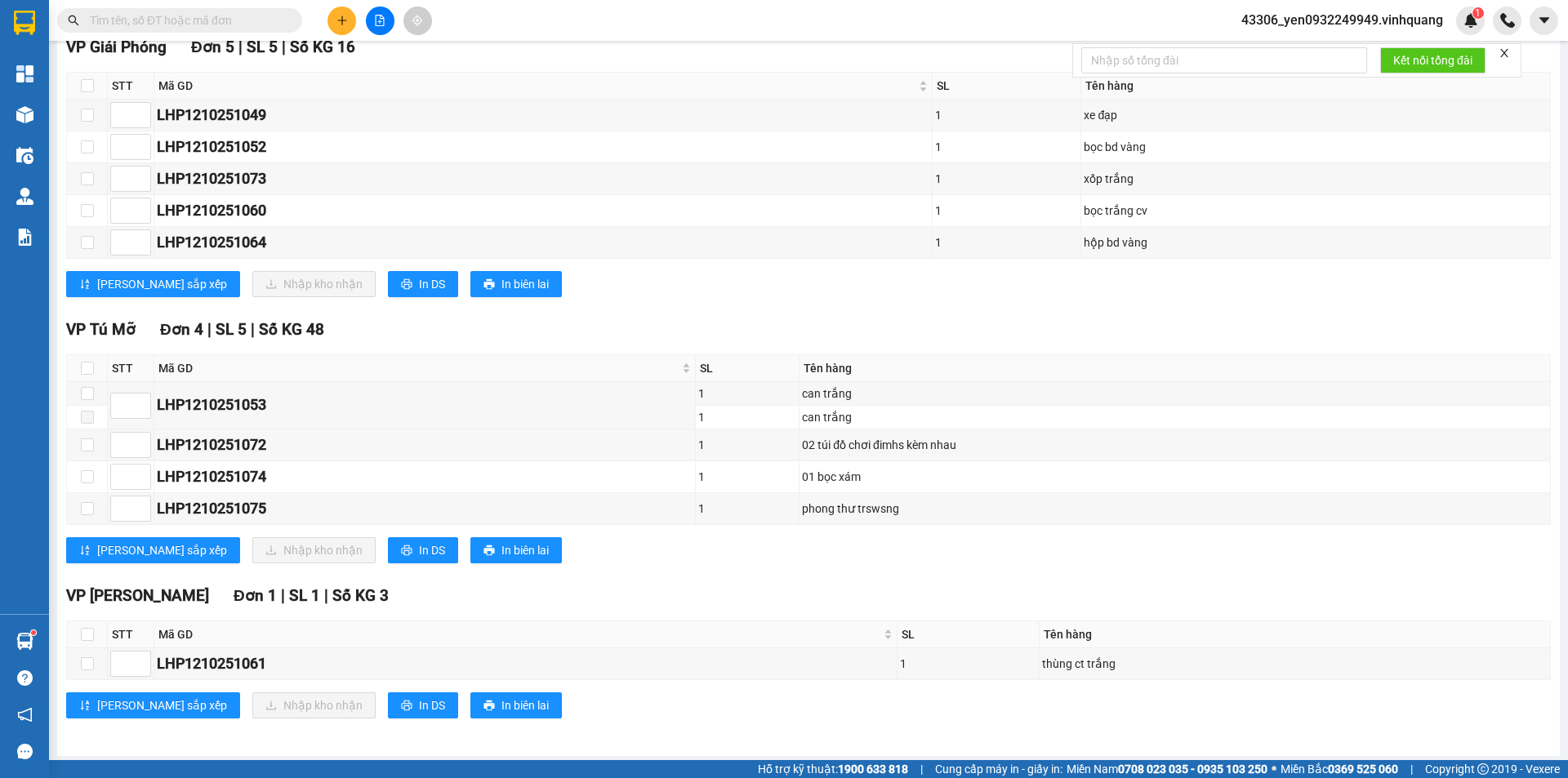
scroll to position [260, 0]
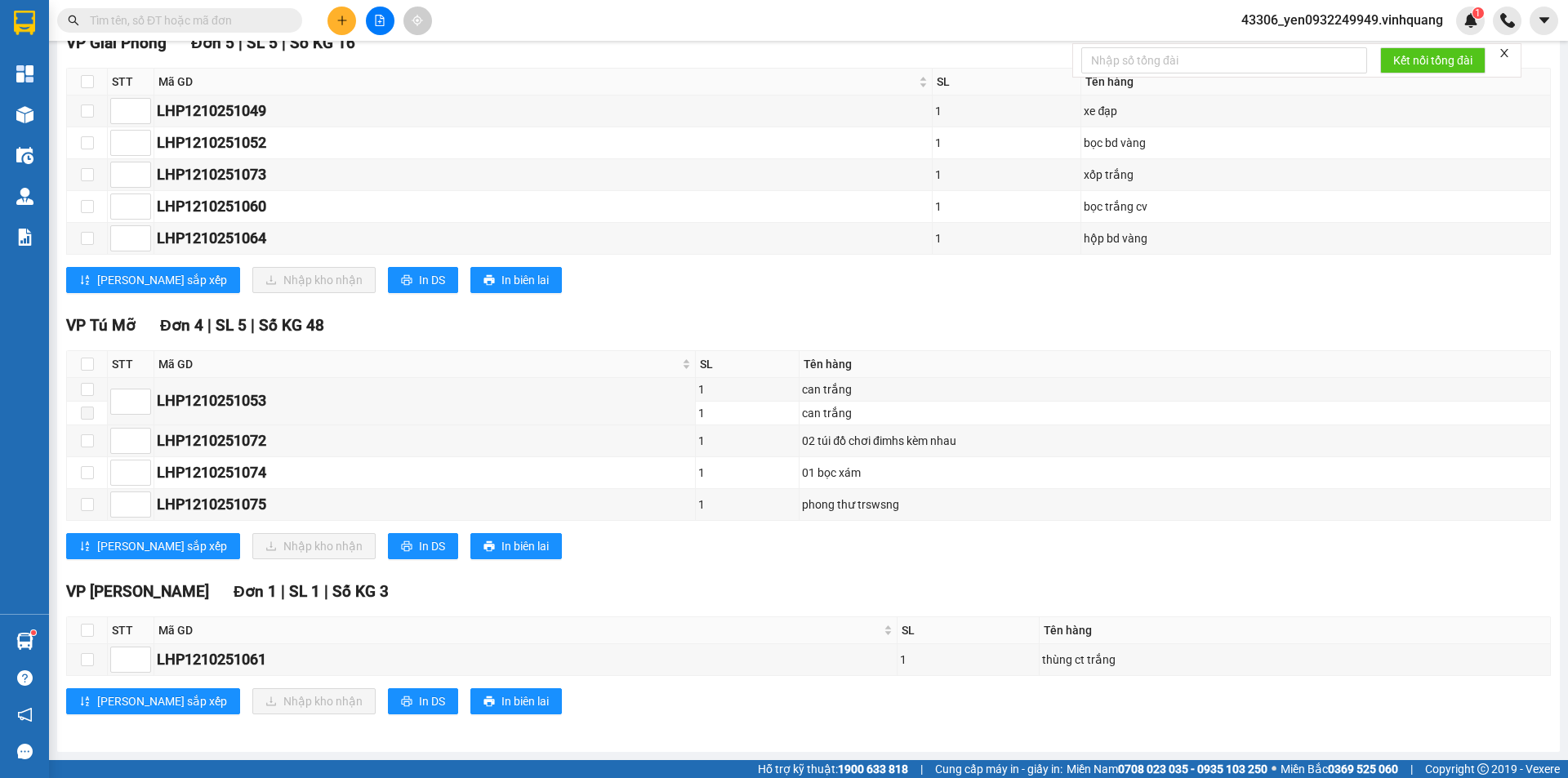
click at [187, 21] on input "text" at bounding box center [186, 20] width 193 height 18
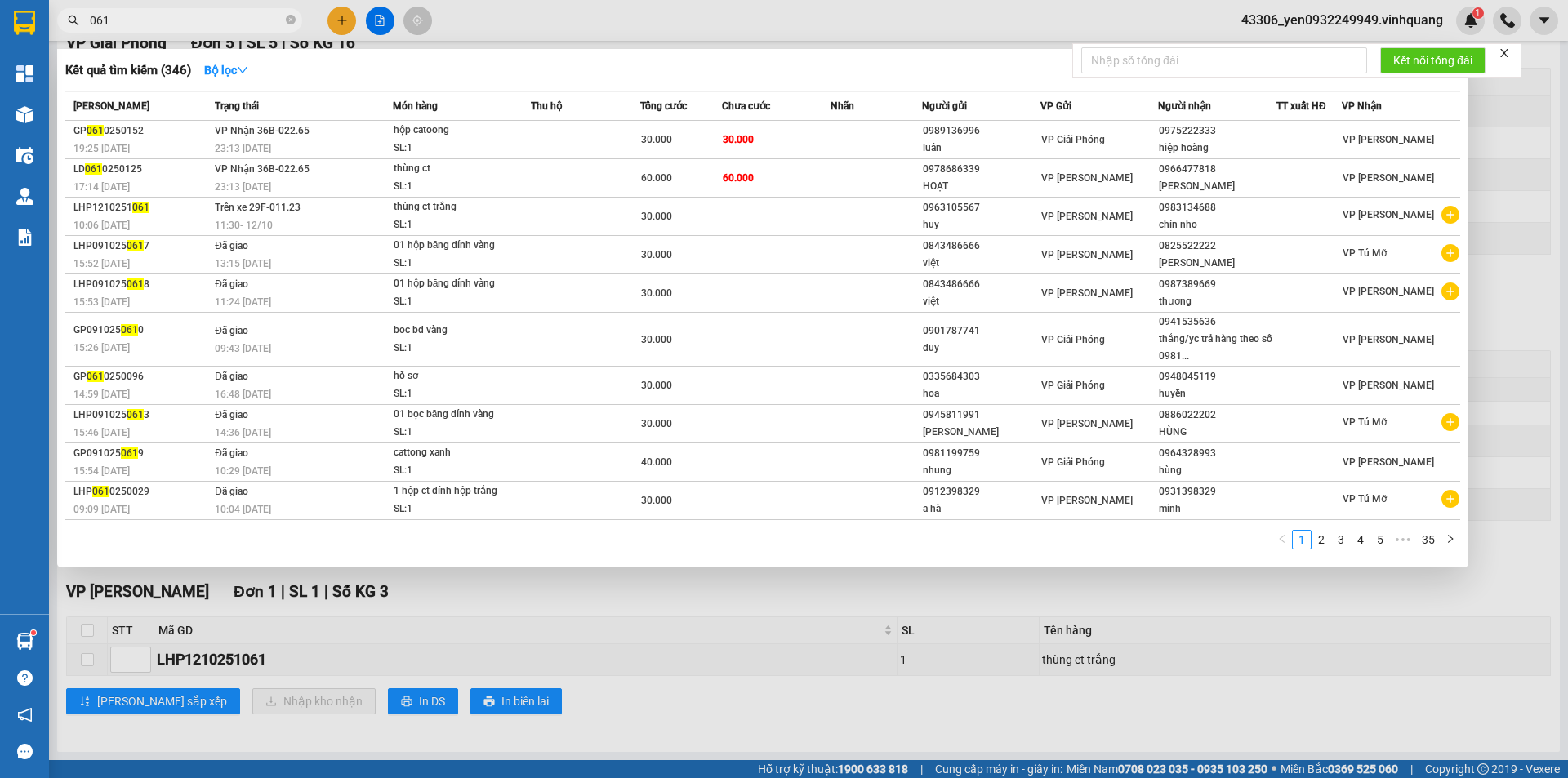
click at [479, 4] on div at bounding box center [784, 389] width 1568 height 778
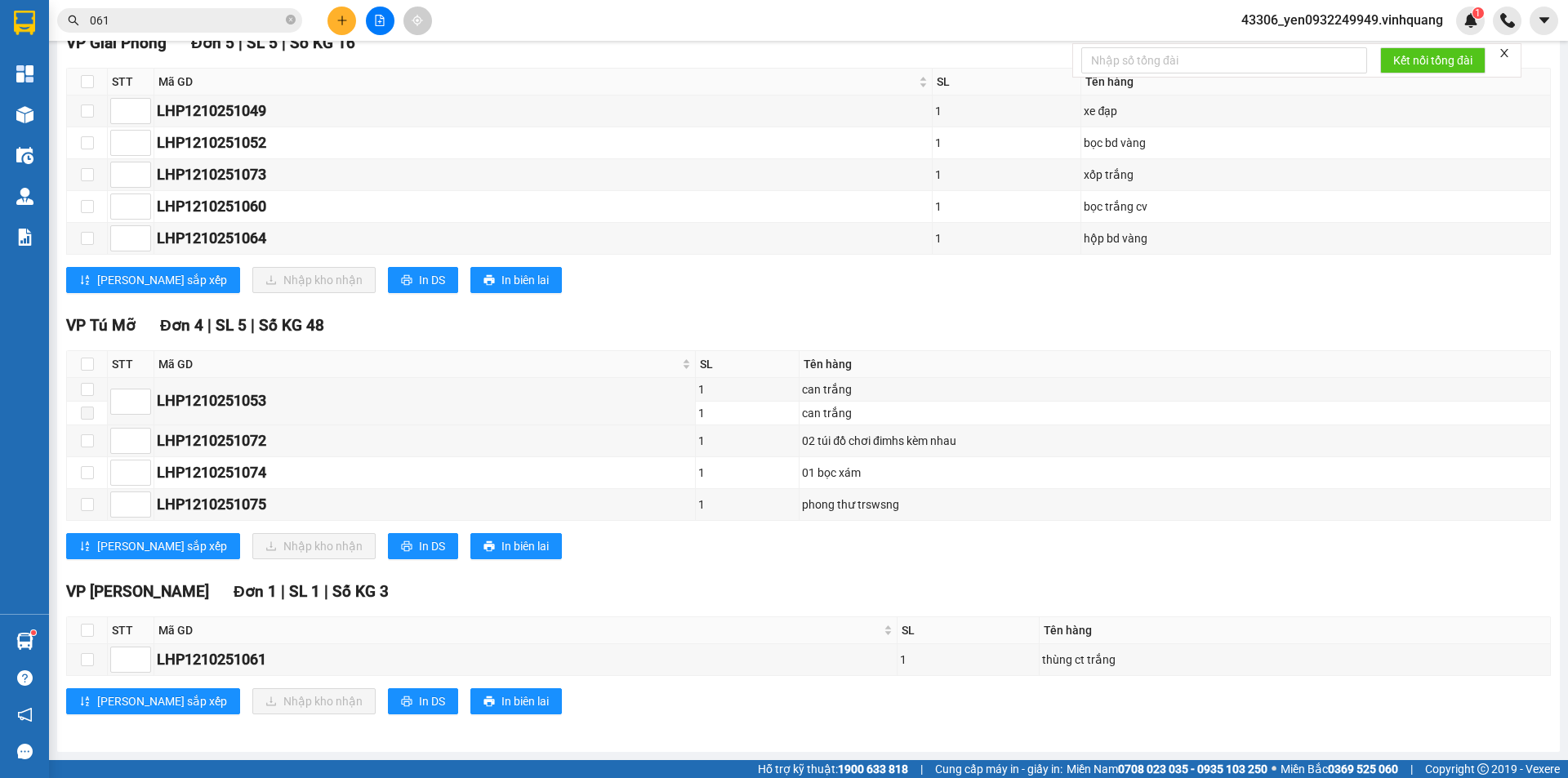
click at [92, 15] on input "061" at bounding box center [186, 20] width 193 height 18
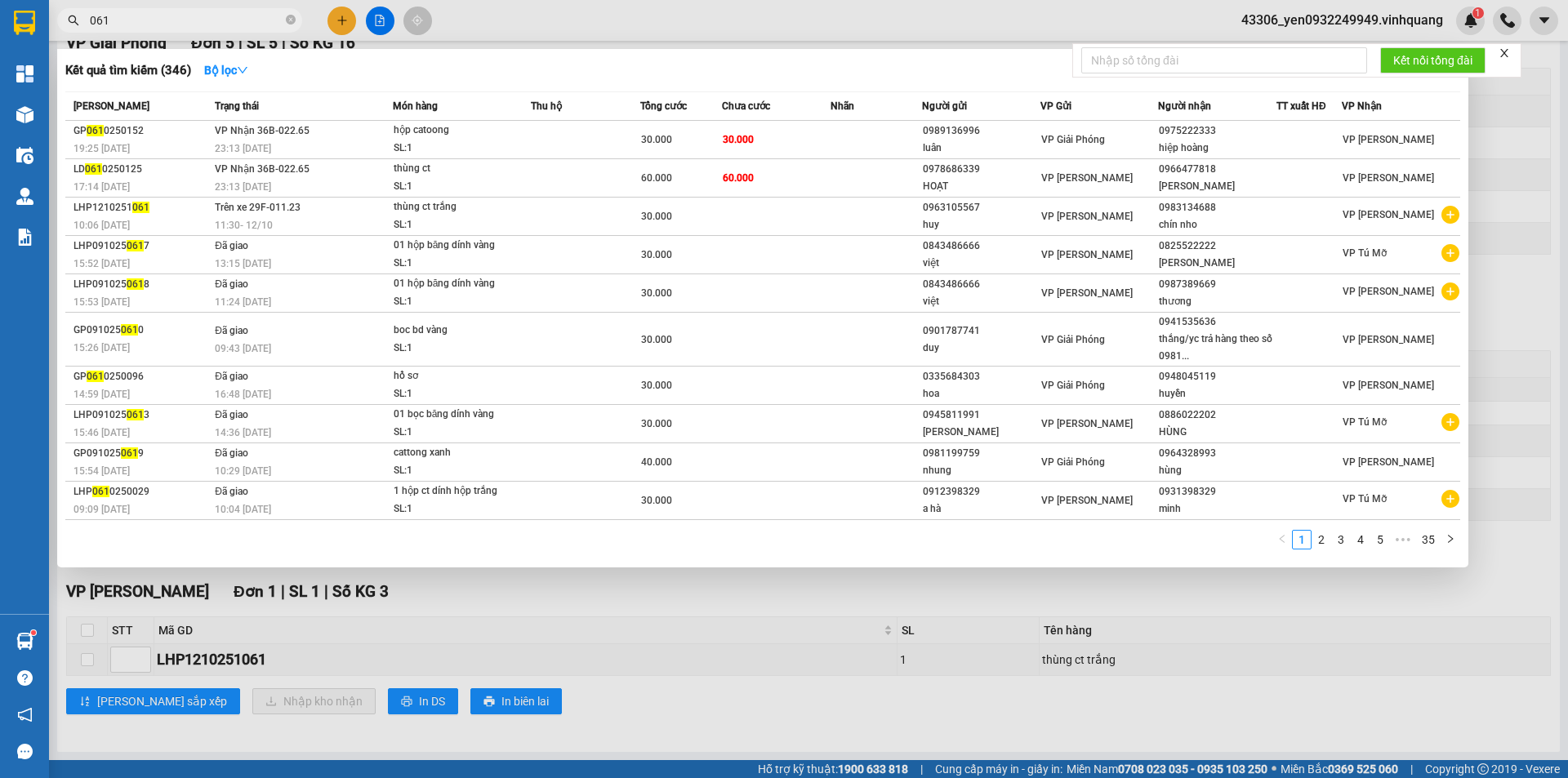
type input "1061"
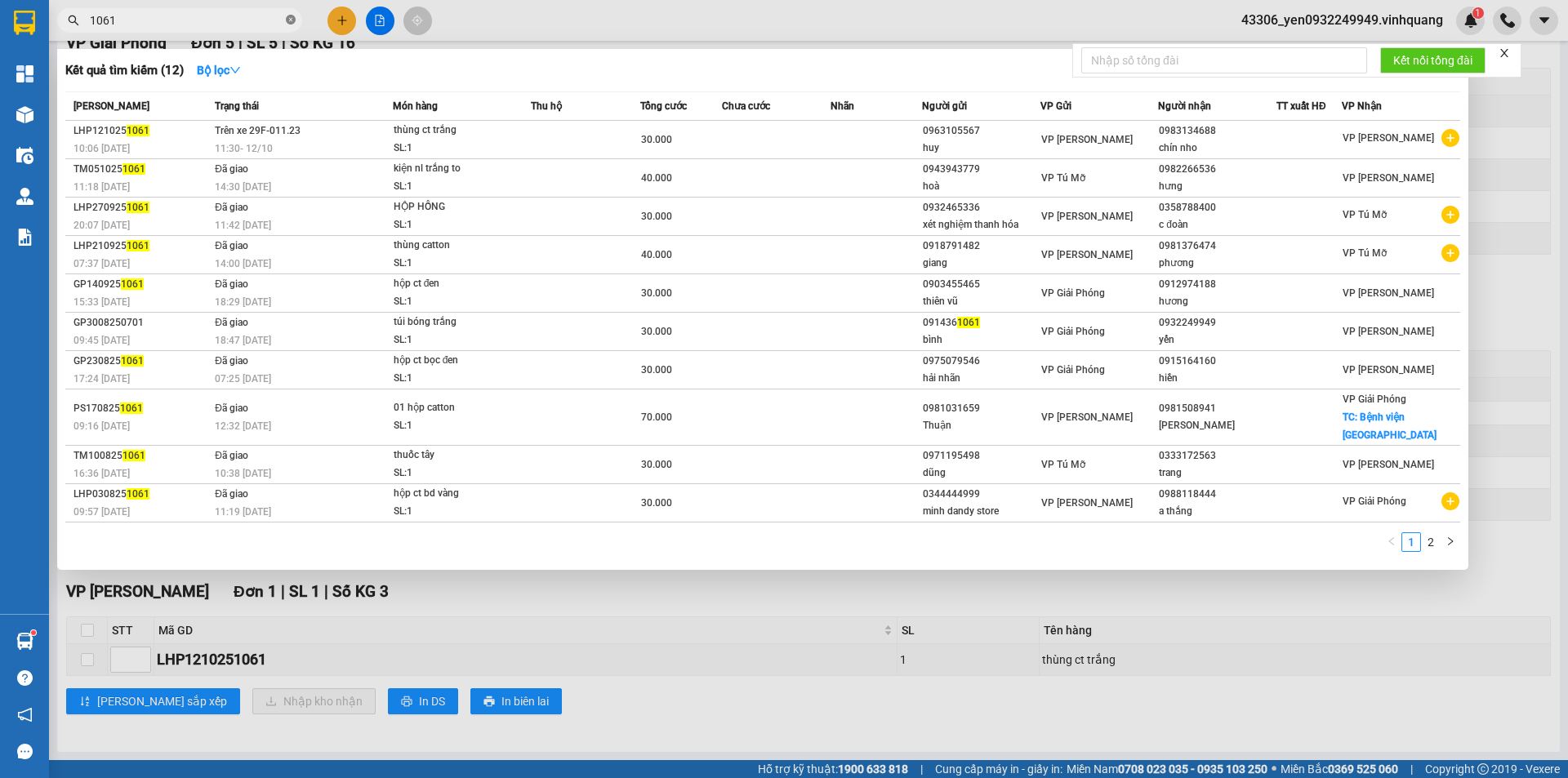
click at [291, 19] on icon "close-circle" at bounding box center [290, 19] width 10 height 10
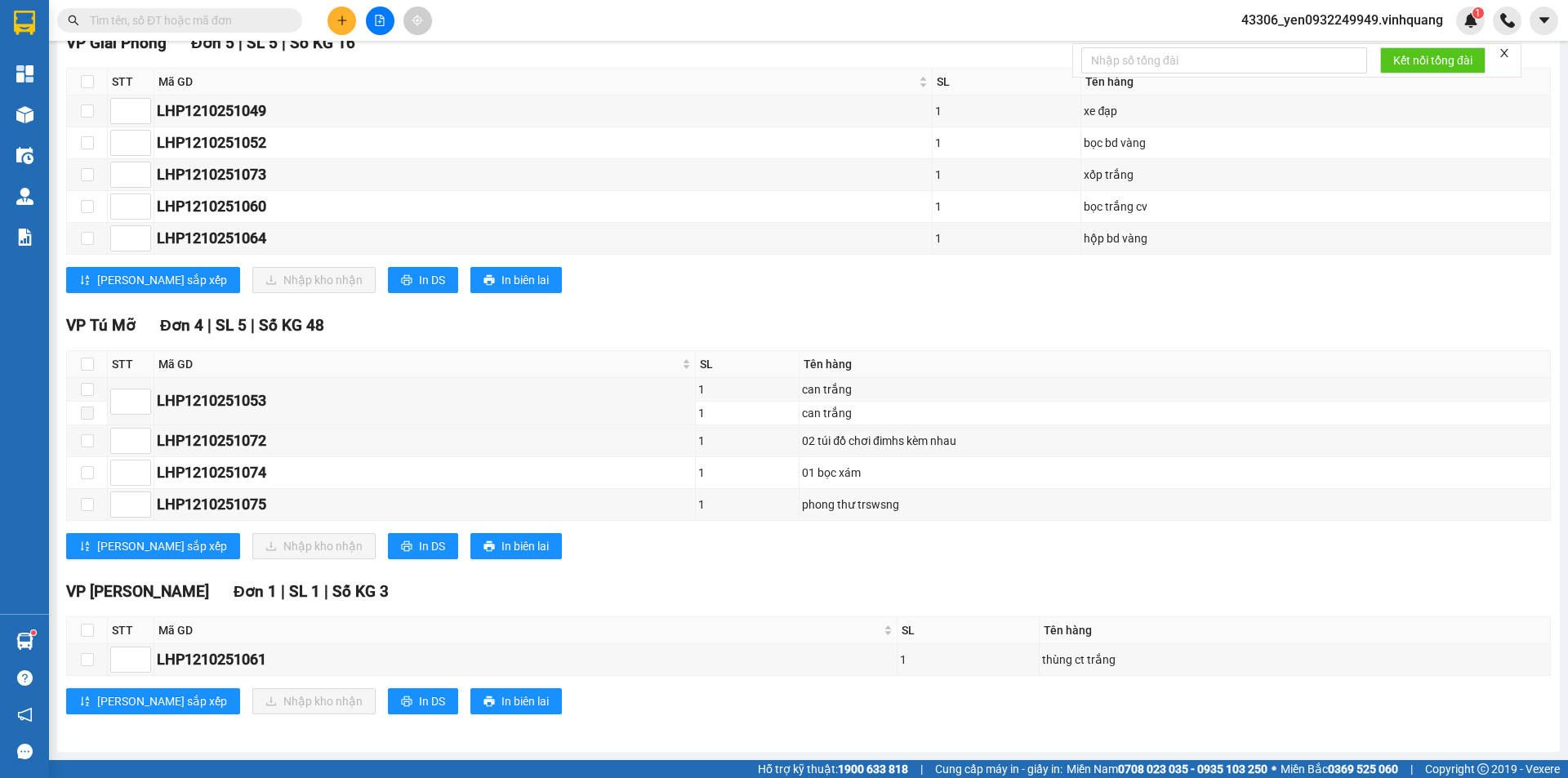
click at [121, 2] on div "Kết quả tìm kiếm ( 12 ) Bộ lọc Mã ĐH Trạng thái Món hàng Thu hộ Tổng cước Chưa …" at bounding box center [784, 20] width 1568 height 40
click at [127, 12] on input "text" at bounding box center [186, 20] width 193 height 18
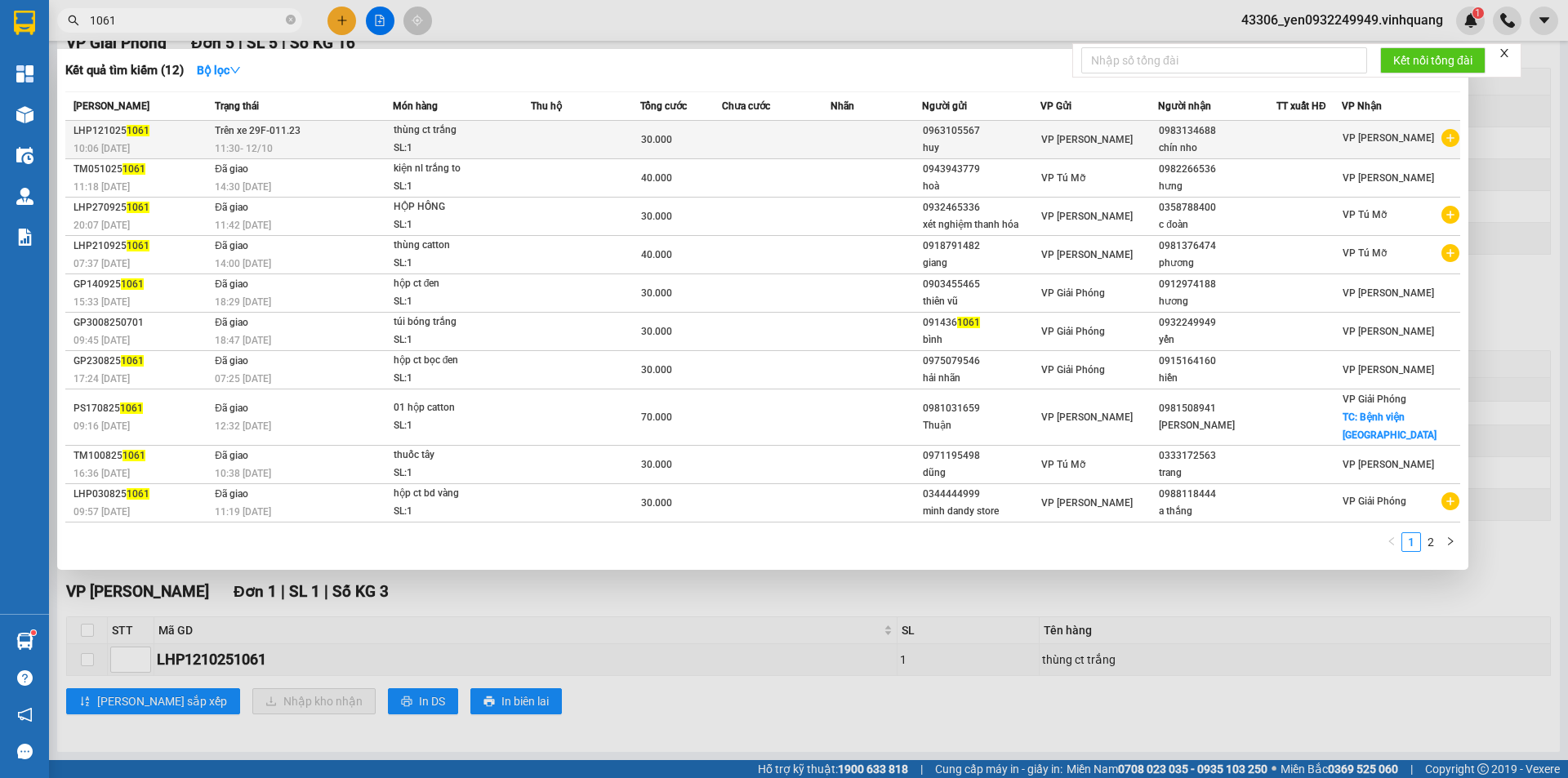
type input "1061"
click at [263, 136] on span "Trên xe 29F-011.23" at bounding box center [257, 130] width 85 height 11
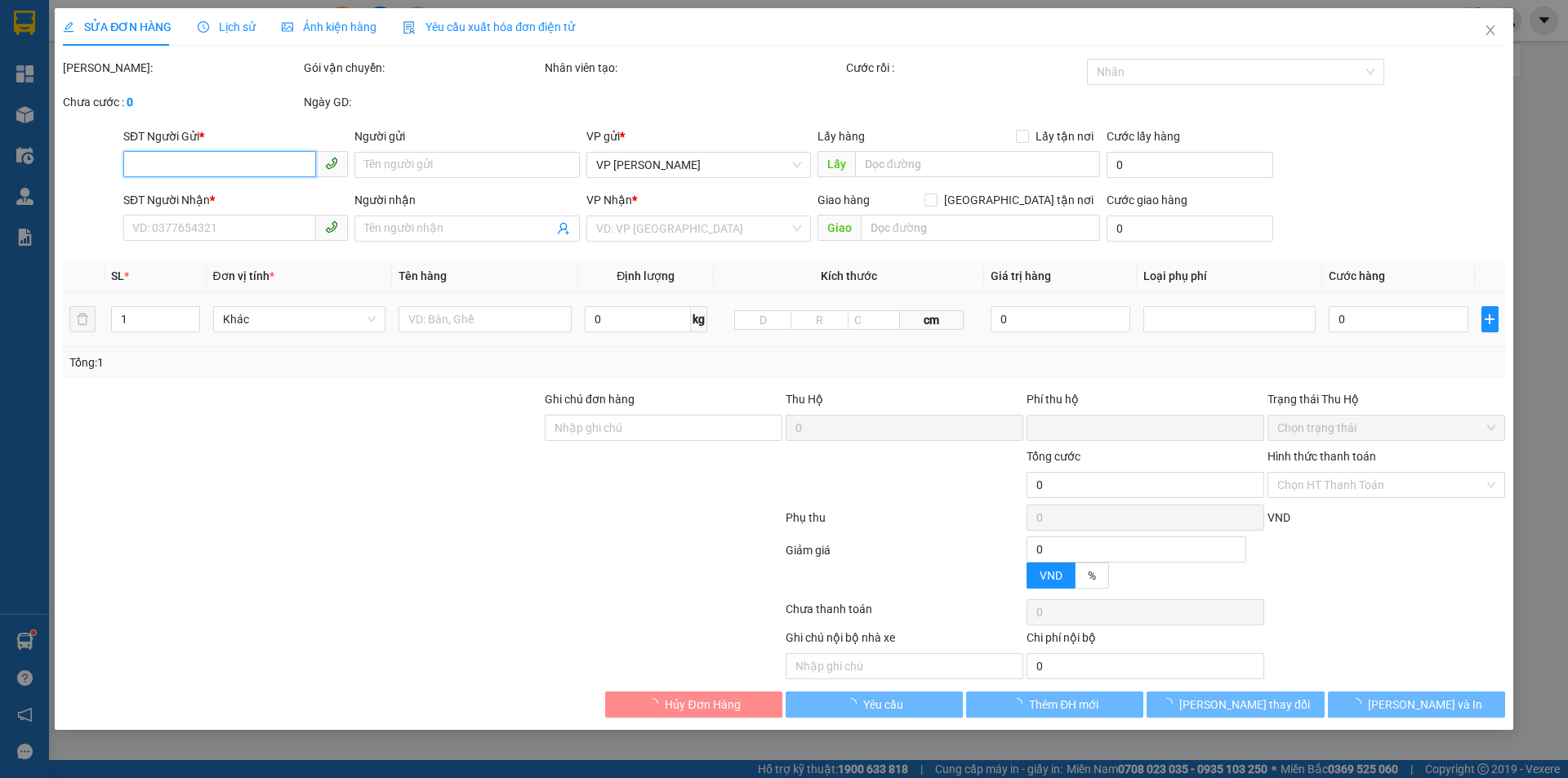
type input "0963105567"
type input "huy"
type input "0983134688"
type input "chín nho"
type input "0"
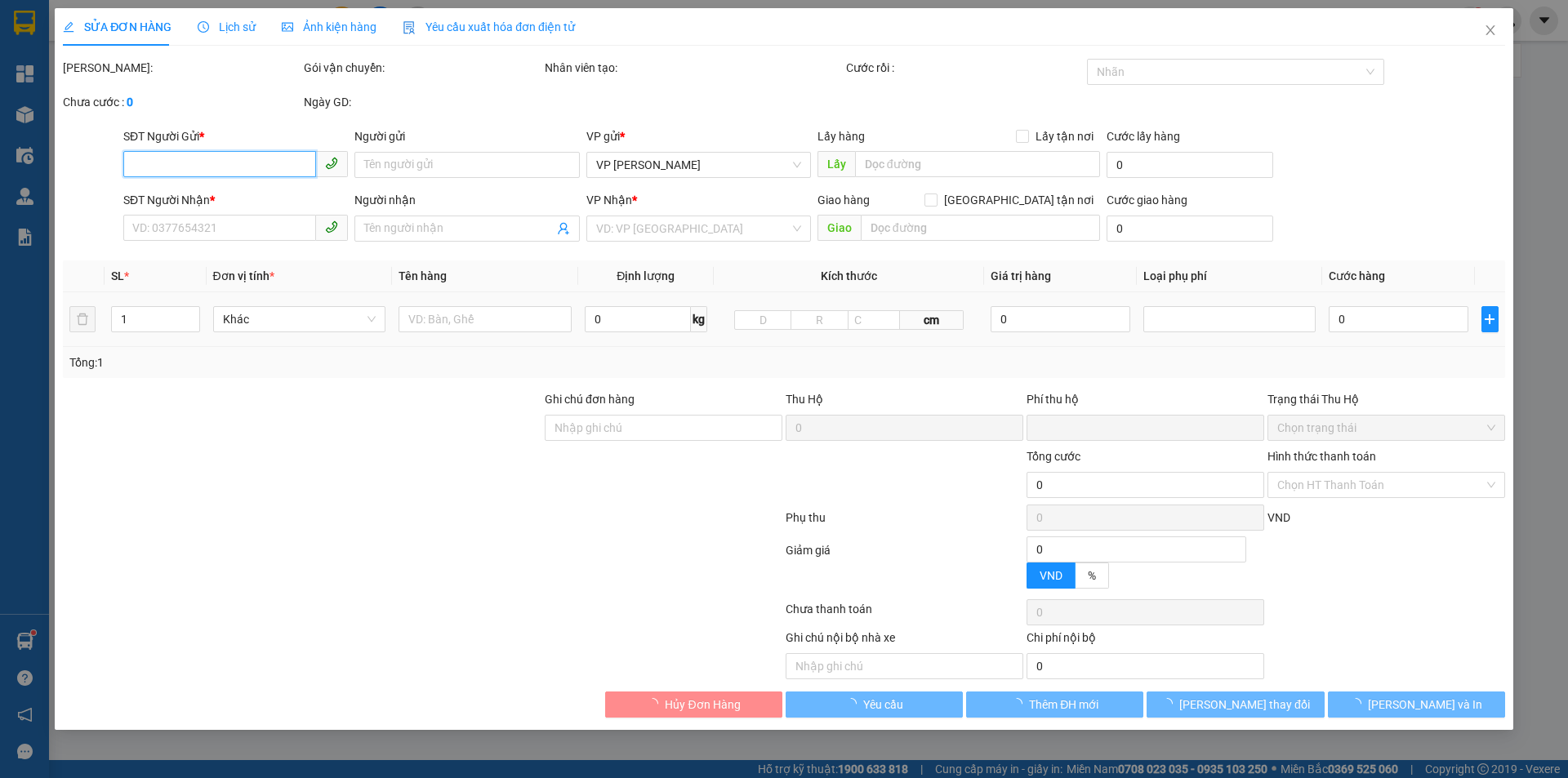
type input "30.000"
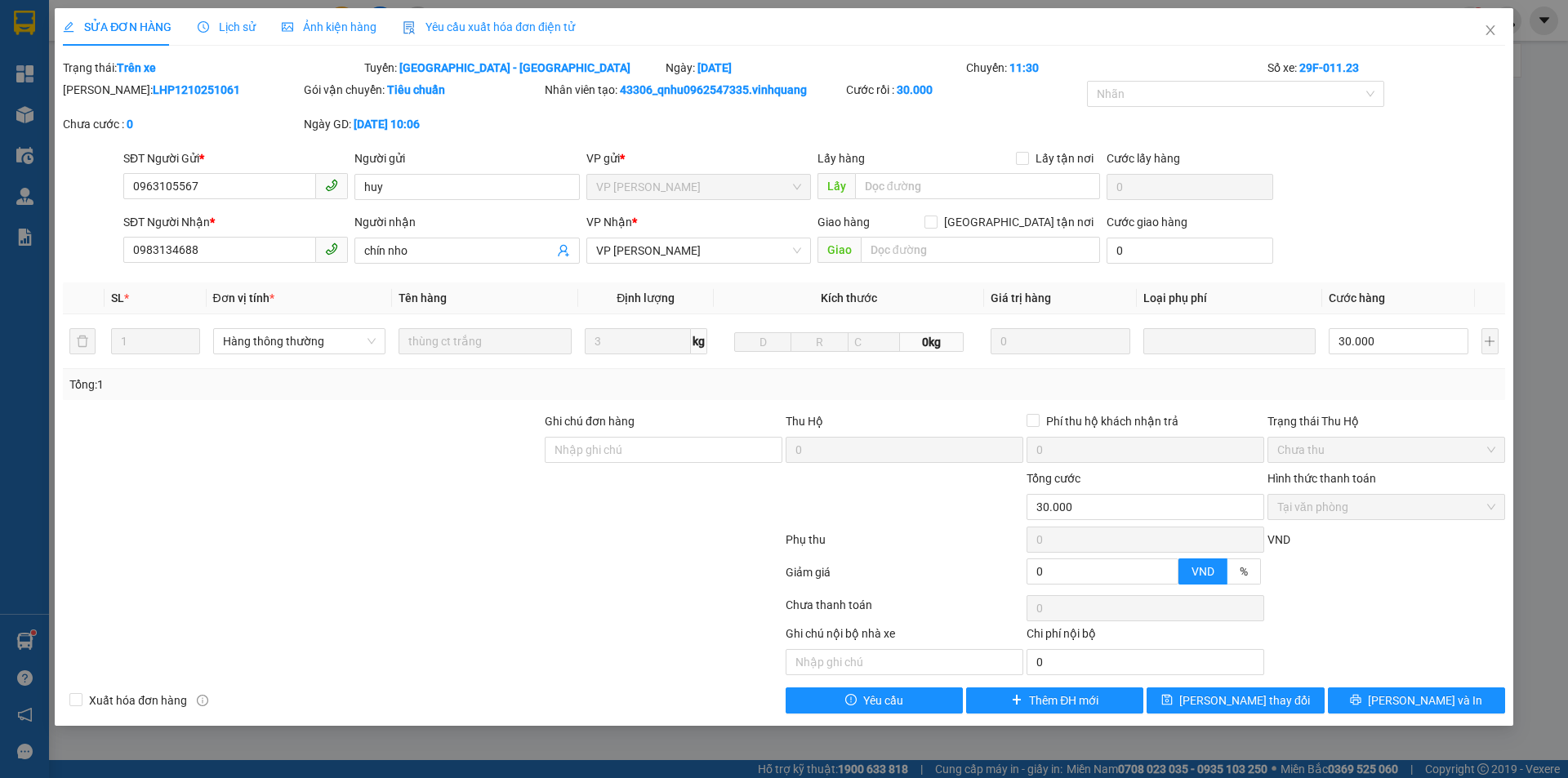
click at [237, 33] on span "Lịch sử" at bounding box center [226, 27] width 58 height 13
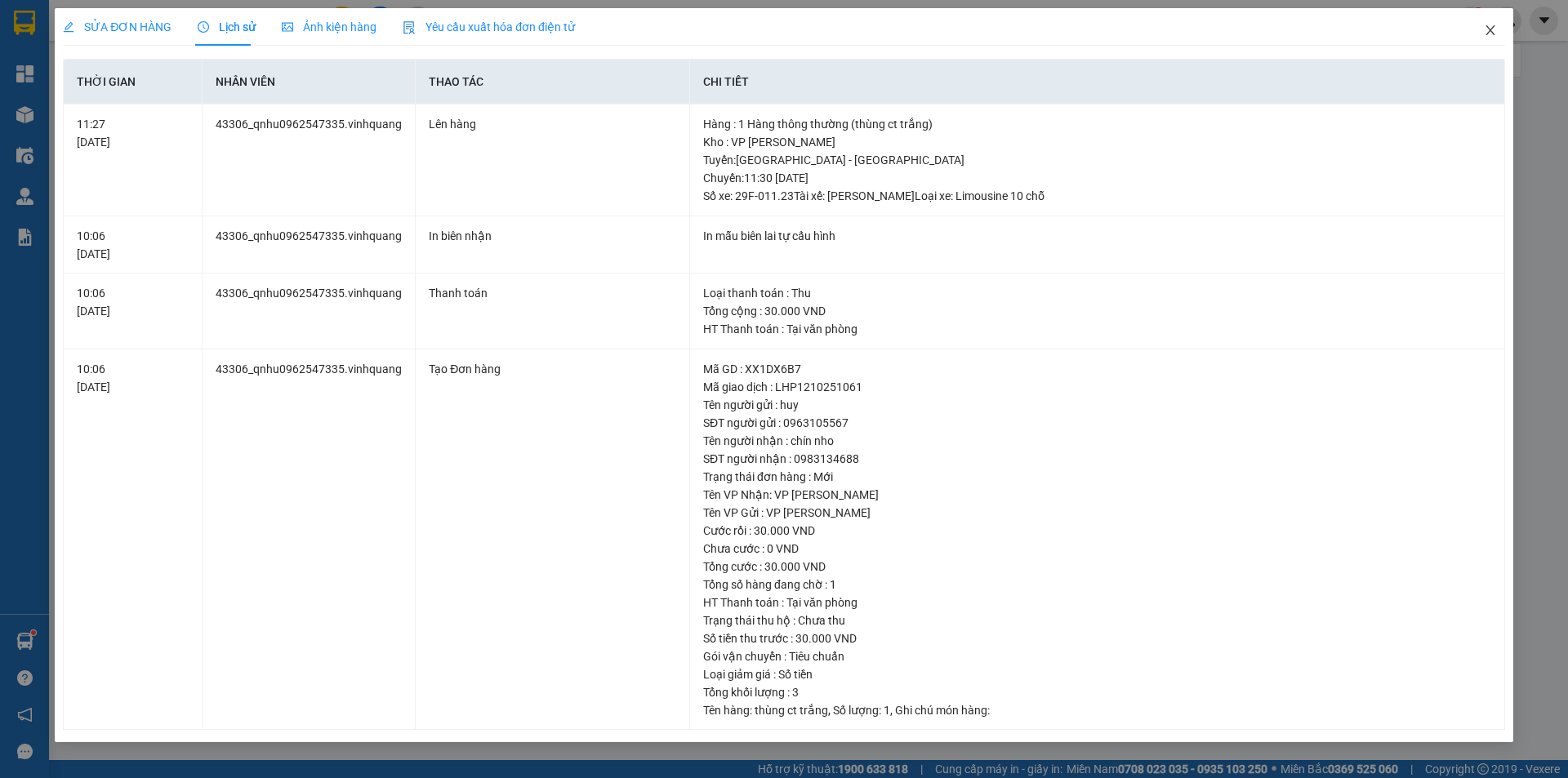
click at [1488, 26] on icon "close" at bounding box center [1490, 30] width 13 height 13
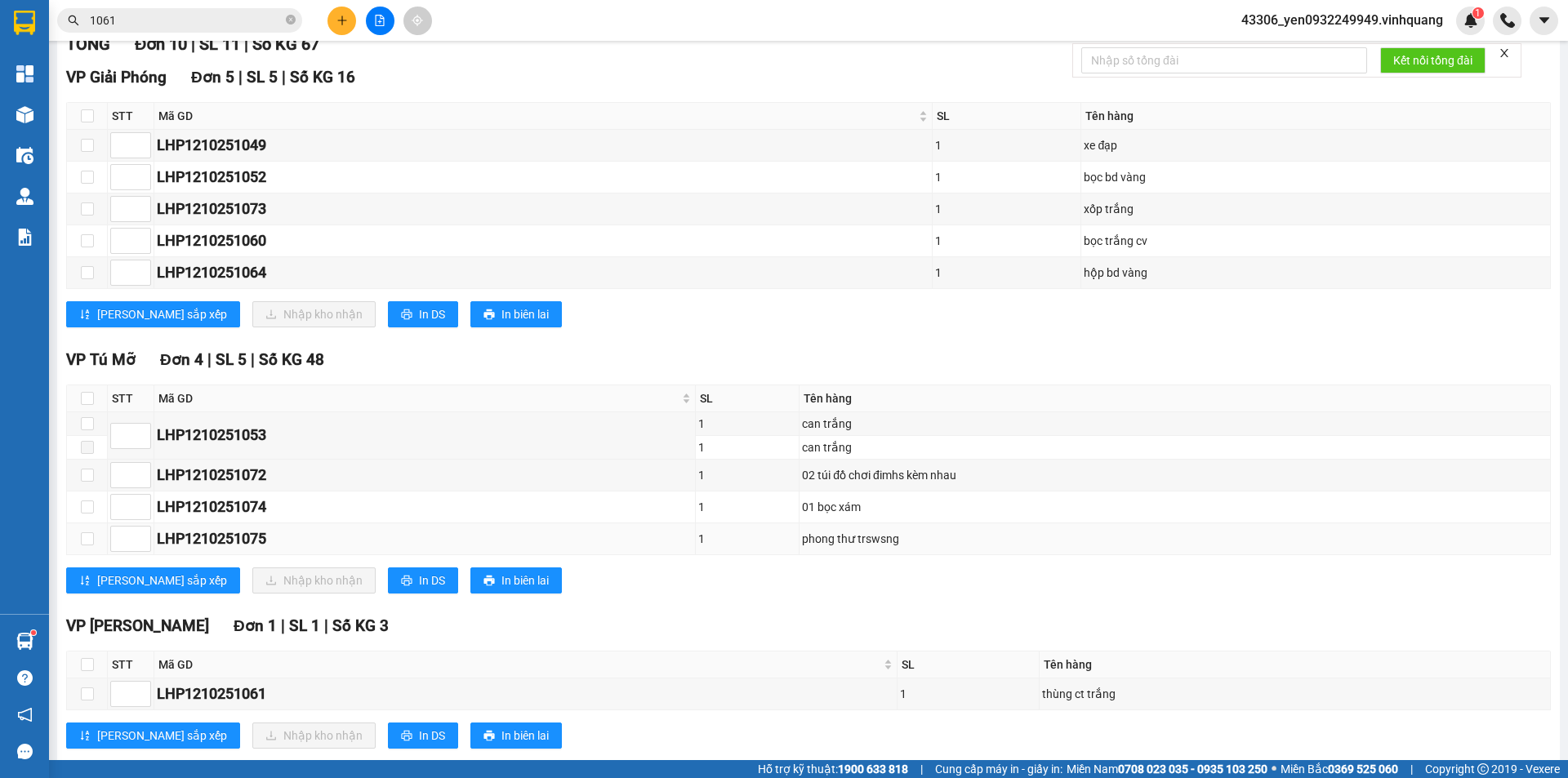
scroll to position [245, 0]
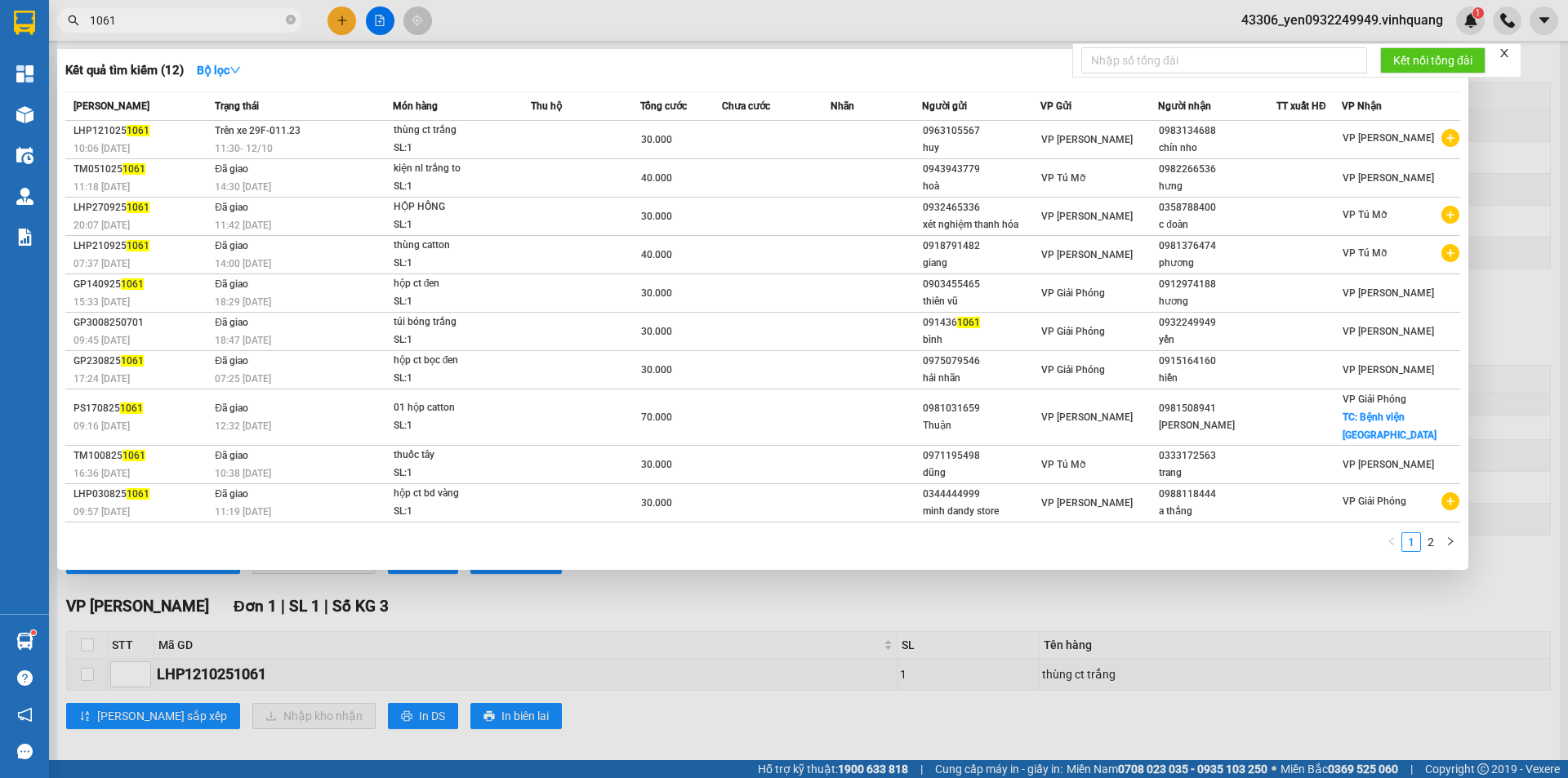
drag, startPoint x: 101, startPoint y: 23, endPoint x: 135, endPoint y: 18, distance: 34.4
click at [135, 18] on input "1061" at bounding box center [186, 20] width 193 height 18
type input "1073"
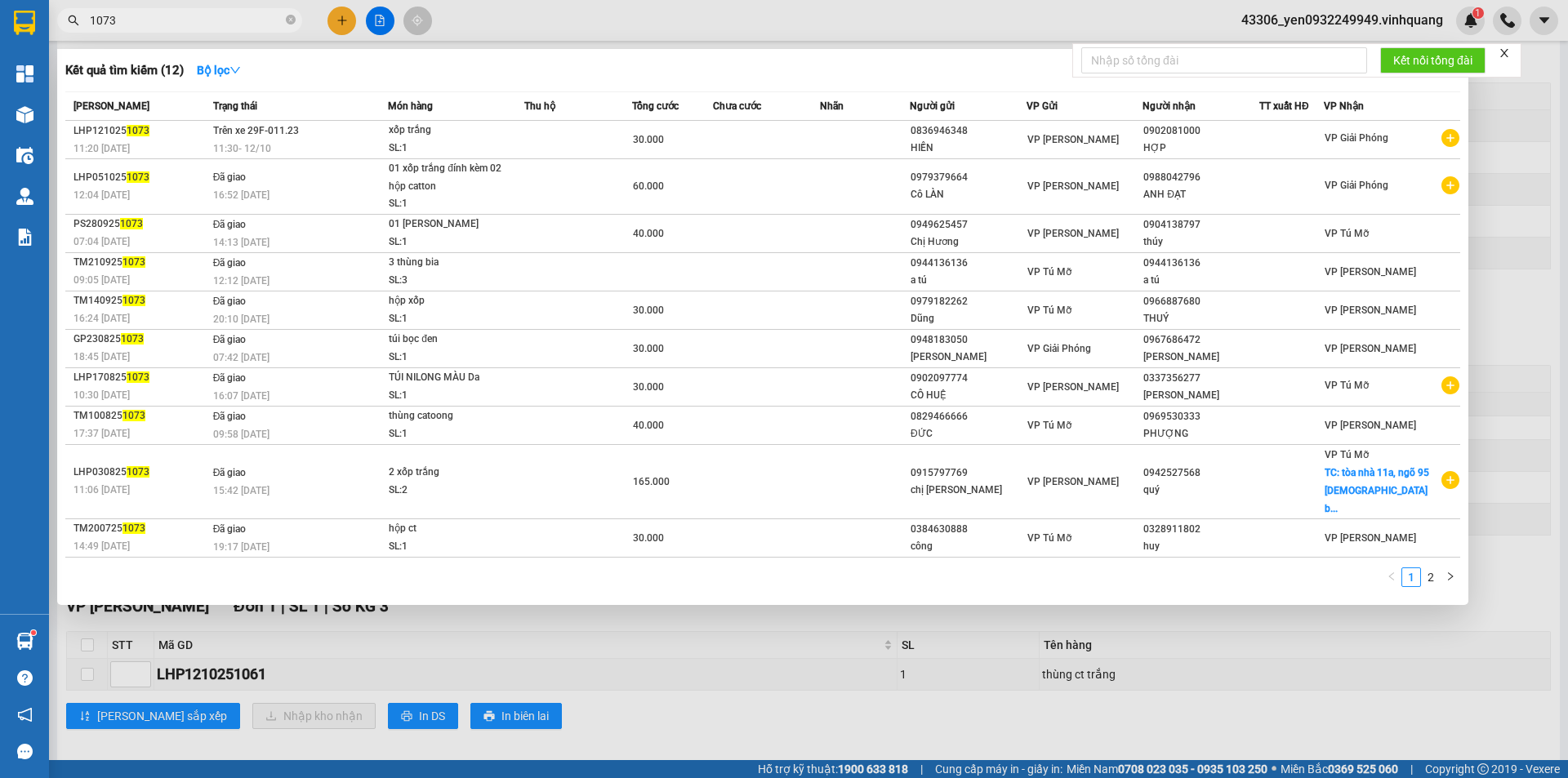
drag, startPoint x: 287, startPoint y: 18, endPoint x: 336, endPoint y: 53, distance: 60.2
click at [287, 19] on icon "close-circle" at bounding box center [290, 19] width 10 height 10
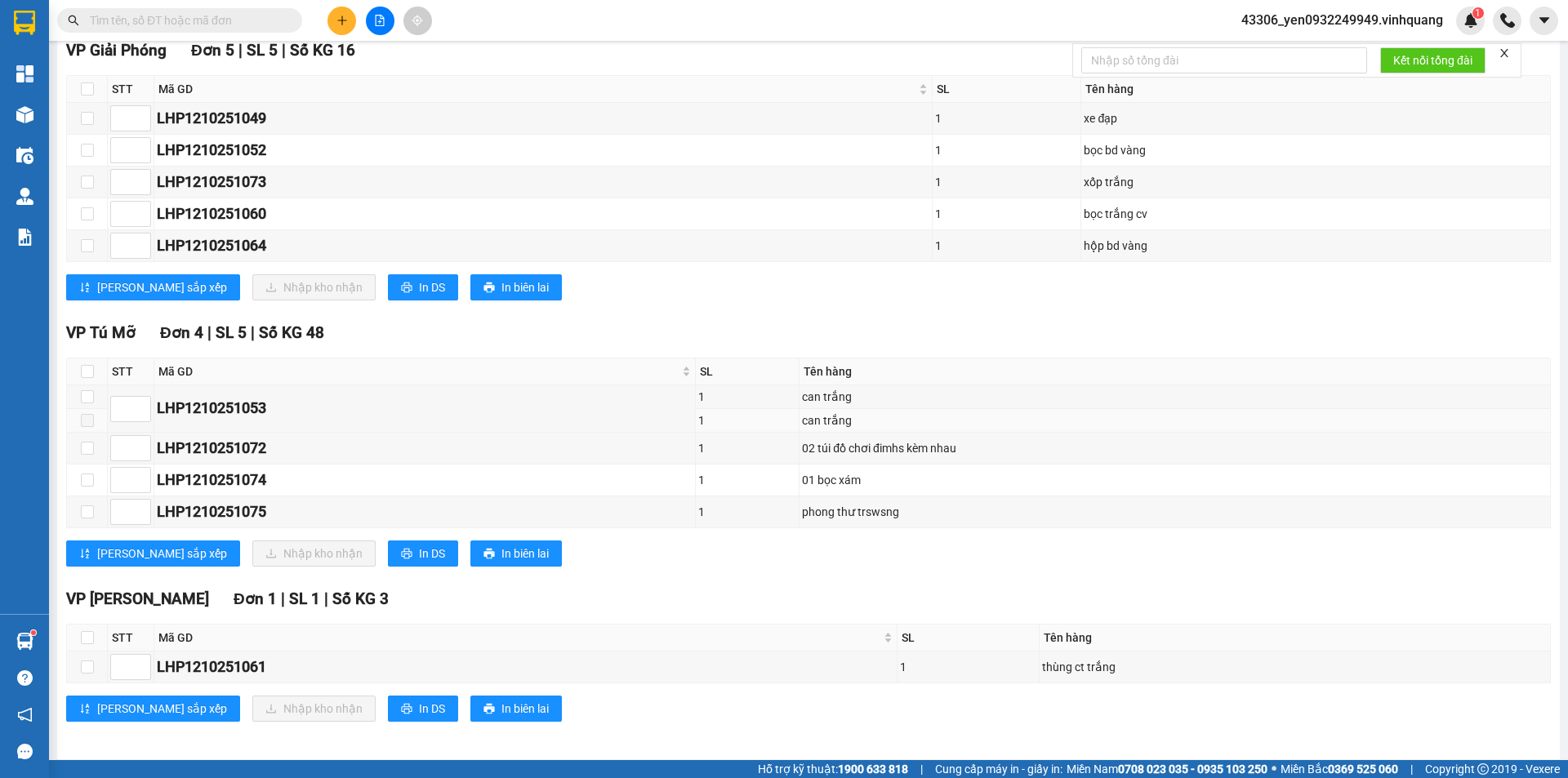
scroll to position [260, 0]
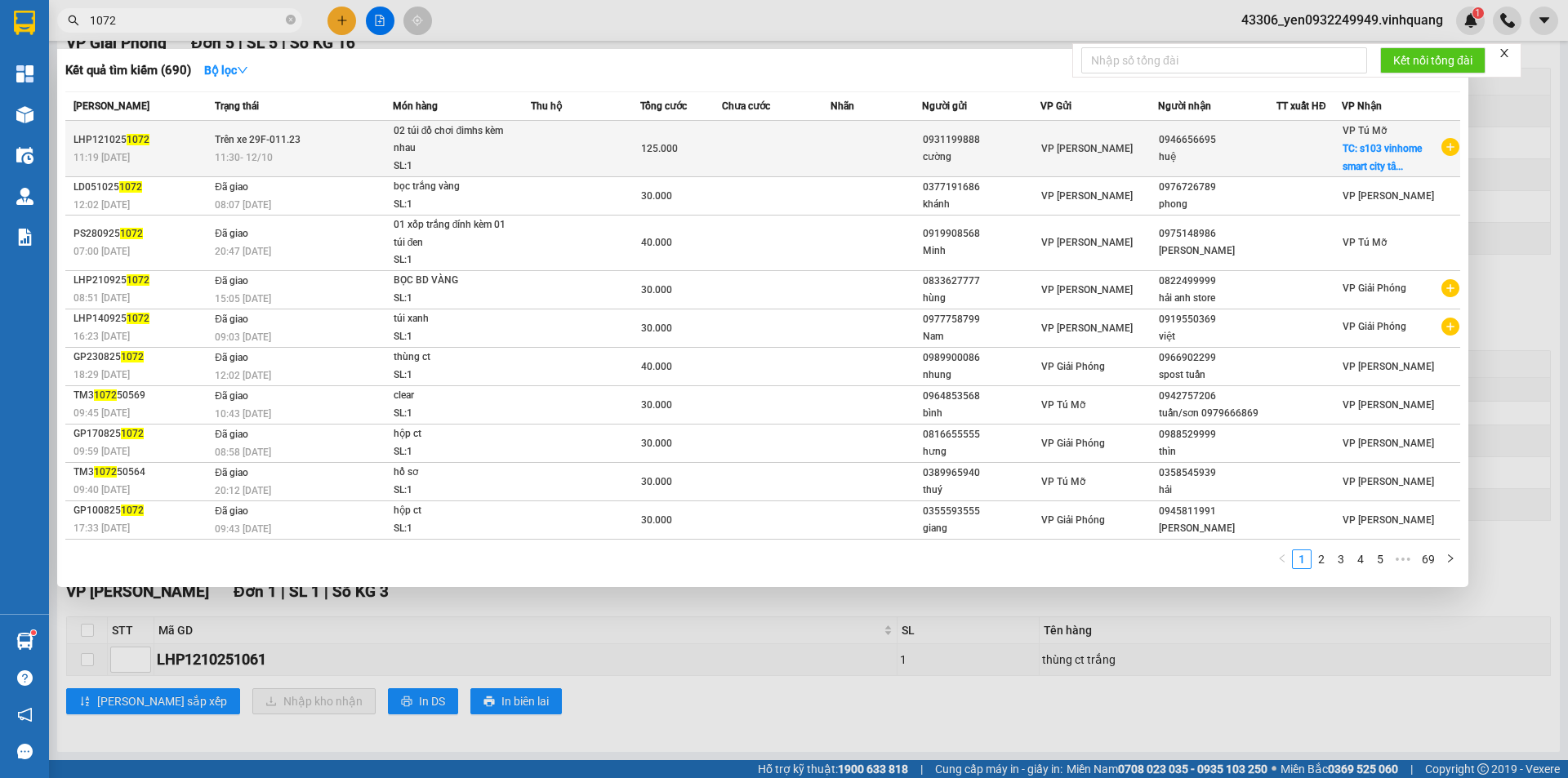
type input "1072"
click at [424, 143] on div "02 túi đồ chơi đimhs kèm nhau" at bounding box center [454, 140] width 122 height 35
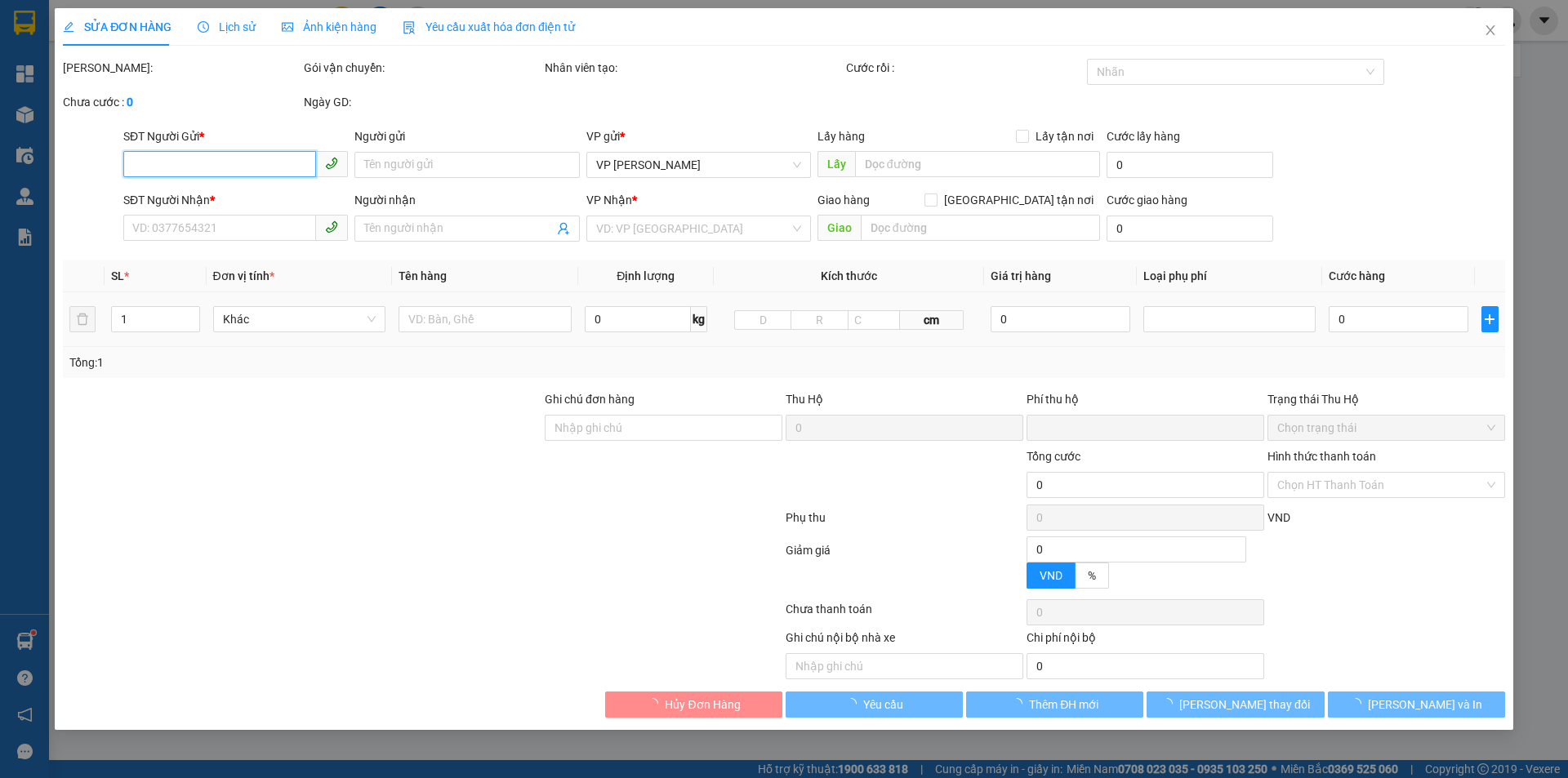
type input "0931199888"
type input "cường"
type input "0946656695"
type input "huệ"
checkbox input "true"
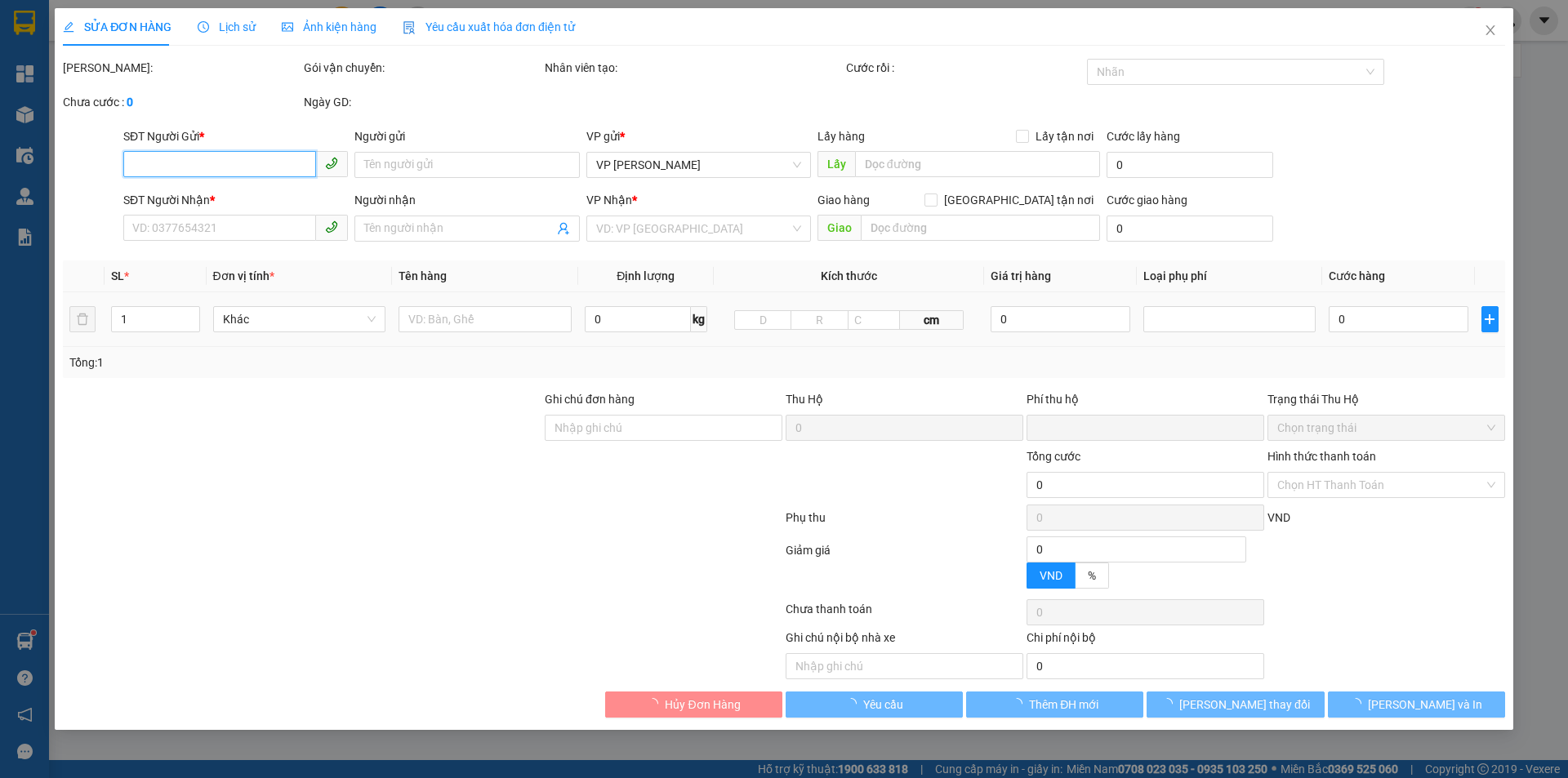
type input "s103 vinhome smart city tây mỗ hn"
type input "0"
type input "125.000"
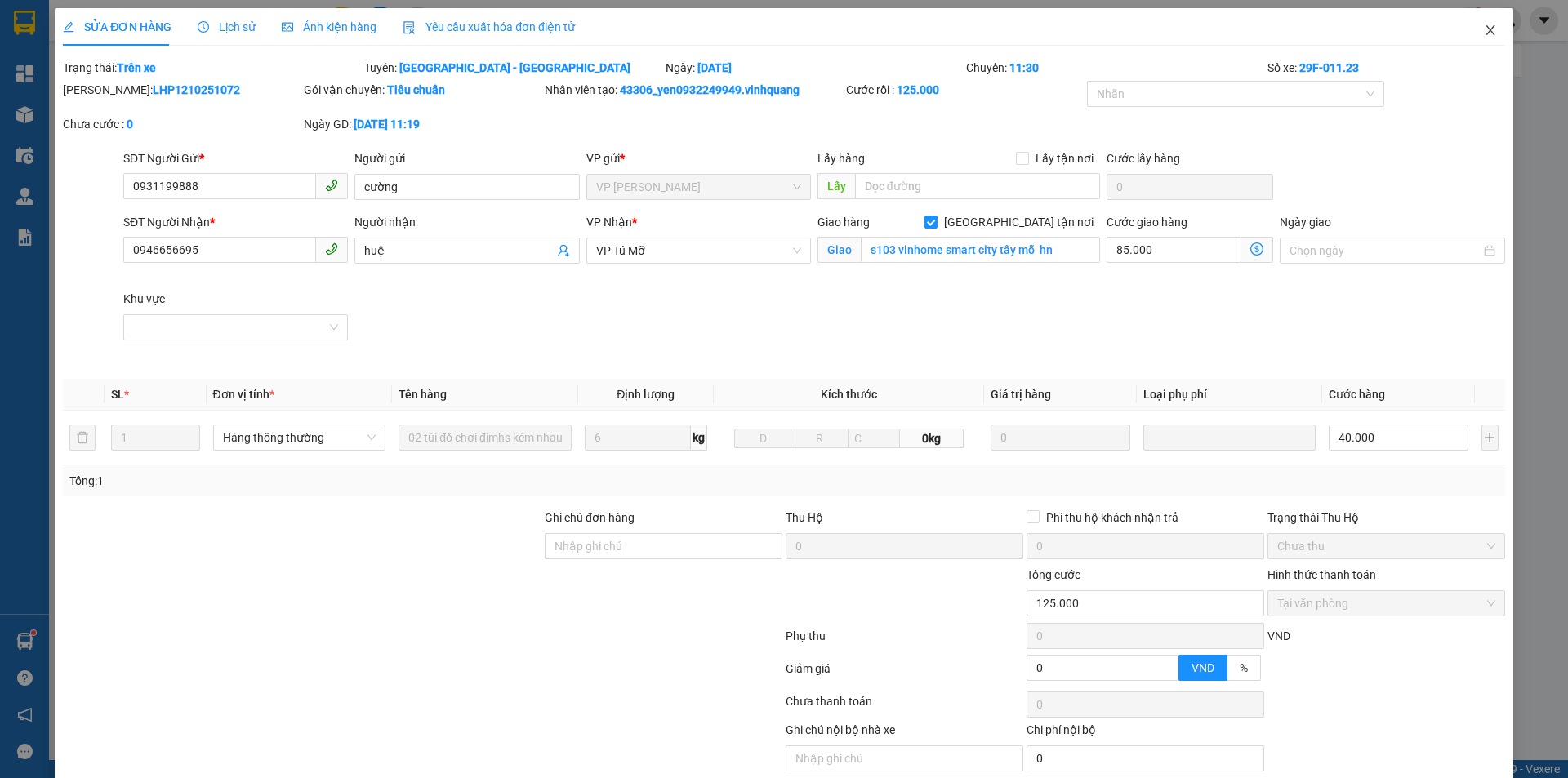
click at [1471, 34] on span "Close" at bounding box center [1491, 31] width 46 height 46
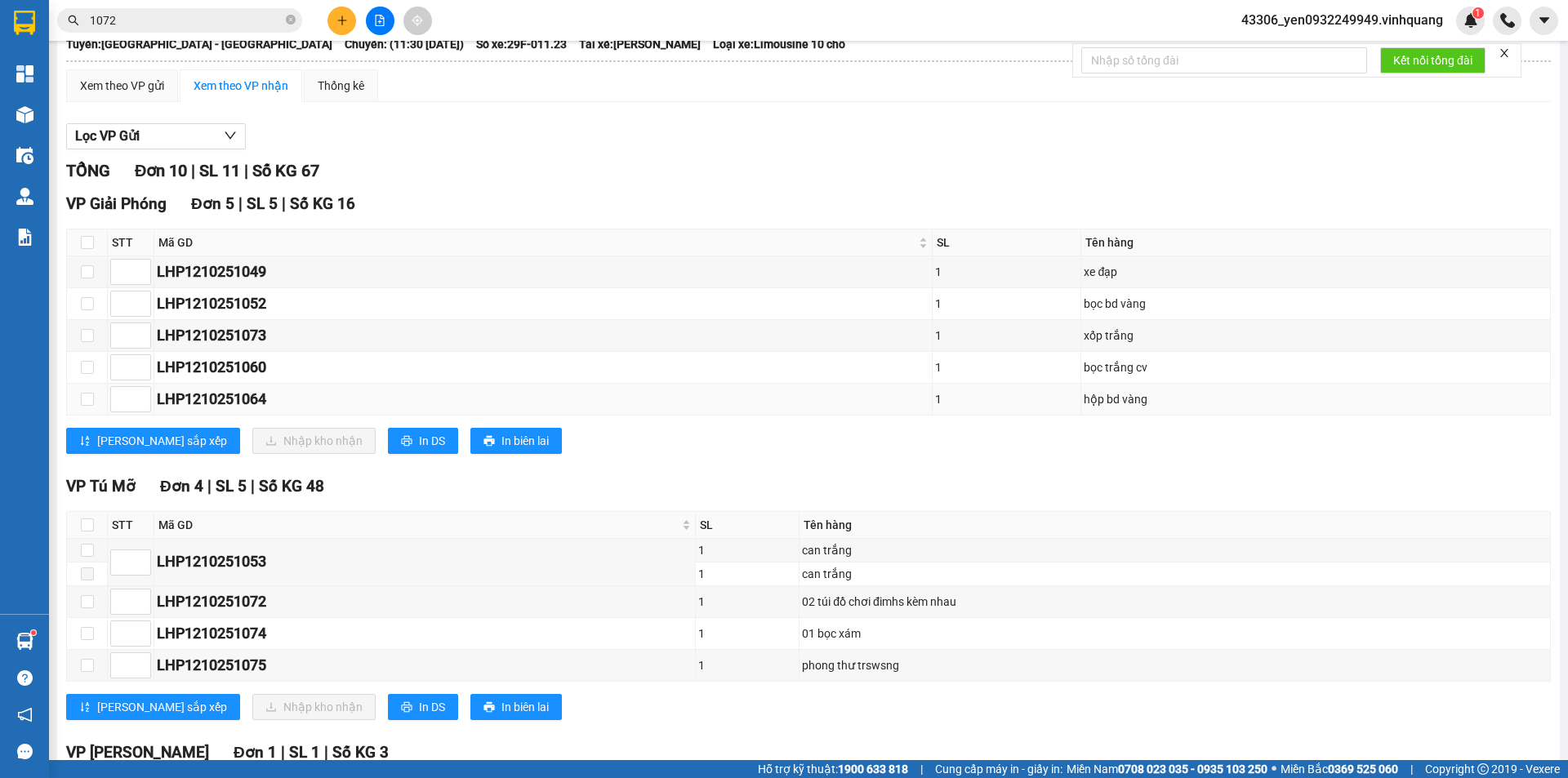
scroll to position [163, 0]
